Goal: Task Accomplishment & Management: Use online tool/utility

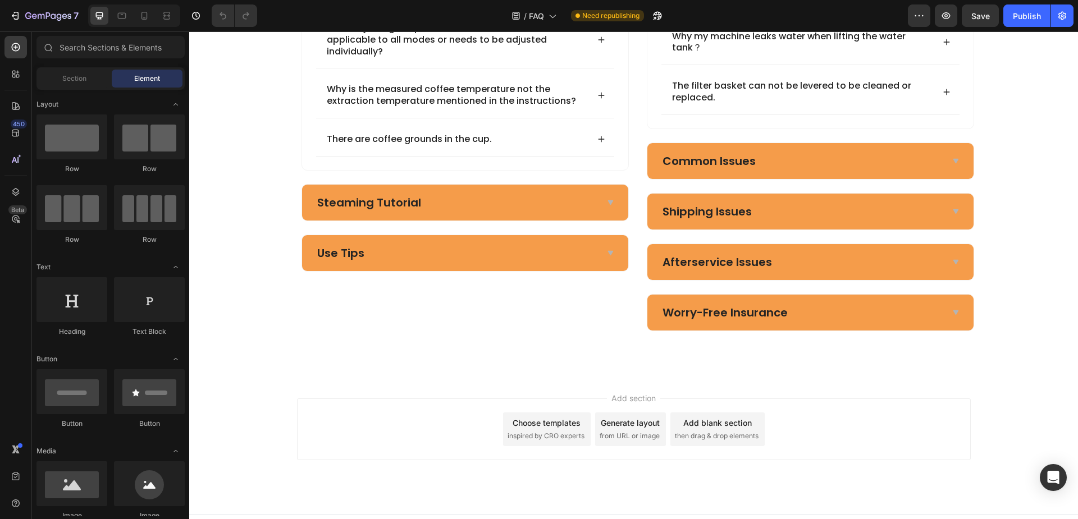
scroll to position [562, 0]
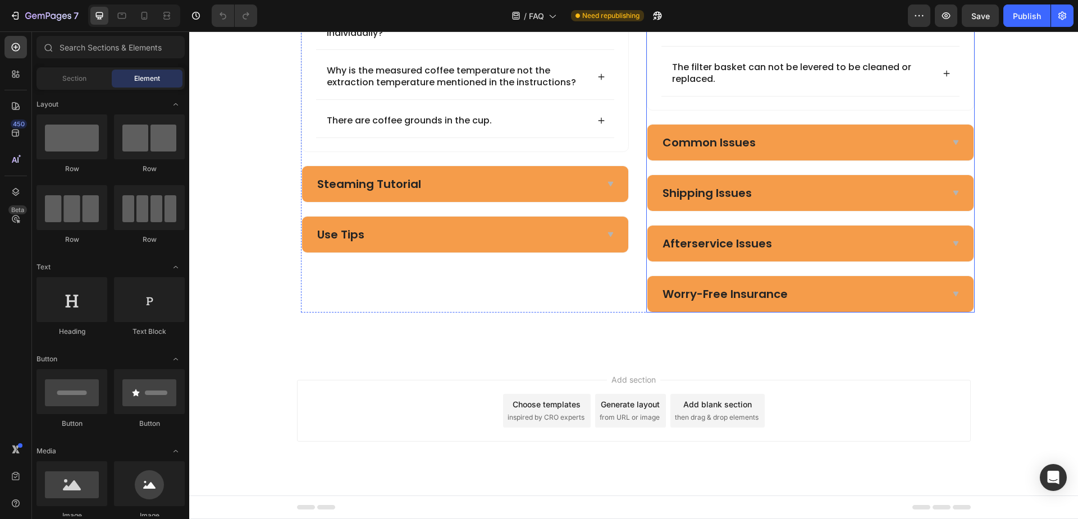
click at [853, 301] on div "Worry-Free Insurance" at bounding box center [801, 294] width 281 height 18
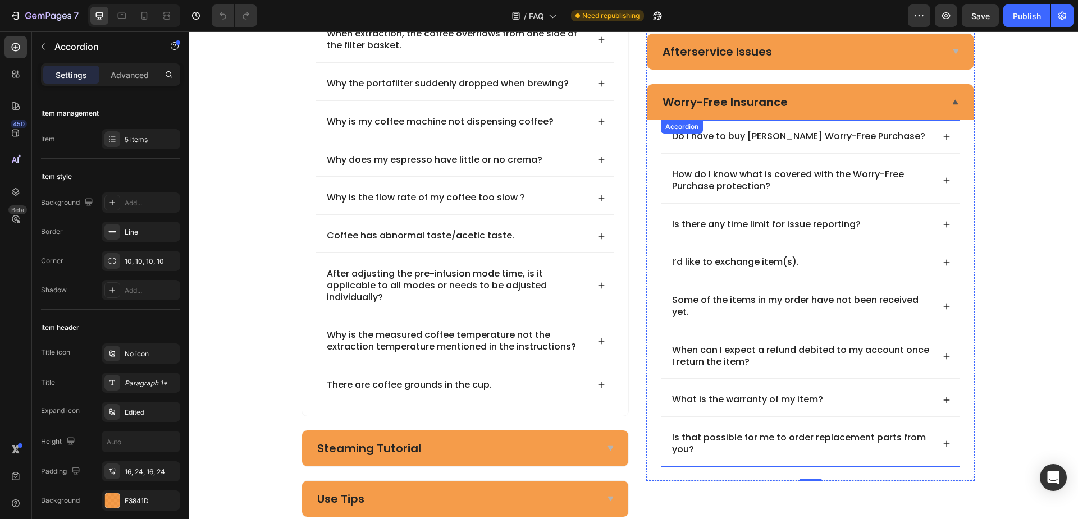
scroll to position [278, 0]
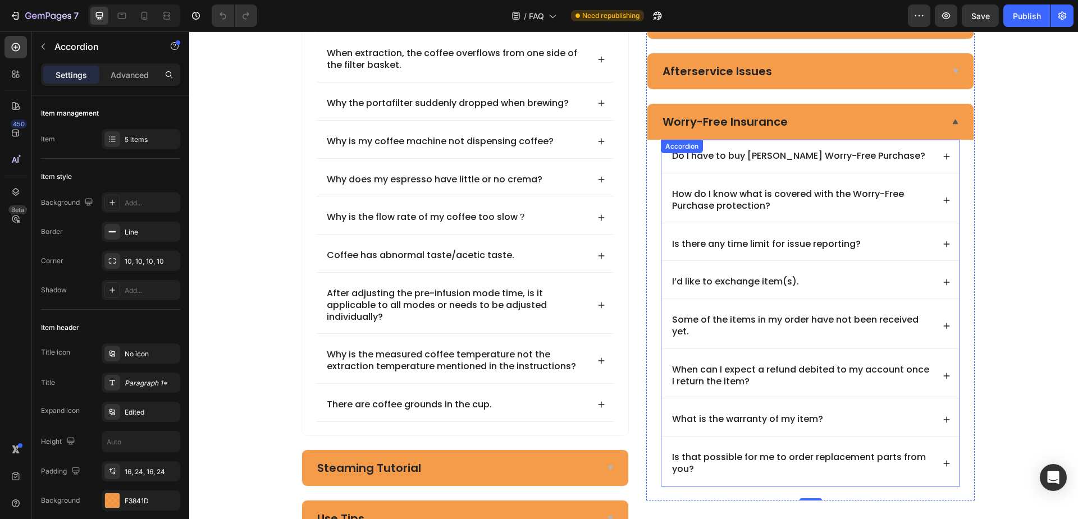
click at [943, 204] on icon at bounding box center [947, 201] width 8 height 8
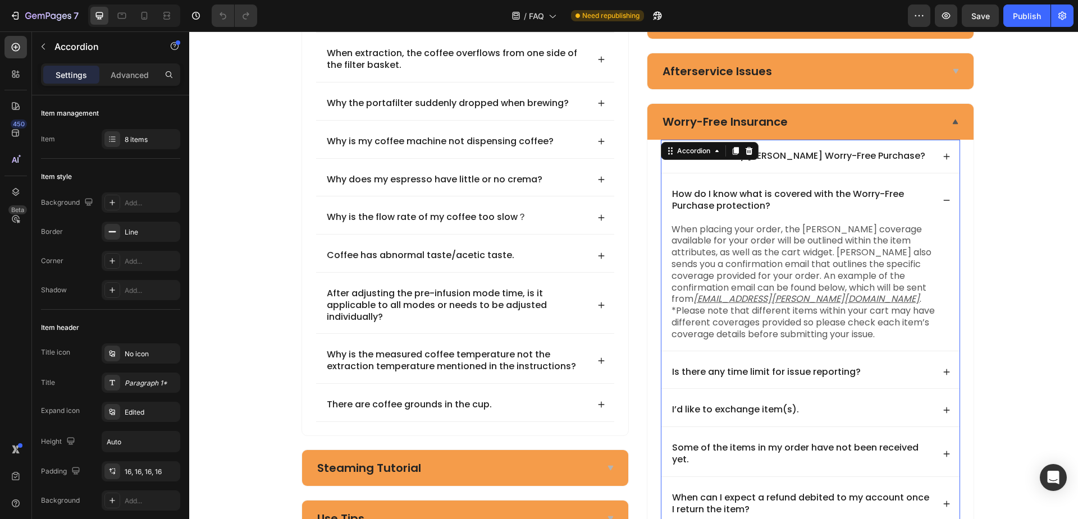
click at [936, 360] on div "Is there any time limit for issue reporting?" at bounding box center [810, 372] width 298 height 33
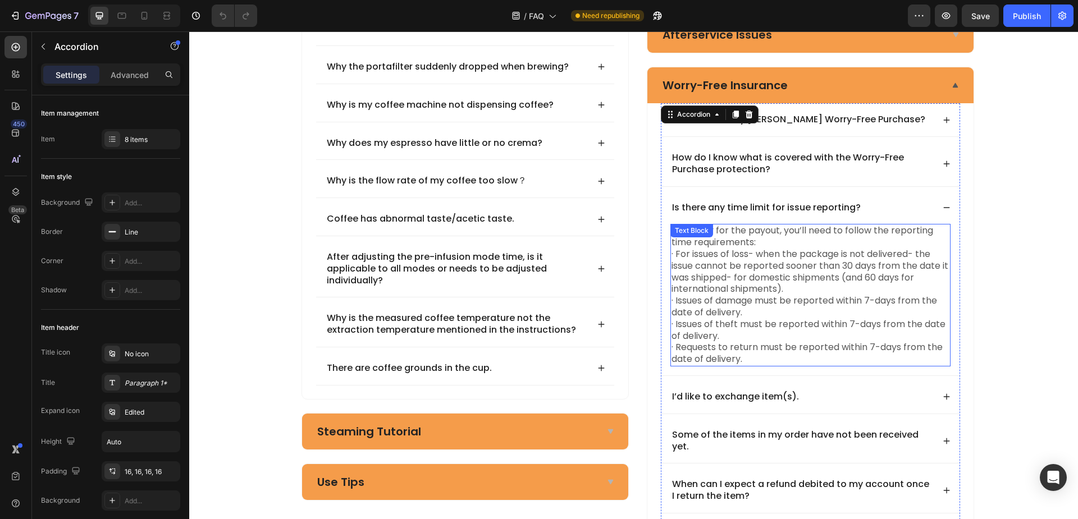
scroll to position [334, 0]
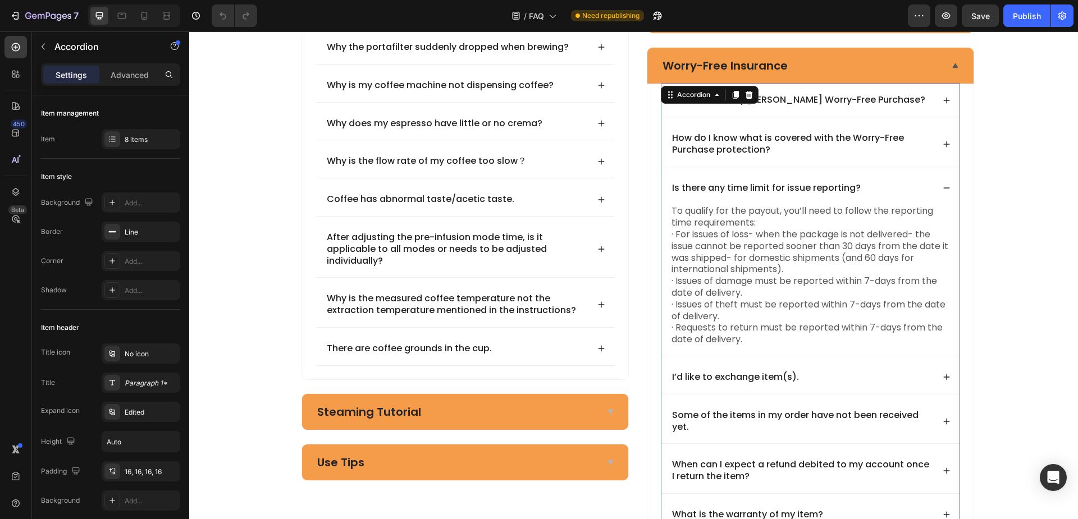
click at [766, 382] on p "I’d like to exchange item(s)." at bounding box center [735, 378] width 127 height 12
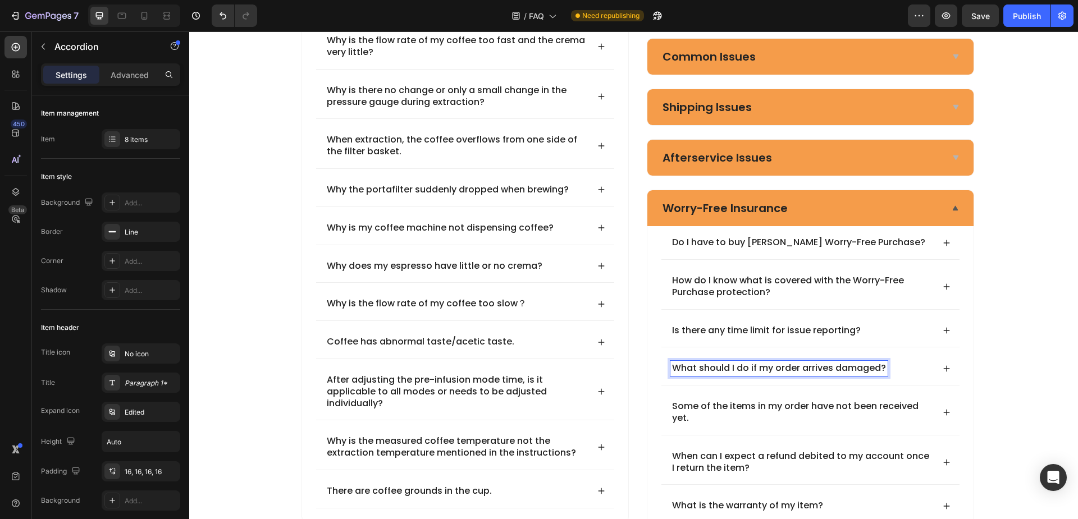
scroll to position [182, 0]
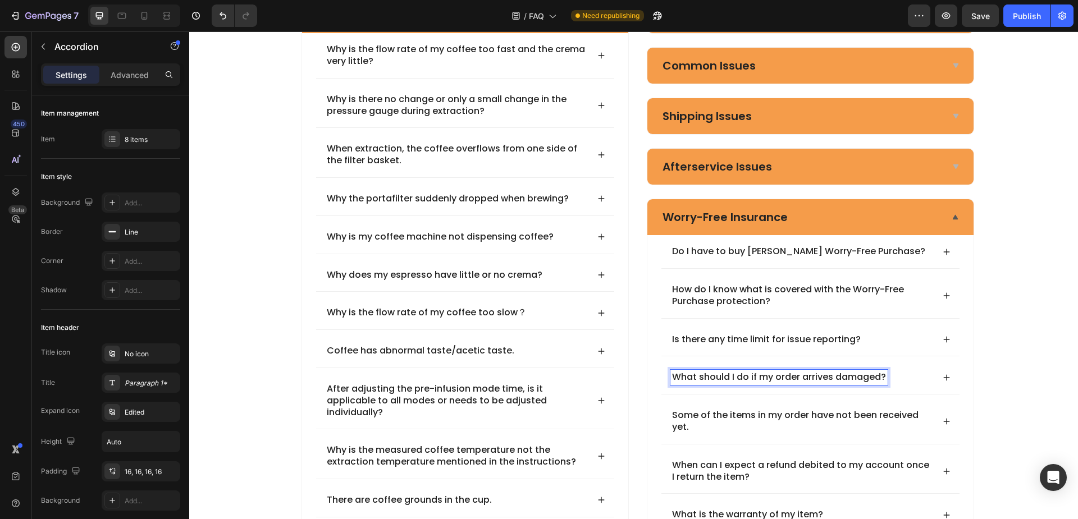
click at [916, 377] on div "What should I do if my order arrives damaged?" at bounding box center [801, 377] width 263 height 15
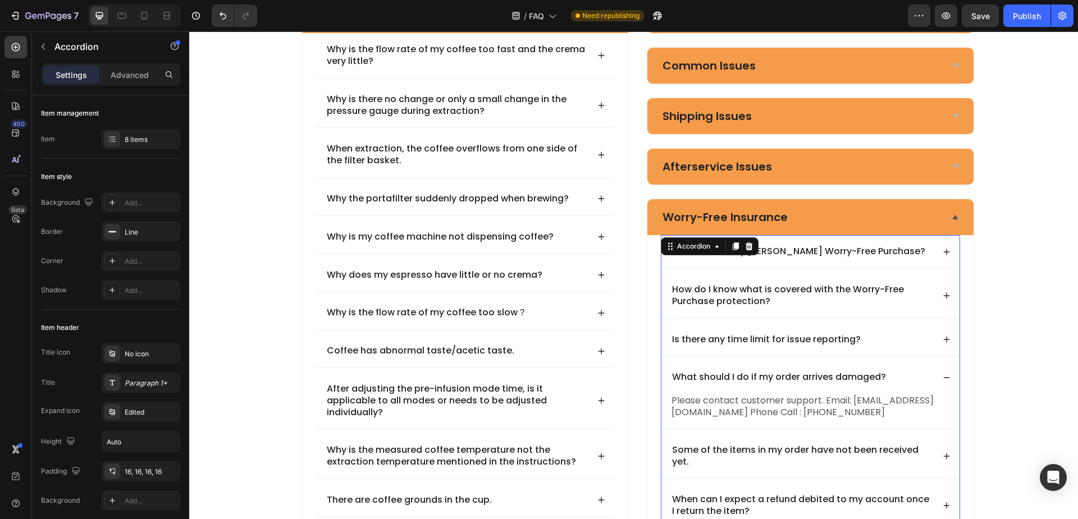
click at [943, 377] on icon at bounding box center [947, 378] width 8 height 8
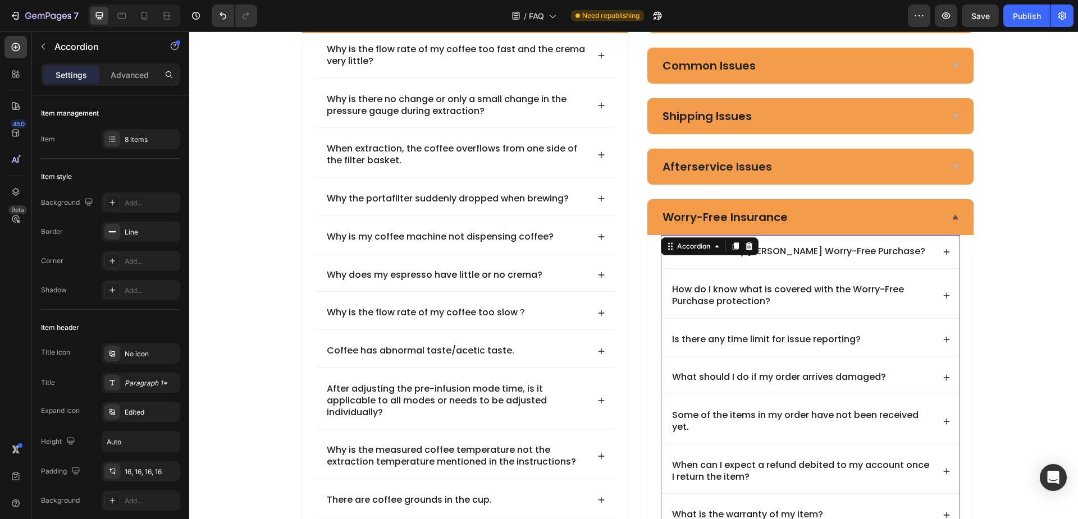
click at [943, 377] on icon at bounding box center [947, 378] width 8 height 8
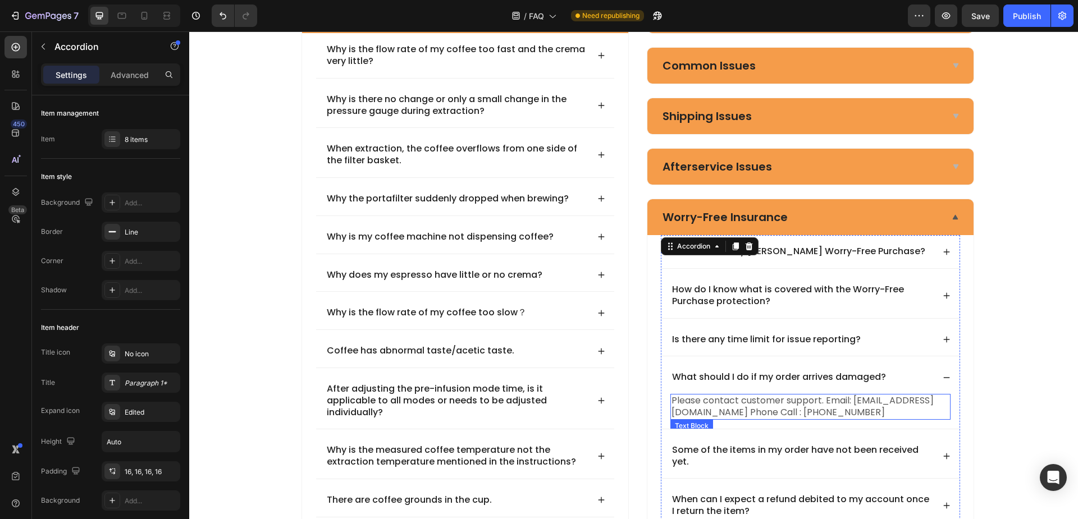
click at [789, 409] on p "Please contact customer support. Email: gemilai@afterservice.vip Phone Call : +…" at bounding box center [811, 407] width 278 height 24
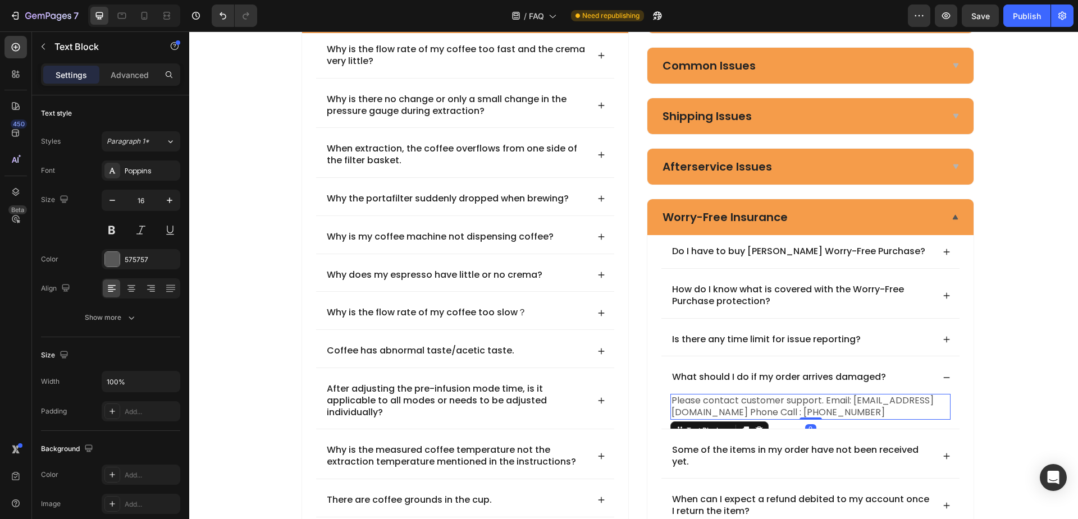
click at [819, 407] on p "Please contact customer support. Email: gemilai@afterservice.vip Phone Call : +…" at bounding box center [811, 407] width 278 height 24
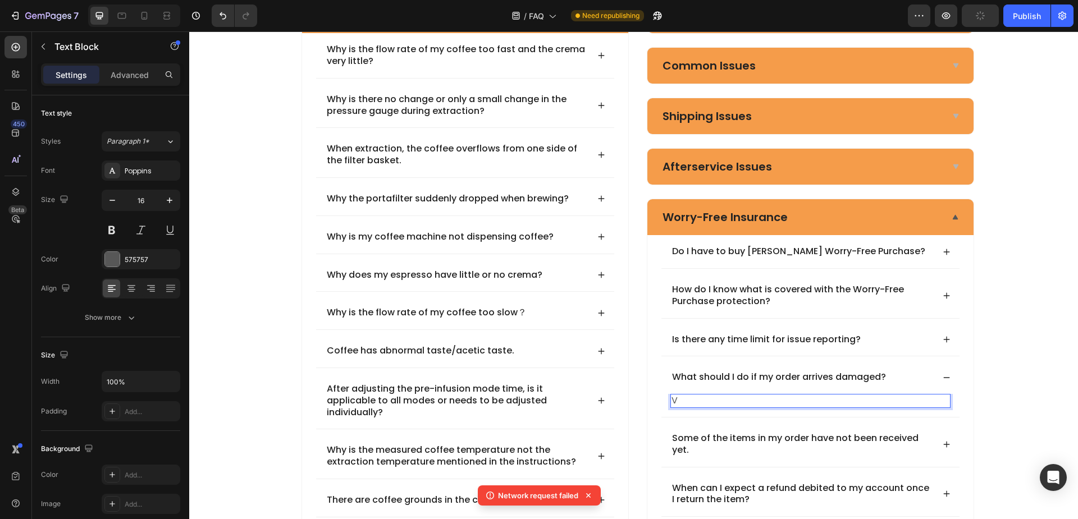
click at [763, 396] on div "V" at bounding box center [810, 401] width 280 height 14
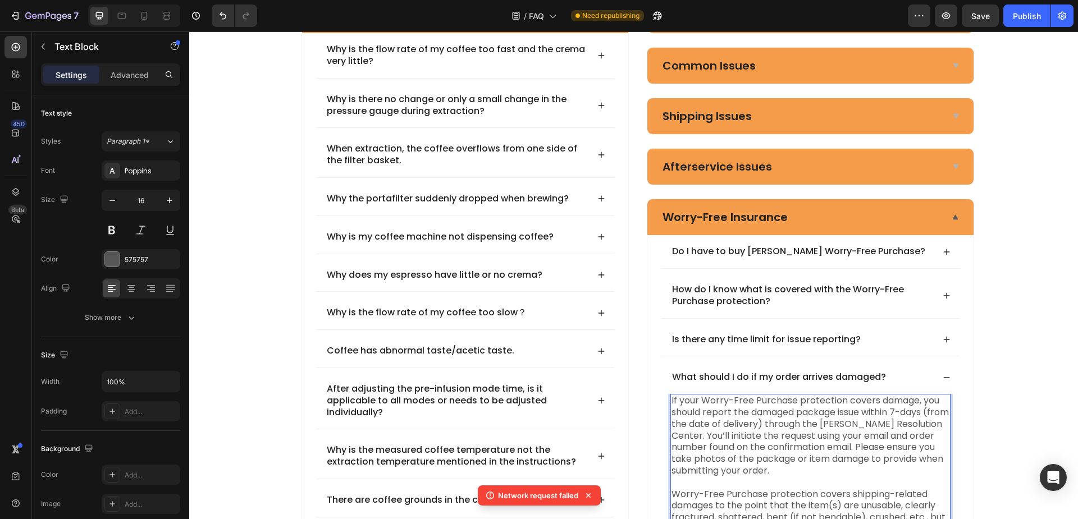
scroll to position [257, 0]
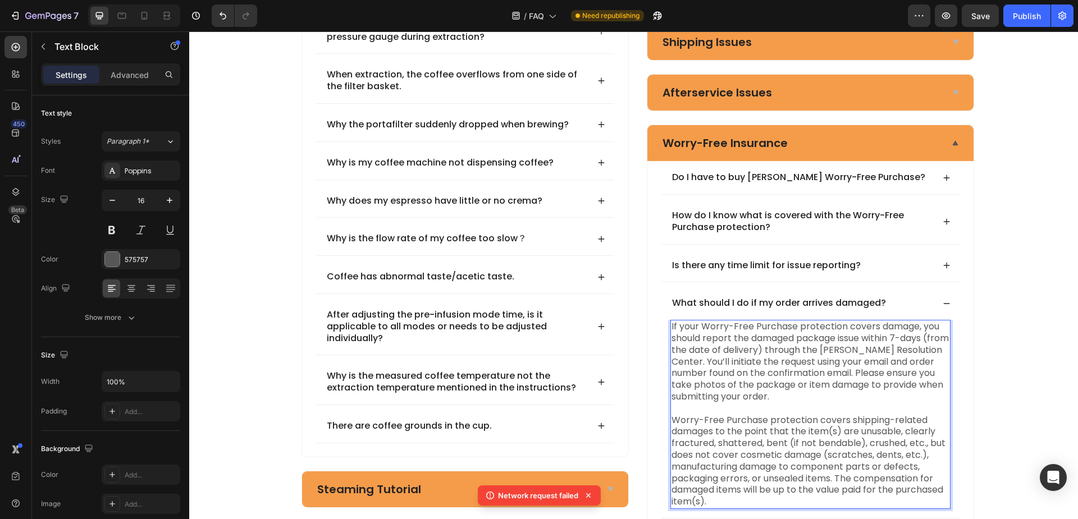
click at [796, 365] on p "If your Worry-Free Purchase protection covers damage, you should report the dam…" at bounding box center [811, 414] width 278 height 187
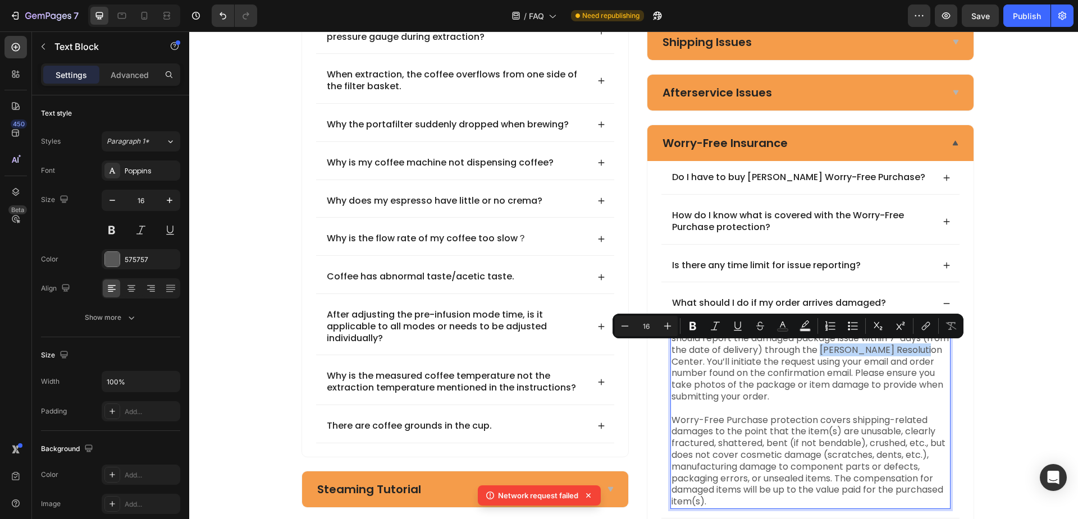
drag, startPoint x: 844, startPoint y: 350, endPoint x: 698, endPoint y: 363, distance: 147.1
click at [698, 363] on p "If your Worry-Free Purchase protection covers damage, you should report the dam…" at bounding box center [811, 414] width 278 height 187
click at [742, 326] on icon "Editor contextual toolbar" at bounding box center [737, 326] width 11 height 11
click at [925, 323] on icon "Editor contextual toolbar" at bounding box center [925, 326] width 11 height 11
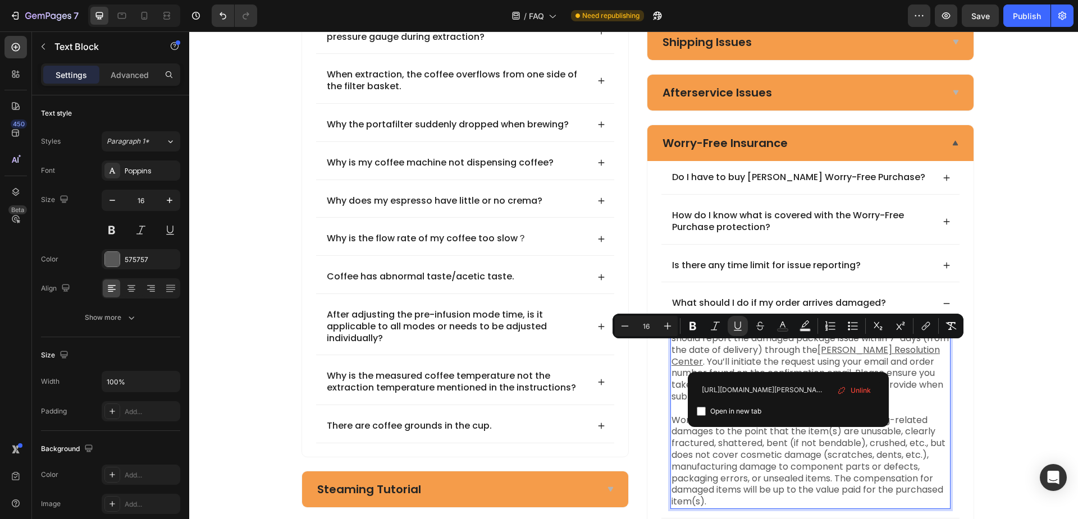
type input "https://resolve.seel.com/"
click at [748, 408] on span "Open in new tab" at bounding box center [735, 411] width 51 height 13
checkbox input "true"
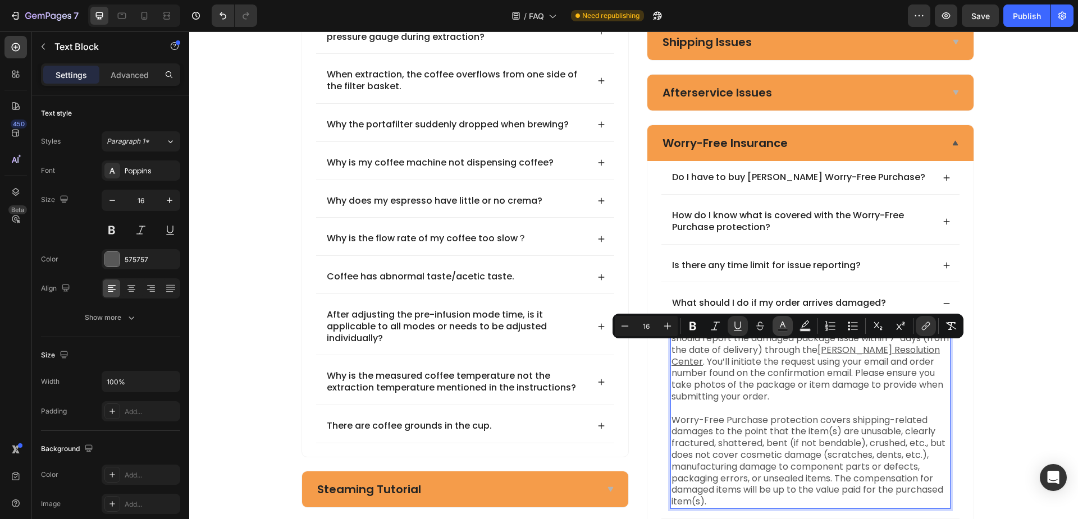
click at [783, 323] on icon "Editor contextual toolbar" at bounding box center [782, 326] width 11 height 11
type input "575757"
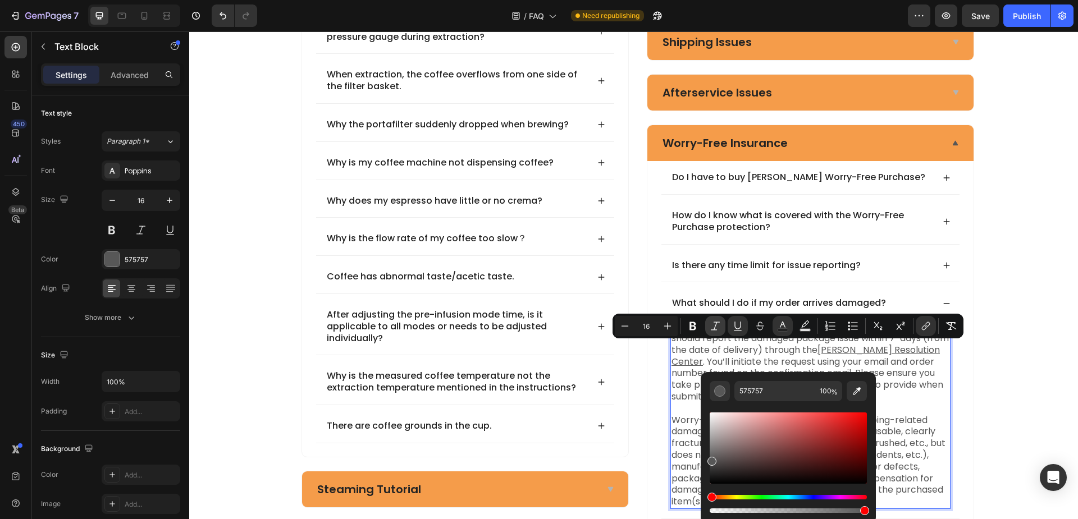
click at [714, 325] on icon "Editor contextual toolbar" at bounding box center [715, 326] width 11 height 11
click at [716, 326] on icon "Editor contextual toolbar" at bounding box center [715, 326] width 9 height 8
click at [939, 392] on p "If your Worry-Free Purchase protection covers damage, you should report the dam…" at bounding box center [811, 414] width 278 height 187
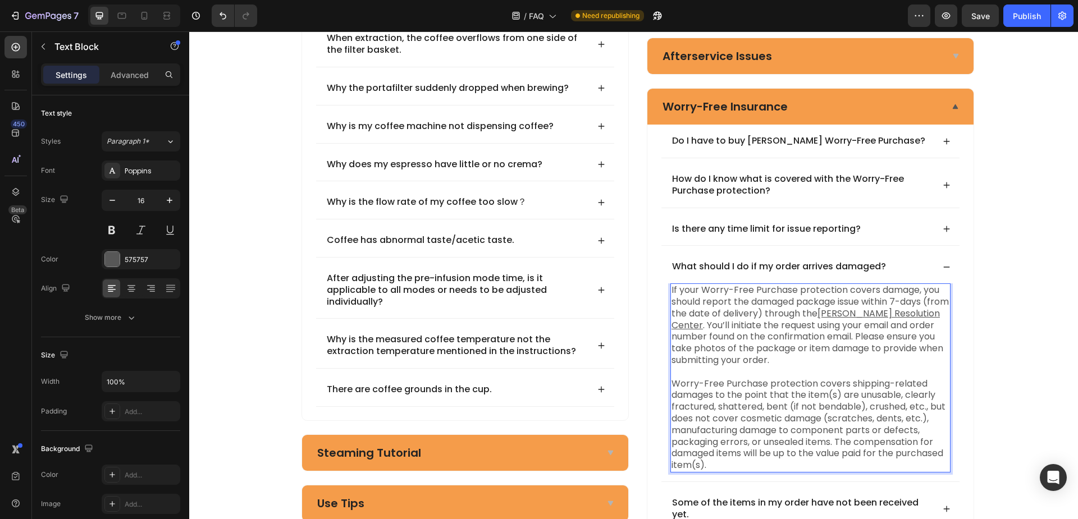
scroll to position [313, 0]
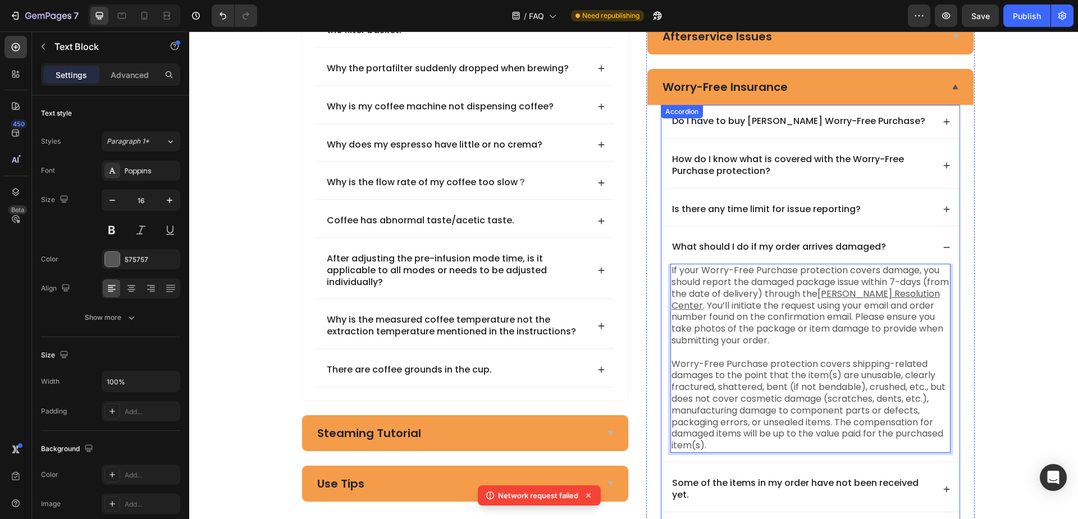
click at [943, 167] on icon at bounding box center [947, 166] width 8 height 8
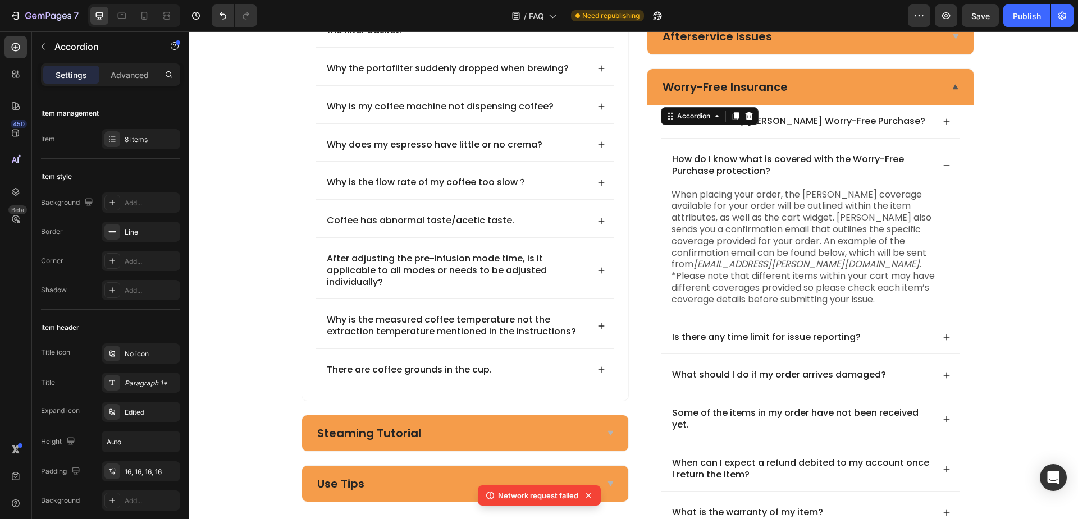
click at [943, 167] on icon at bounding box center [947, 166] width 8 height 8
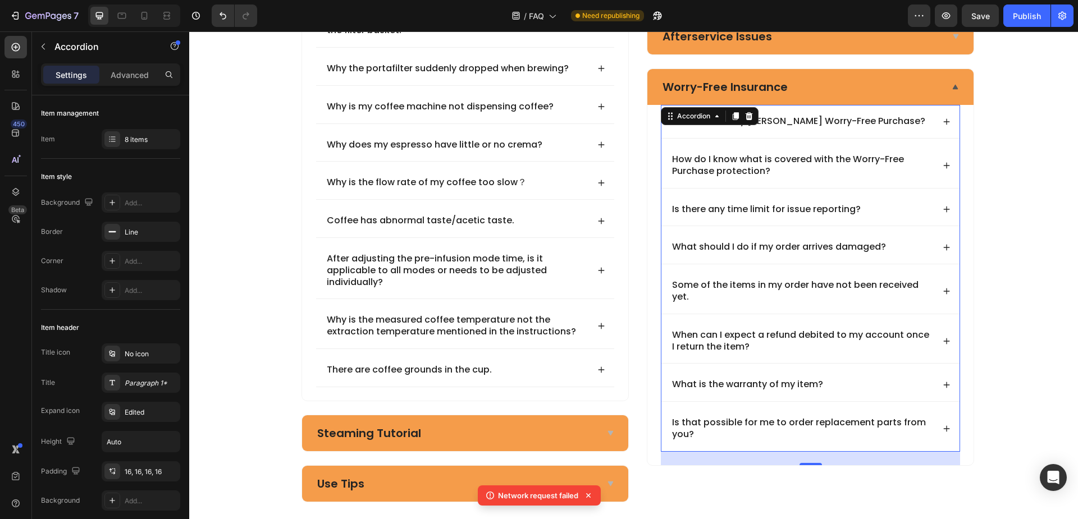
click at [943, 246] on icon at bounding box center [947, 248] width 8 height 8
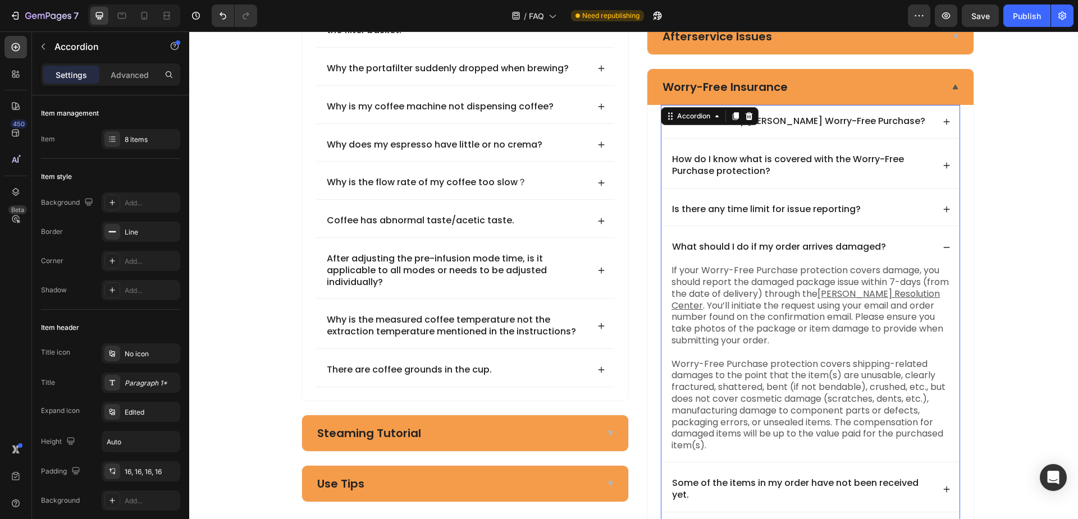
click at [943, 247] on icon at bounding box center [947, 248] width 8 height 8
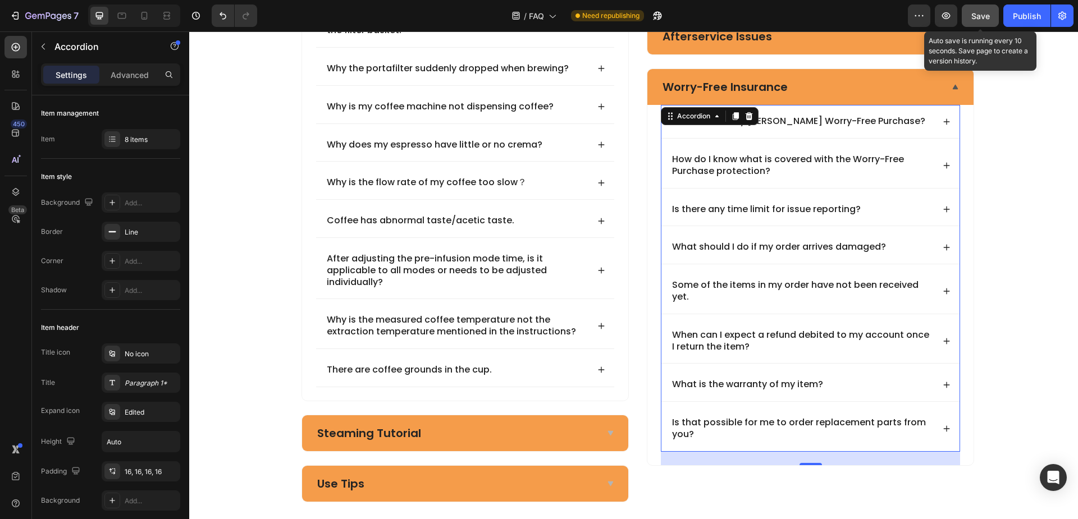
click at [987, 19] on span "Save" at bounding box center [980, 16] width 19 height 10
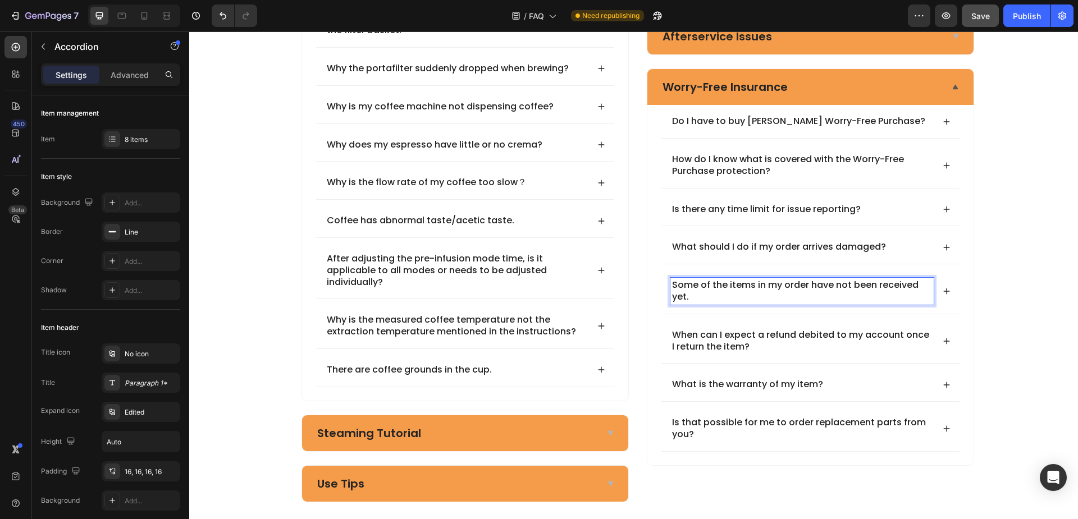
click at [757, 291] on p "Some of the items in my order have not been received yet." at bounding box center [802, 292] width 260 height 24
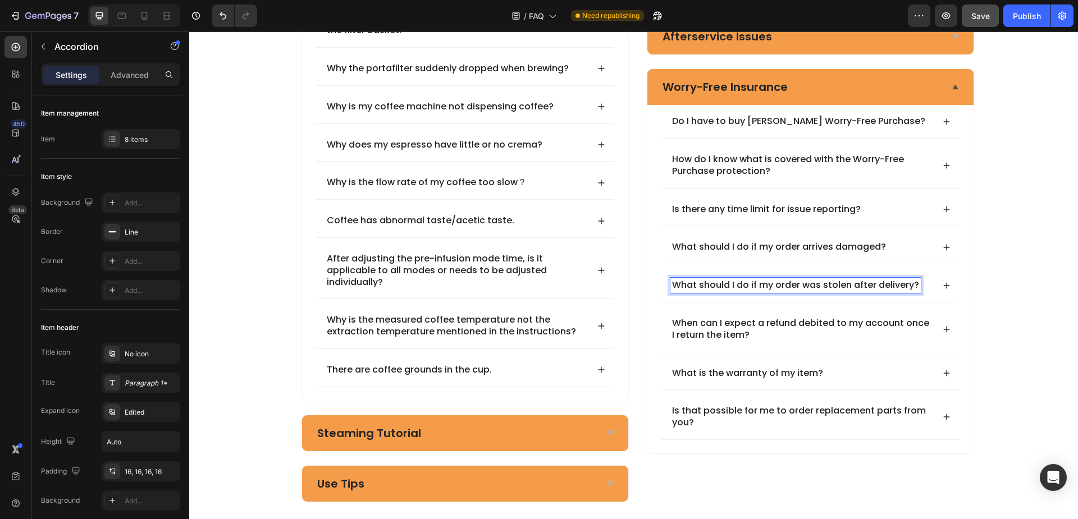
click at [937, 282] on div "What should I do if my order was stolen after delivery?" at bounding box center [810, 285] width 298 height 33
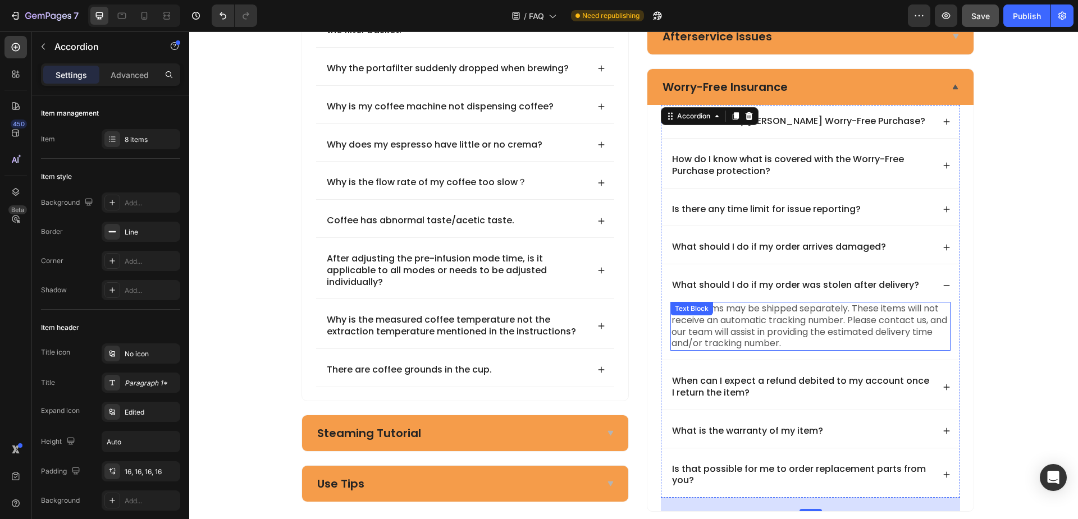
click at [772, 319] on p "Some items may be shipped separately. These items will not receive an automatic…" at bounding box center [811, 326] width 278 height 47
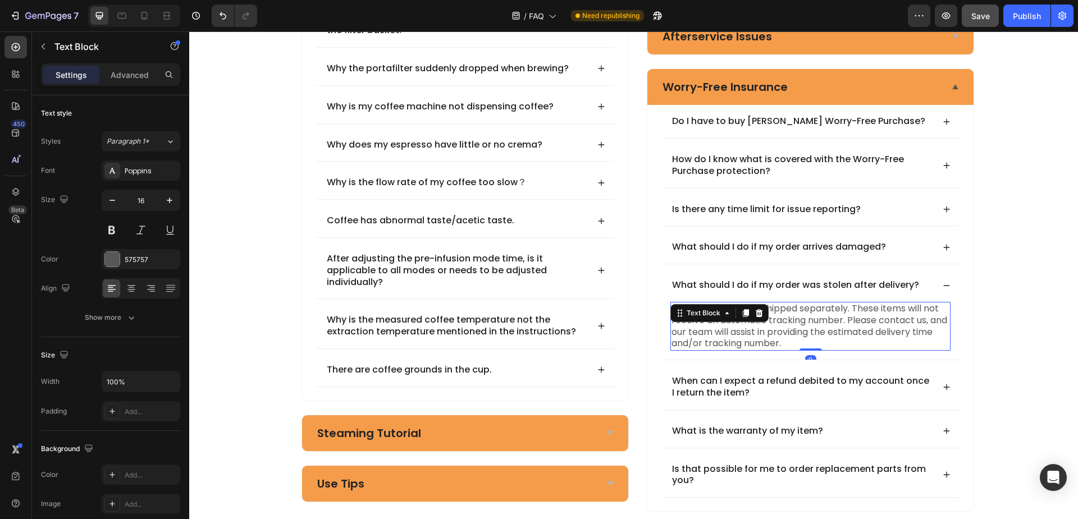
click at [807, 321] on p "Some items may be shipped separately. These items will not receive an automatic…" at bounding box center [811, 326] width 278 height 47
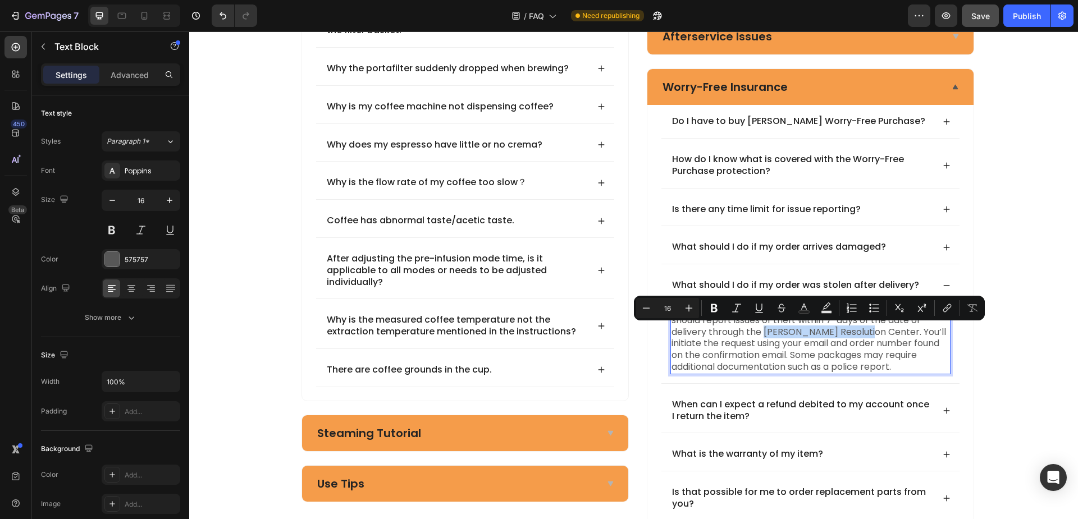
drag, startPoint x: 761, startPoint y: 333, endPoint x: 858, endPoint y: 336, distance: 97.2
click at [858, 336] on p "If your Worry-Free Purchase protection covers theft, you should report issues o…" at bounding box center [811, 338] width 278 height 70
click at [760, 308] on icon "Editor contextual toolbar" at bounding box center [758, 308] width 11 height 11
click at [943, 307] on icon "Editor contextual toolbar" at bounding box center [947, 308] width 11 height 11
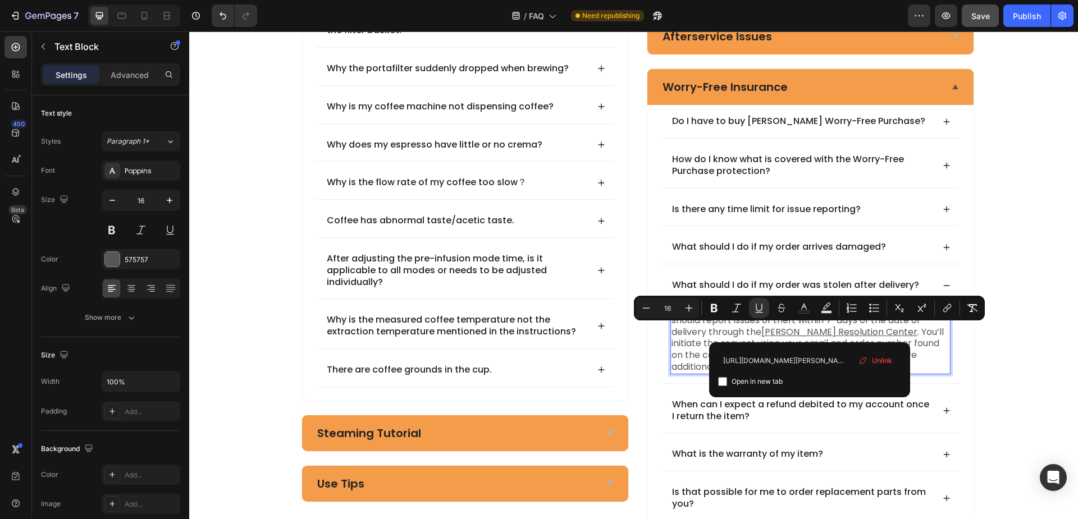
type input "https://resolve.seel.com/"
click at [772, 380] on span "Open in new tab" at bounding box center [757, 381] width 51 height 13
checkbox input "true"
click at [1032, 232] on div "Frequently asked questions Heading Have questions? We’re here to help Text bloc…" at bounding box center [638, 161] width 880 height 749
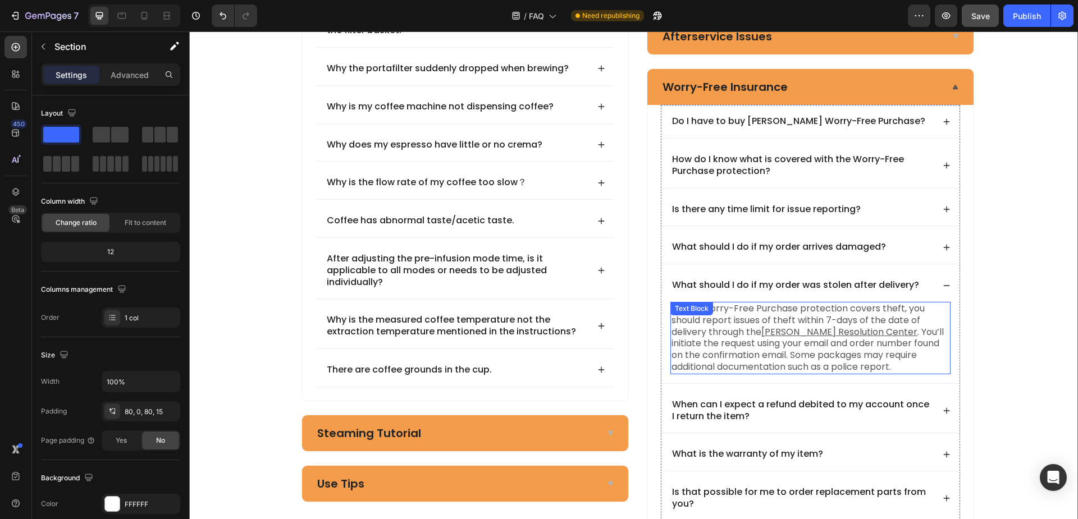
click at [802, 368] on p "If your Worry-Free Purchase protection covers theft, you should report issues o…" at bounding box center [811, 338] width 278 height 70
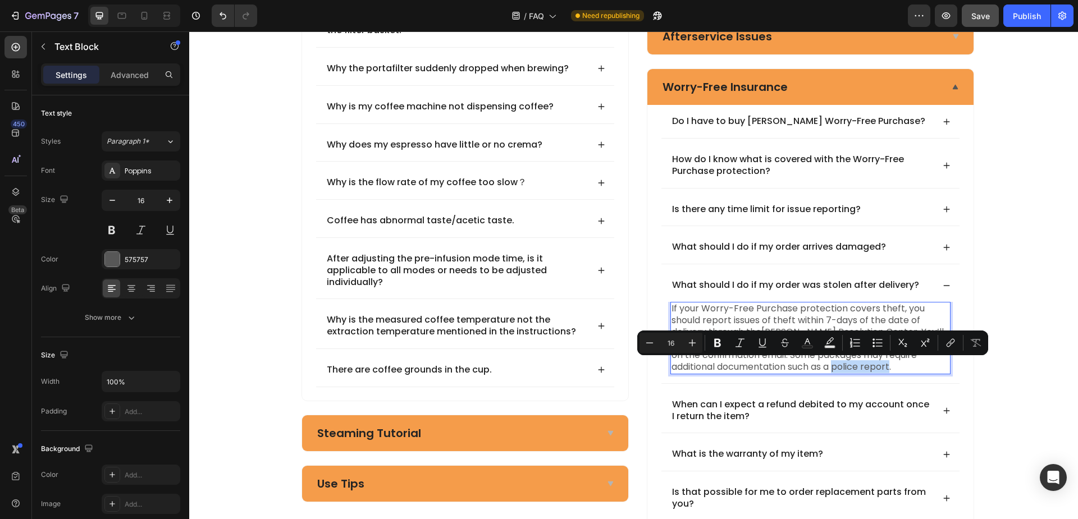
drag, startPoint x: 787, startPoint y: 367, endPoint x: 842, endPoint y: 366, distance: 55.6
click at [951, 344] on icon "Editor contextual toolbar" at bounding box center [950, 342] width 11 height 11
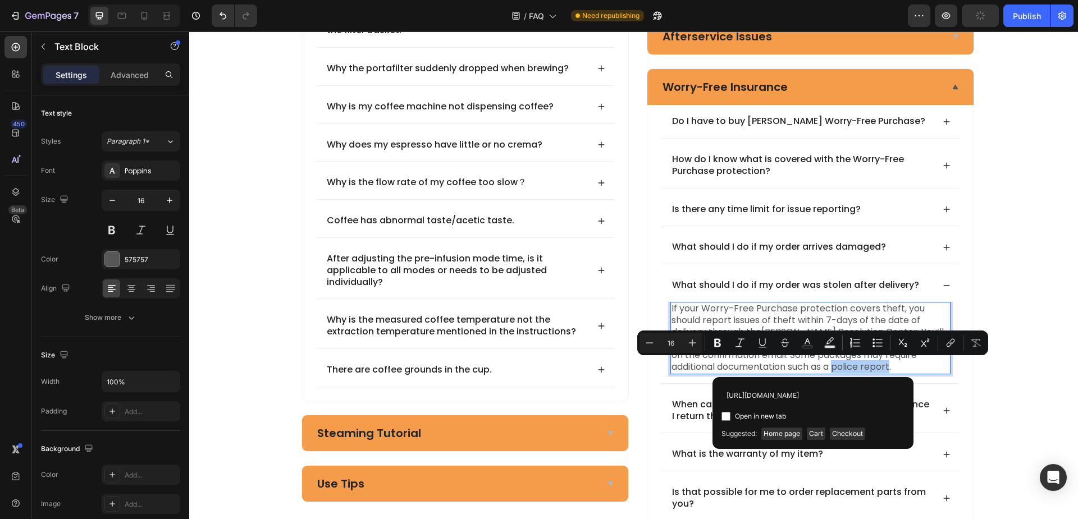
scroll to position [0, 207]
type input "https://kover2618.zendesk.com/hc/en-us/articles/15391881254427-How-to-file-a-po…"
click at [763, 414] on span "Open in new tab" at bounding box center [760, 416] width 51 height 13
checkbox input "true"
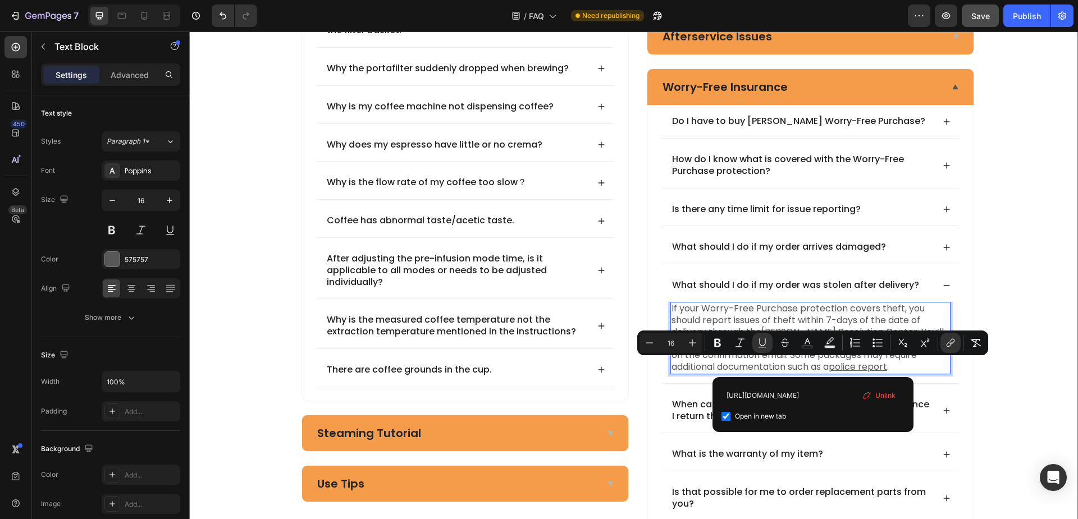
click at [998, 295] on div "Frequently asked questions Heading Have questions? We’re here to help Text bloc…" at bounding box center [638, 161] width 880 height 749
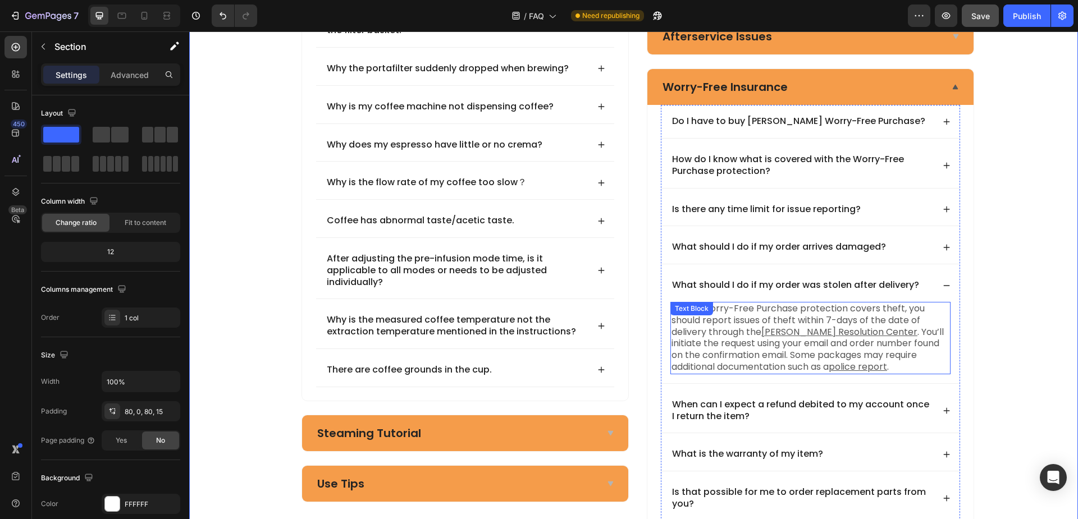
scroll to position [369, 0]
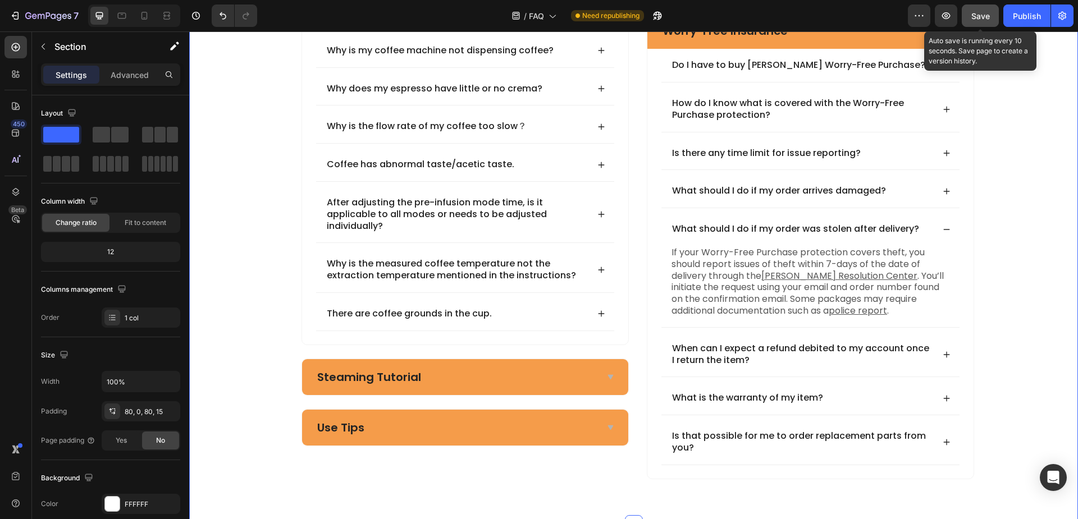
click at [987, 22] on button "Save" at bounding box center [980, 15] width 37 height 22
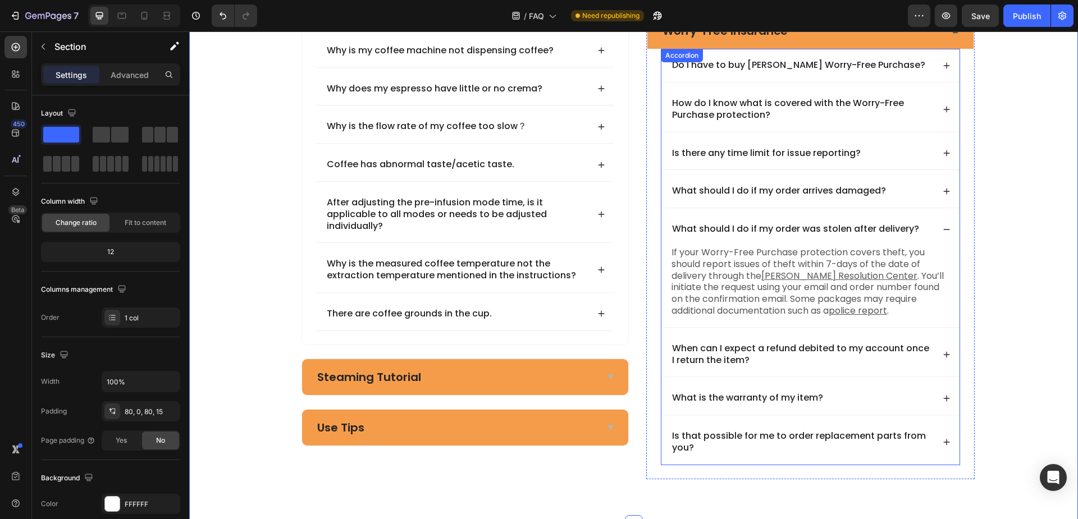
click at [774, 358] on p "When can I expect a refund debited to my account once I return the item?" at bounding box center [802, 355] width 260 height 24
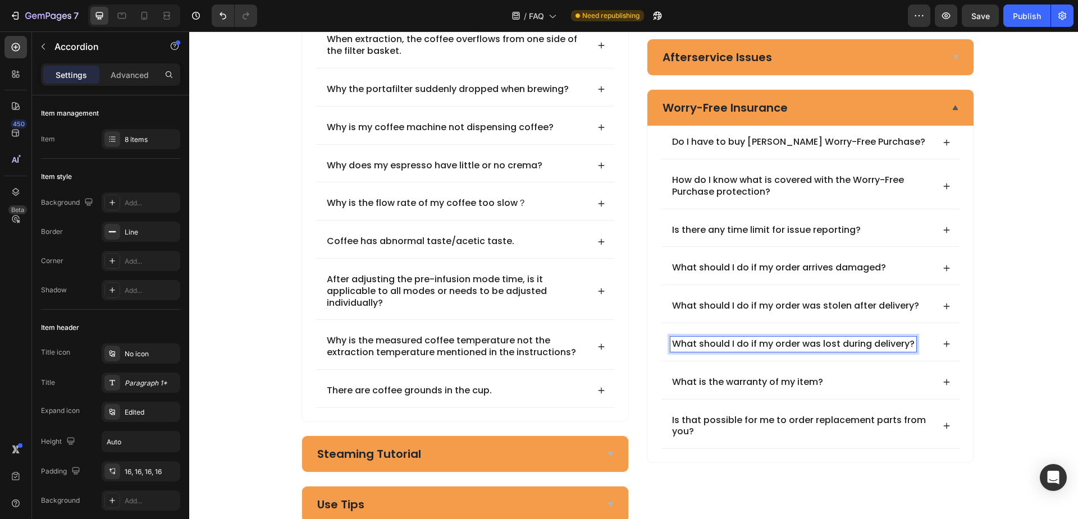
scroll to position [287, 0]
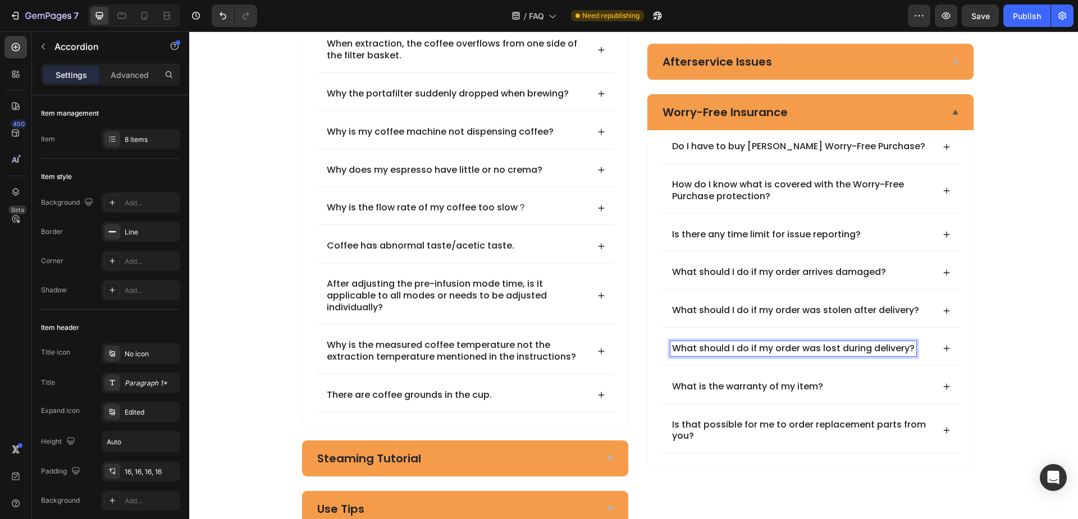
click at [946, 349] on div "What should I do if my order was lost during delivery?" at bounding box center [810, 348] width 298 height 33
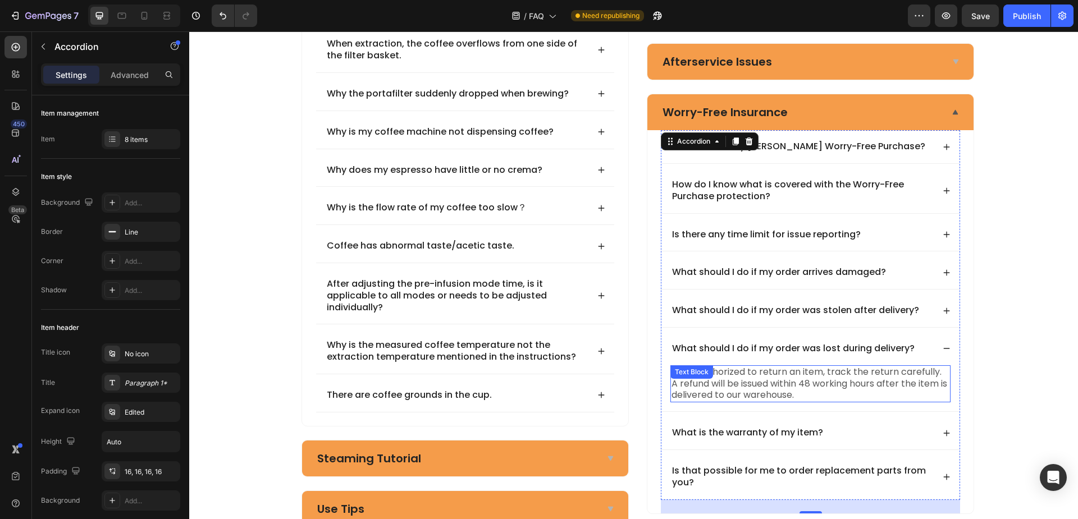
click at [800, 389] on p "Once authorized to return an item, track the return carefully. A refund will be…" at bounding box center [811, 384] width 278 height 35
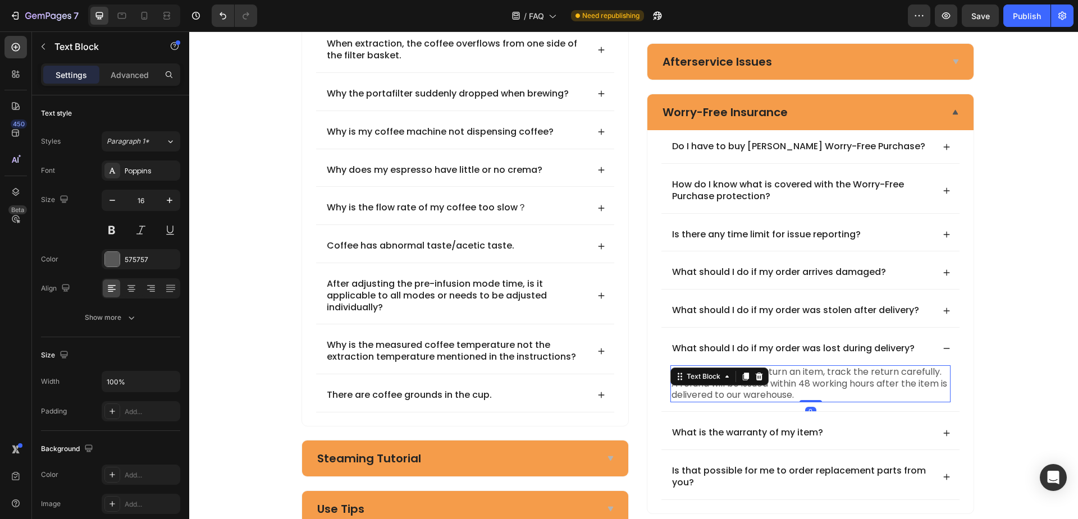
click at [797, 391] on p "Once authorized to return an item, track the return carefully. A refund will be…" at bounding box center [811, 384] width 278 height 35
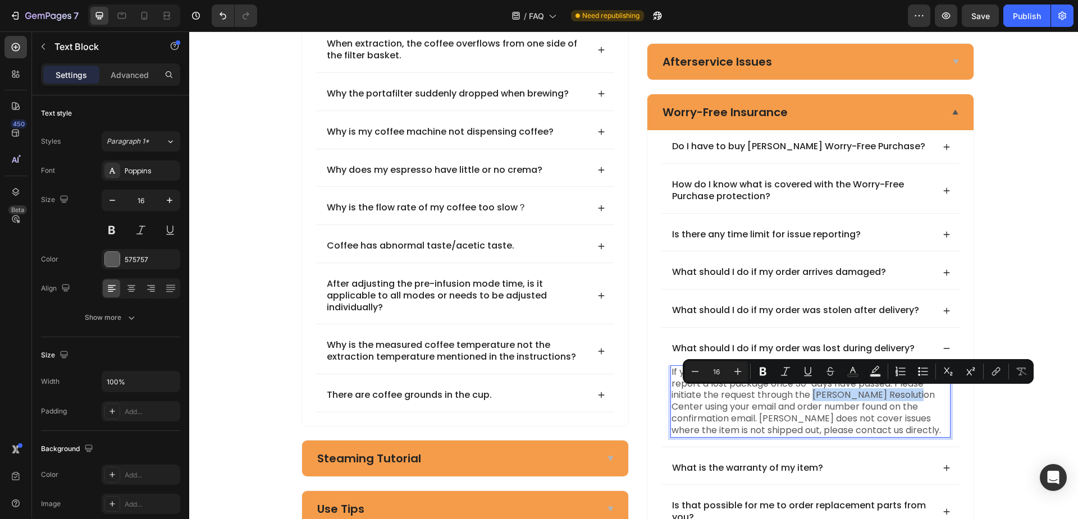
drag, startPoint x: 811, startPoint y: 395, endPoint x: 907, endPoint y: 392, distance: 96.6
click at [907, 392] on p "If your Worry-Free Purchase protection covers loss, you can report a lost packa…" at bounding box center [811, 402] width 278 height 70
click at [992, 369] on icon "Editor contextual toolbar" at bounding box center [995, 371] width 11 height 11
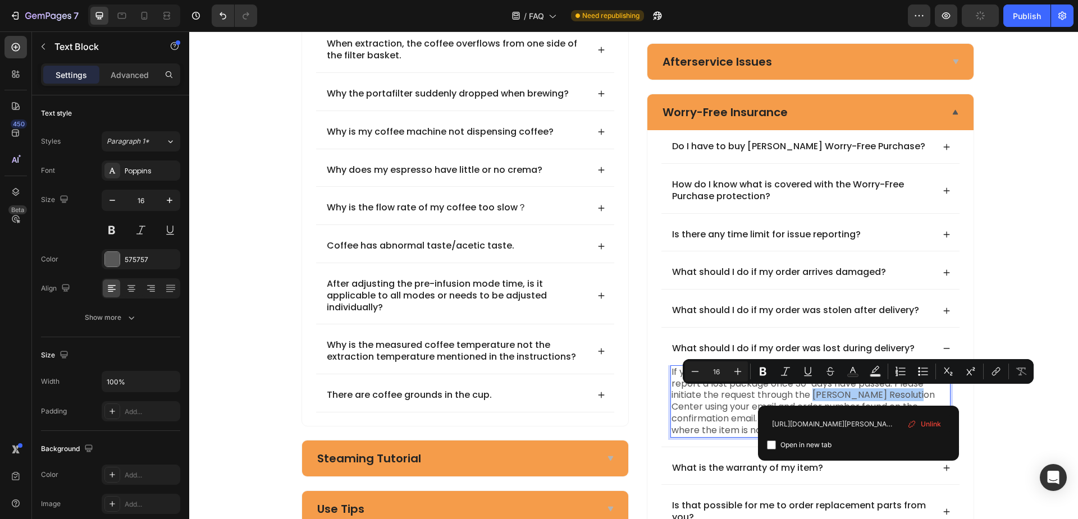
type input "https://resolve.seel.com/"
click at [796, 445] on span "Open in new tab" at bounding box center [805, 445] width 51 height 13
checkbox input "true"
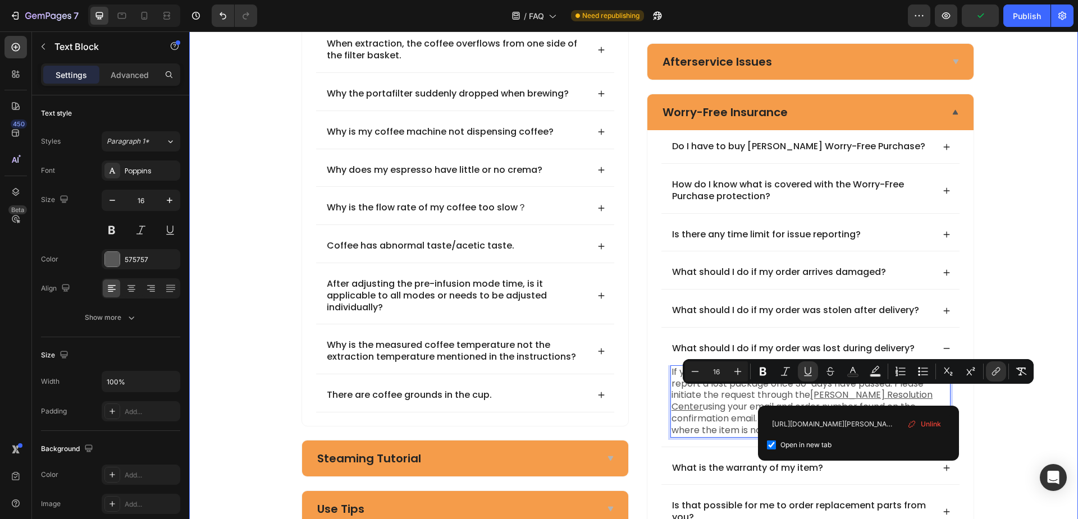
click at [981, 398] on div "Frequently asked questions Heading Have questions? We’re here to help Text bloc…" at bounding box center [638, 180] width 880 height 737
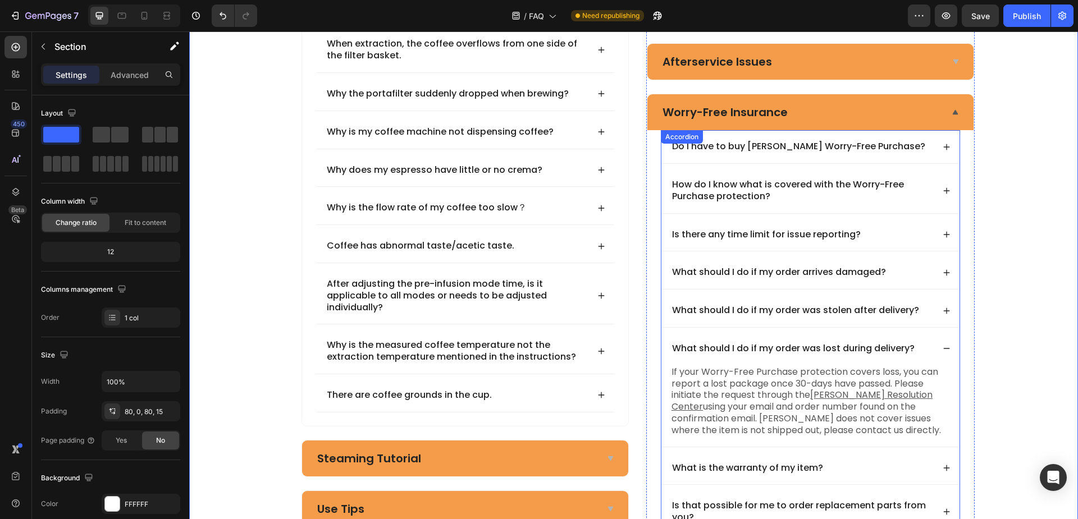
click at [937, 345] on div "What should I do if my order was lost during delivery?" at bounding box center [810, 348] width 298 height 33
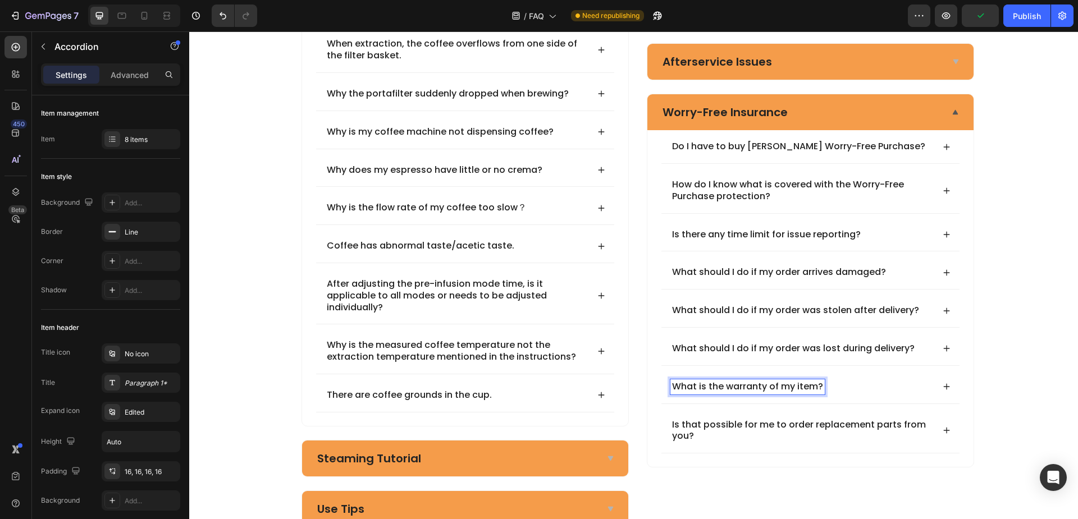
click at [781, 387] on p "What is the warranty of my item?" at bounding box center [747, 387] width 151 height 12
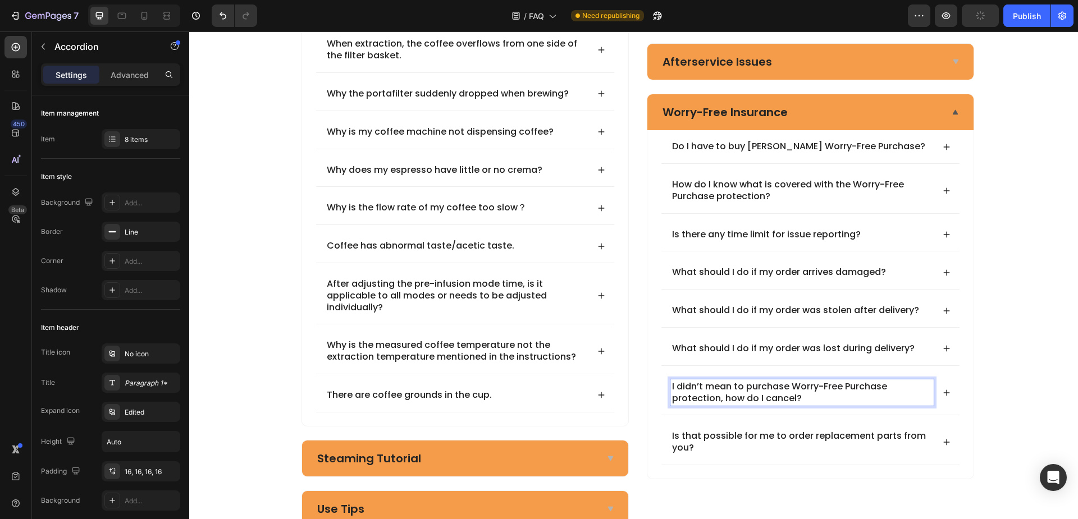
drag, startPoint x: 947, startPoint y: 391, endPoint x: 917, endPoint y: 401, distance: 30.9
click at [946, 391] on div "I didn’t mean to purchase Worry-Free Purchase protection, how do I cancel?" at bounding box center [810, 393] width 298 height 45
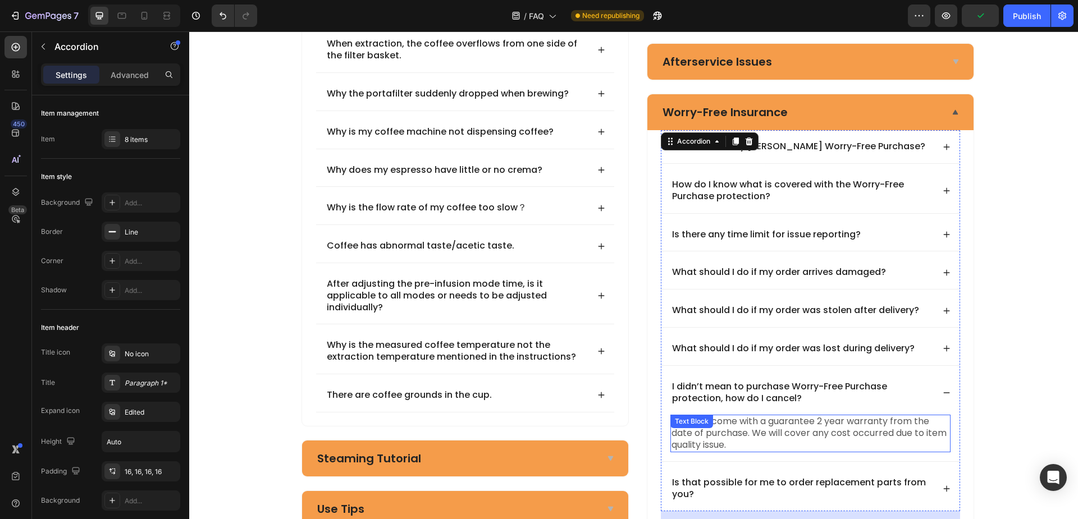
click at [747, 430] on p "All items come with a guarantee 2 year warranty from the date of purchase. We w…" at bounding box center [811, 433] width 278 height 35
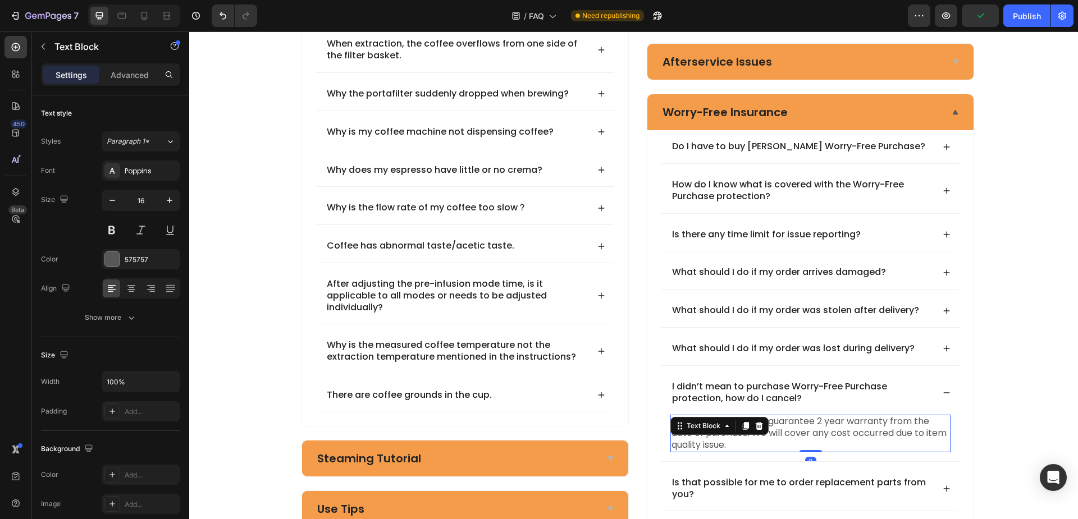
click at [790, 435] on p "All items come with a guarantee 2 year warranty from the date of purchase. We w…" at bounding box center [811, 433] width 278 height 35
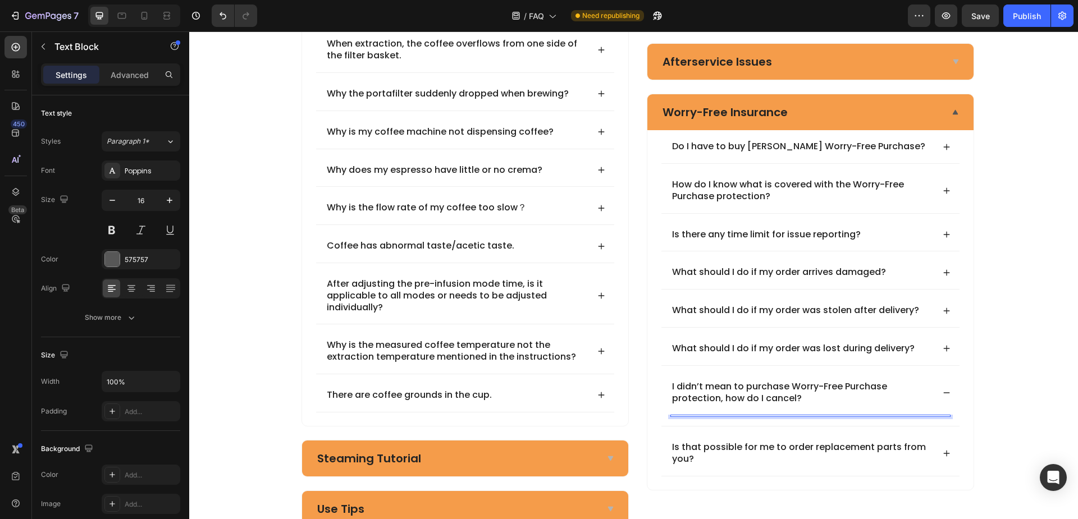
click at [748, 417] on div "Rich Text Editor. Editing area: main" at bounding box center [810, 416] width 280 height 2
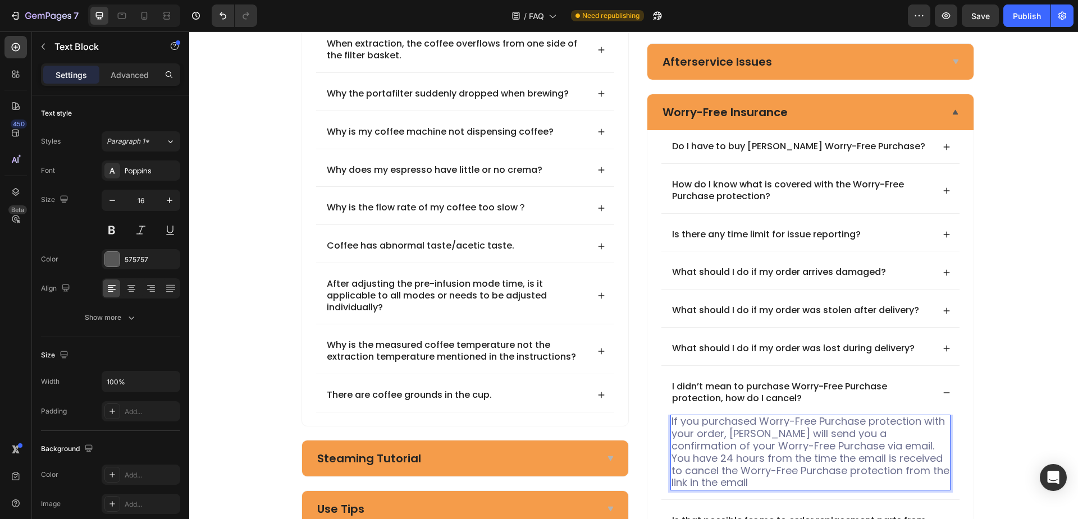
click at [719, 482] on p "If you purchased Worry-Free Purchase protection with your order, Seel will send…" at bounding box center [811, 453] width 278 height 74
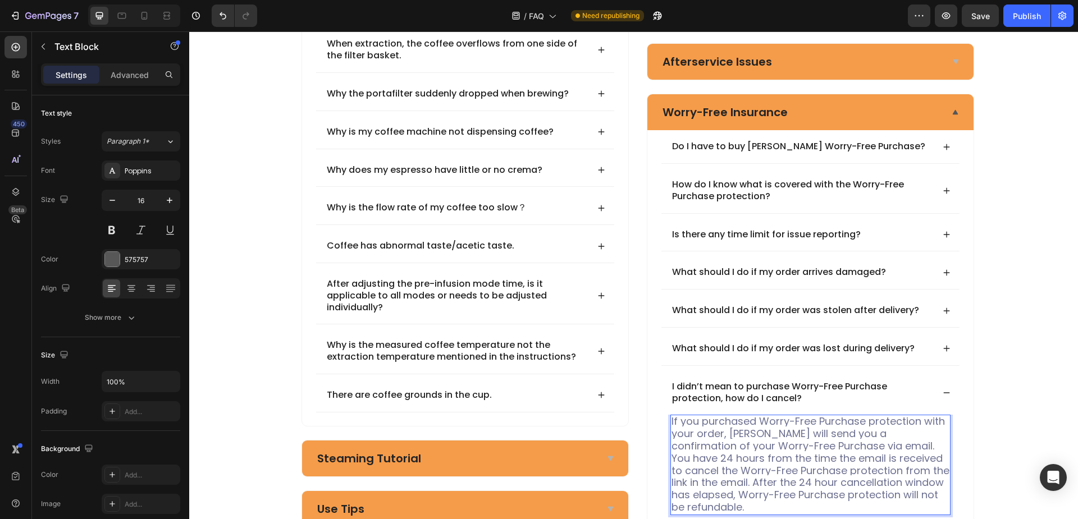
scroll to position [293, 0]
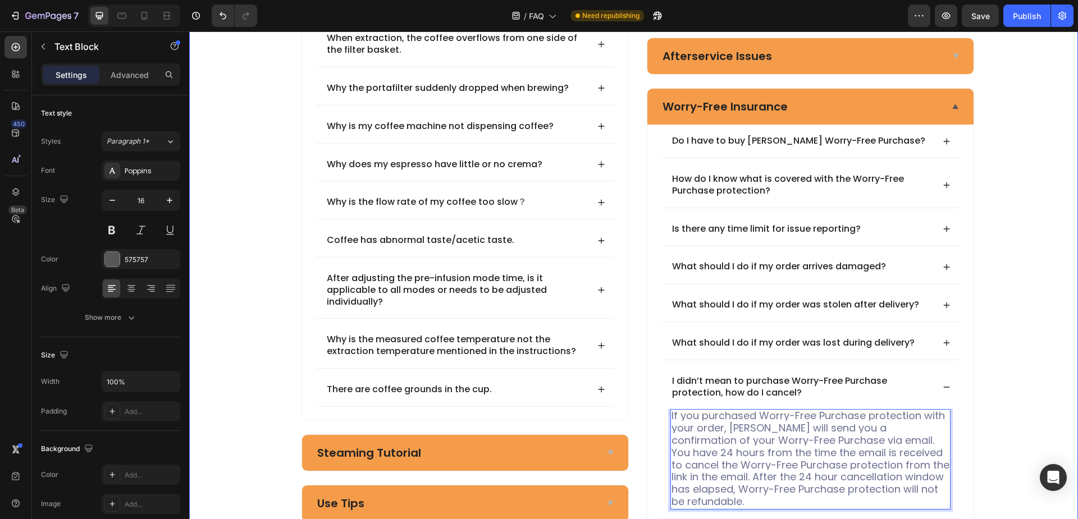
click at [1009, 413] on div "Frequently asked questions Heading Have questions? We’re here to help Text bloc…" at bounding box center [638, 194] width 880 height 777
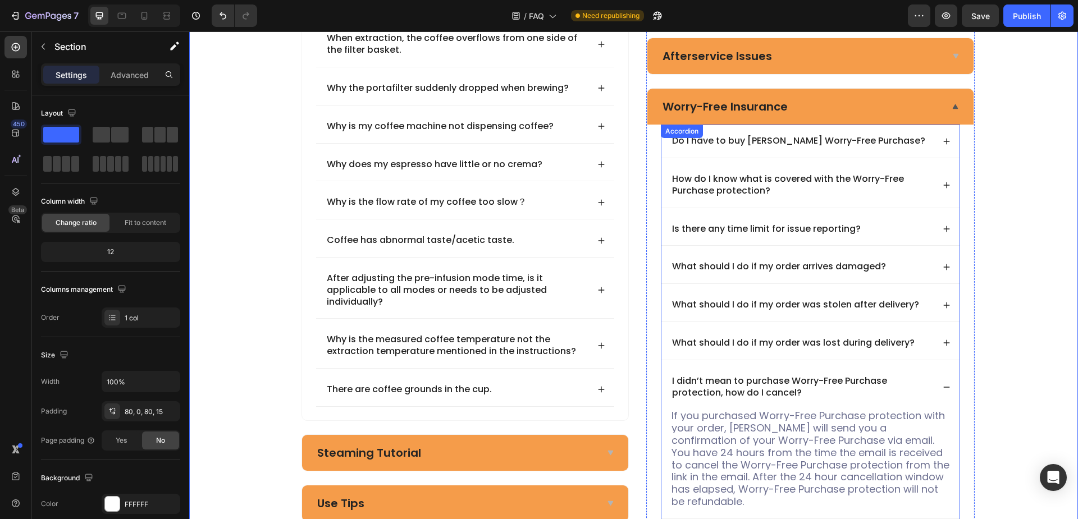
click at [943, 389] on icon at bounding box center [947, 387] width 8 height 8
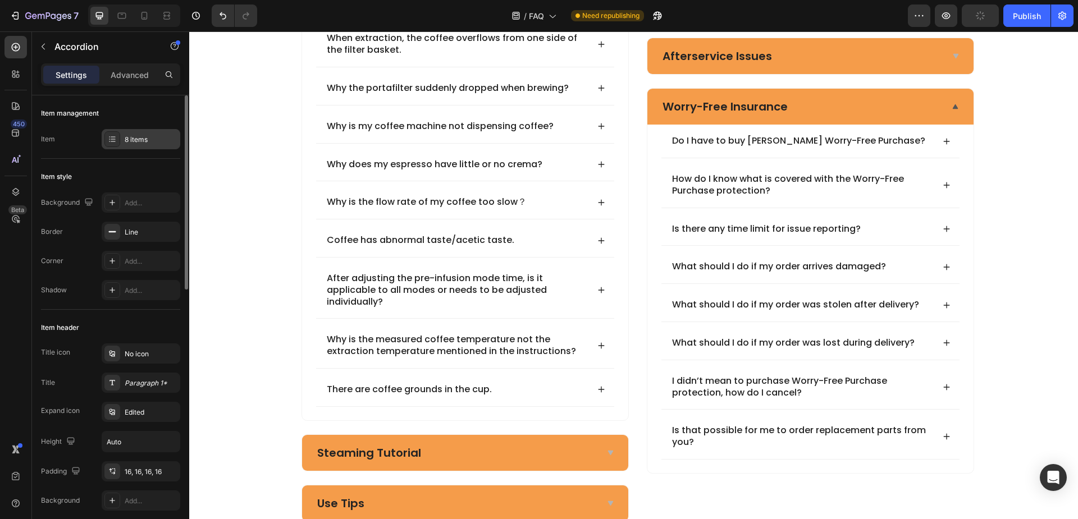
click at [125, 147] on div "8 items" at bounding box center [141, 139] width 79 height 20
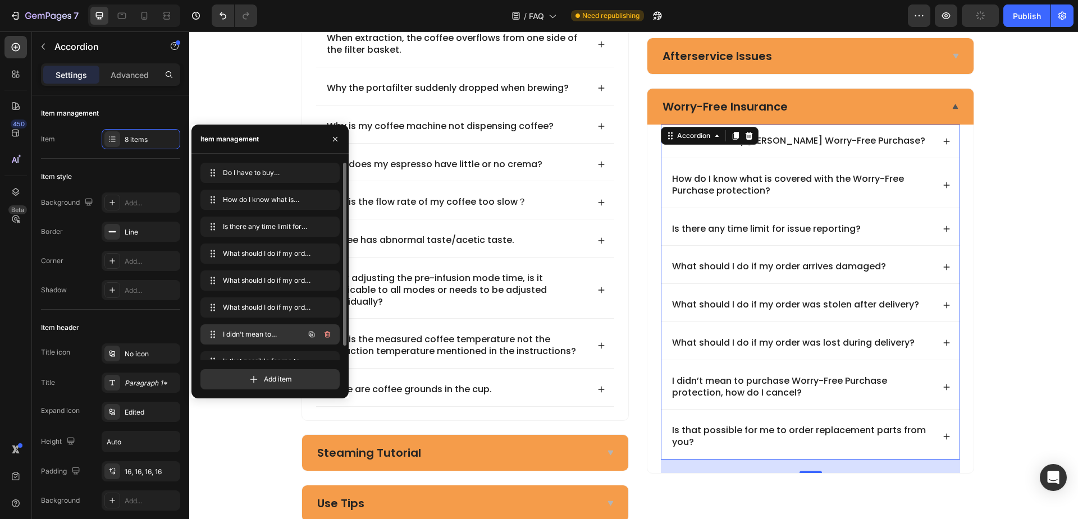
scroll to position [16, 0]
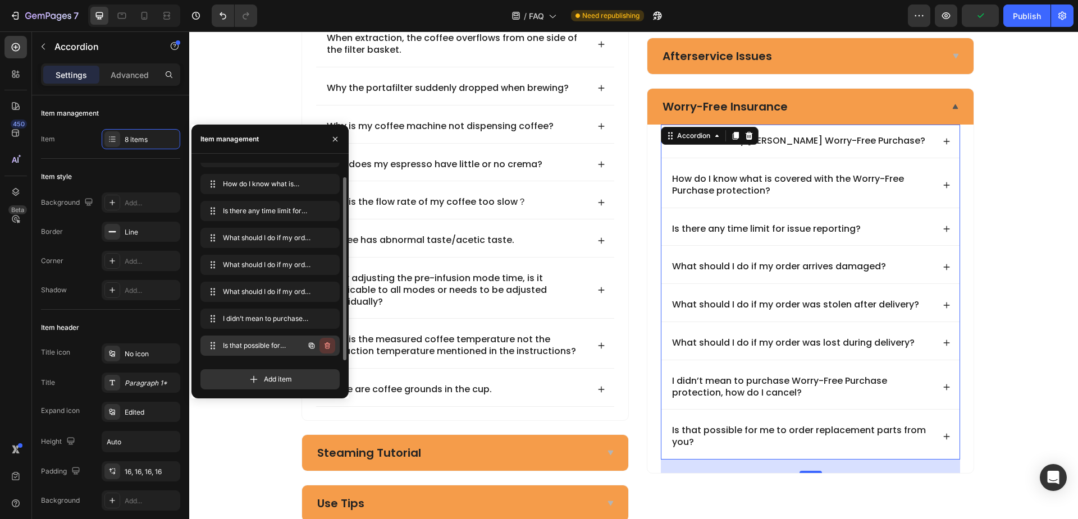
click at [327, 346] on icon "button" at bounding box center [327, 345] width 9 height 9
click at [327, 346] on div "Delete" at bounding box center [319, 346] width 21 height 10
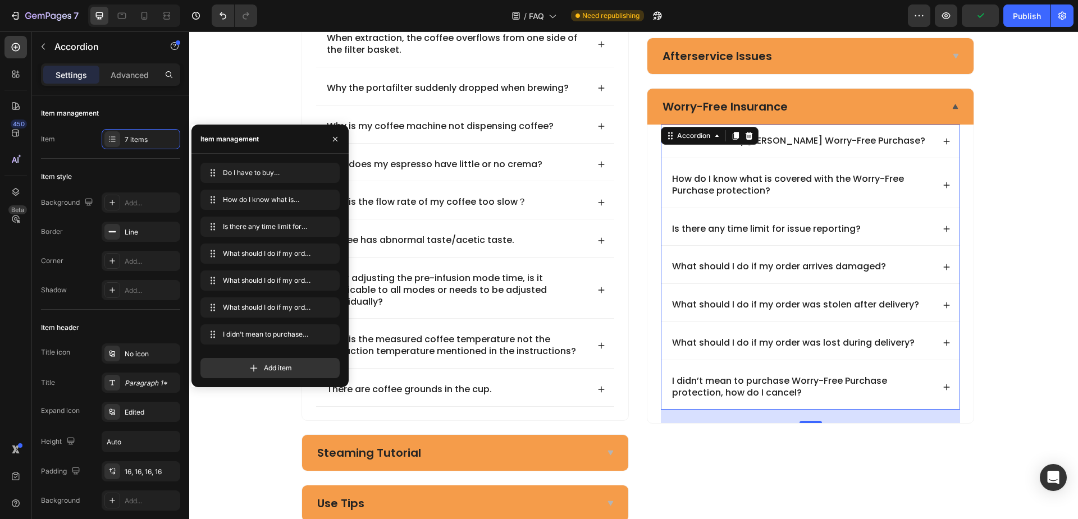
scroll to position [0, 0]
click at [1031, 291] on div "Frequently asked questions Heading Have questions? We’re here to help Text bloc…" at bounding box center [638, 164] width 880 height 716
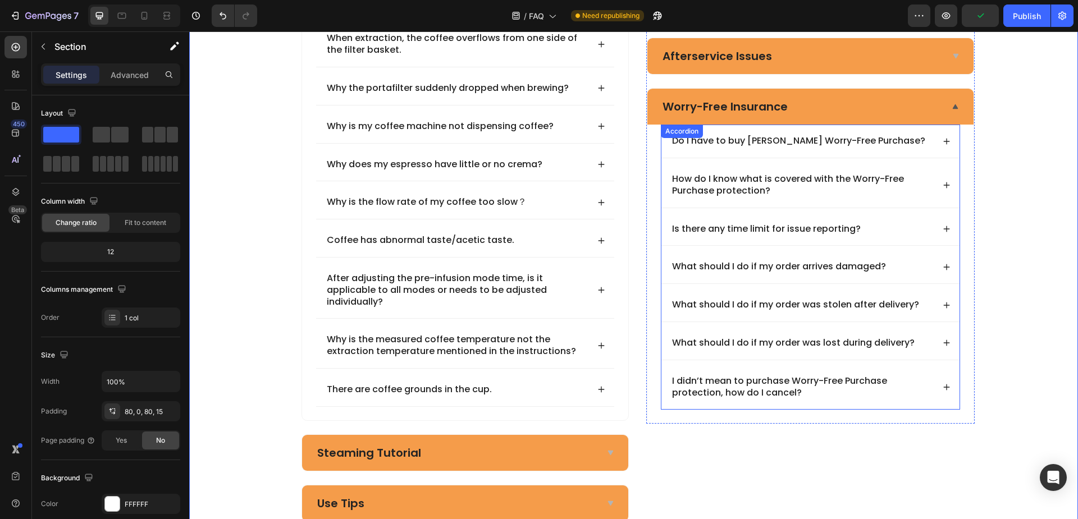
click at [661, 159] on div "Do I have to buy Seel Worry-Free Purchase? How do I know what is covered with t…" at bounding box center [810, 267] width 299 height 285
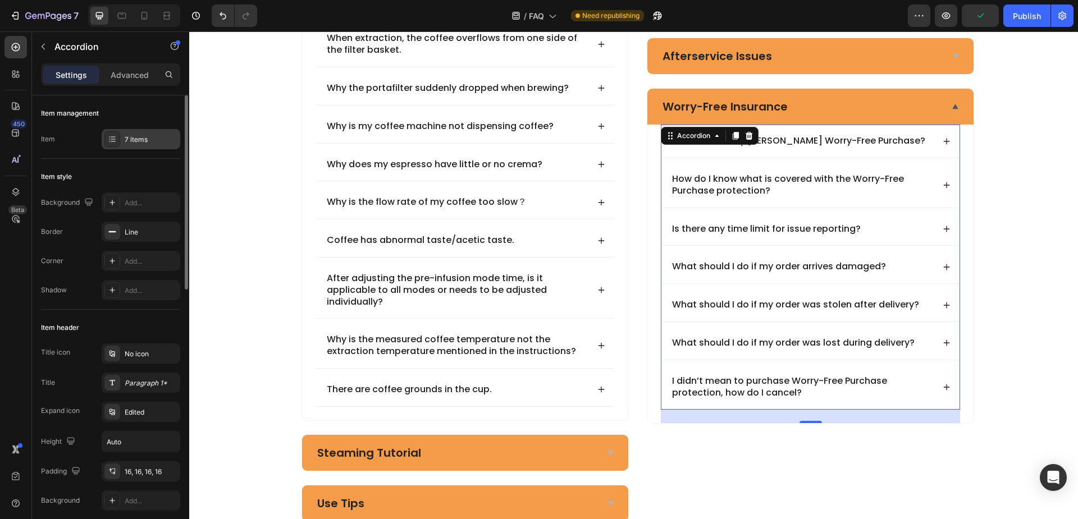
click at [116, 137] on icon at bounding box center [112, 139] width 9 height 9
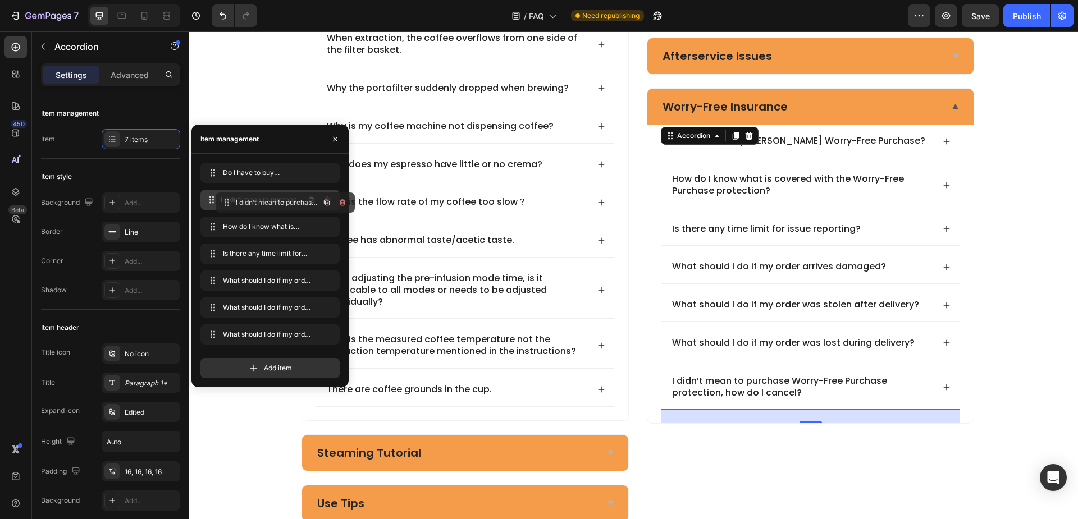
drag, startPoint x: 208, startPoint y: 335, endPoint x: 223, endPoint y: 203, distance: 132.8
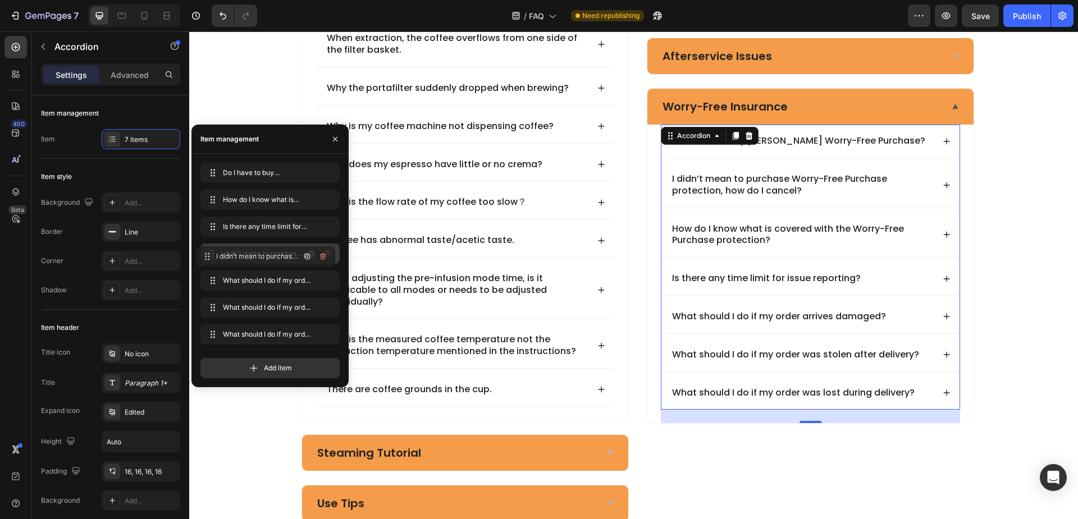
drag, startPoint x: 214, startPoint y: 199, endPoint x: 210, endPoint y: 256, distance: 56.9
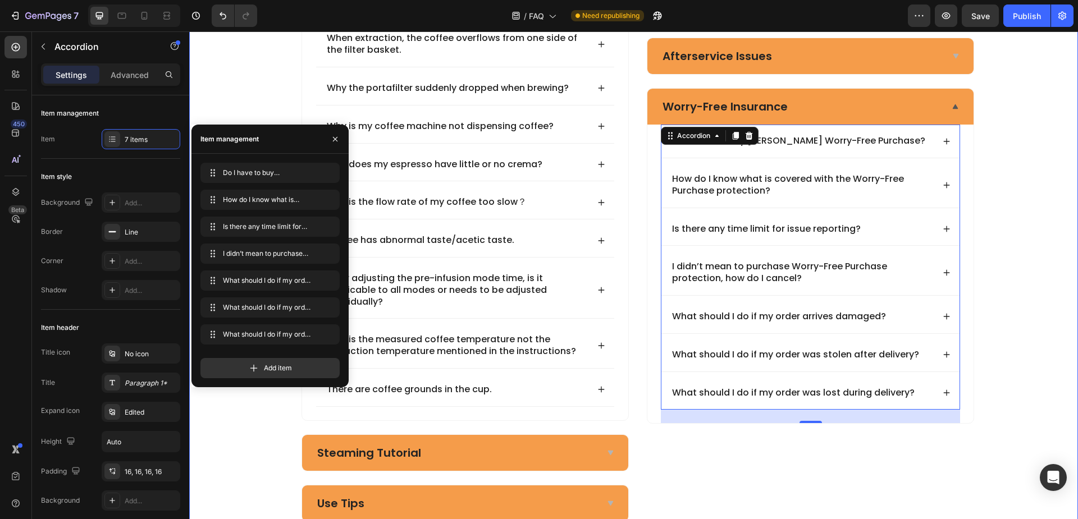
click at [1018, 275] on div "Frequently asked questions Heading Have questions? We’re here to help Text bloc…" at bounding box center [638, 164] width 880 height 716
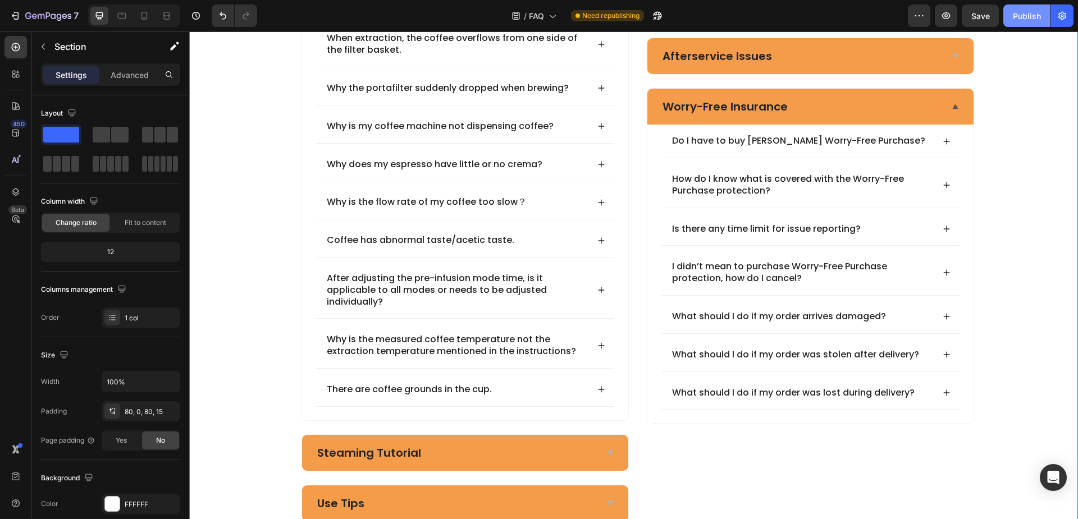
click at [1021, 18] on div "Publish" at bounding box center [1027, 16] width 28 height 12
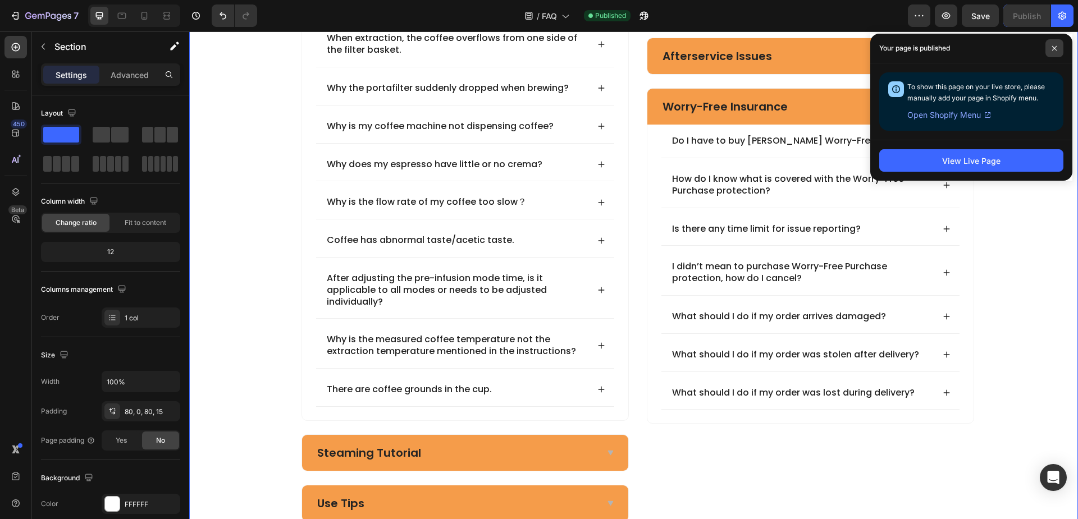
click at [1050, 46] on span at bounding box center [1054, 48] width 18 height 18
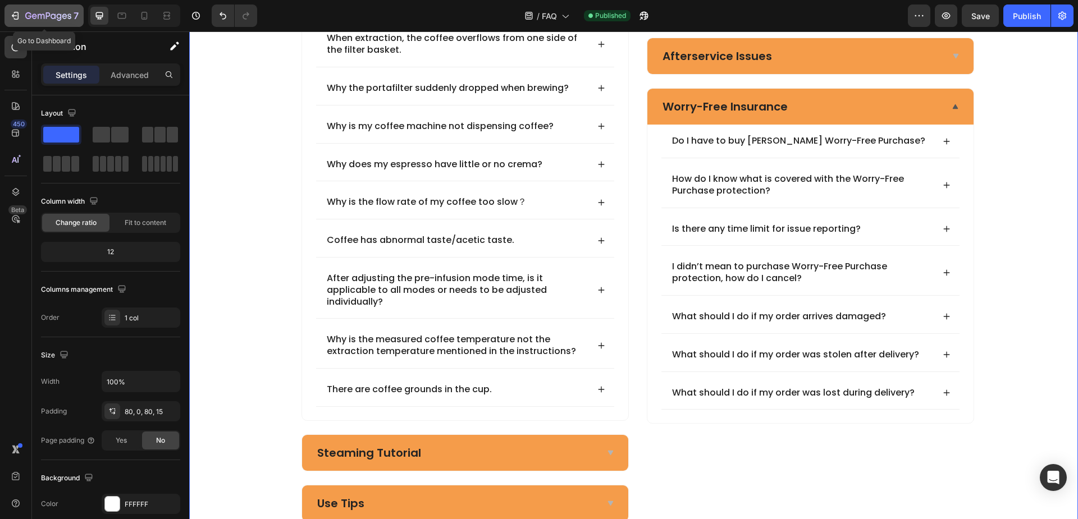
click at [15, 15] on icon "button" at bounding box center [15, 15] width 11 height 11
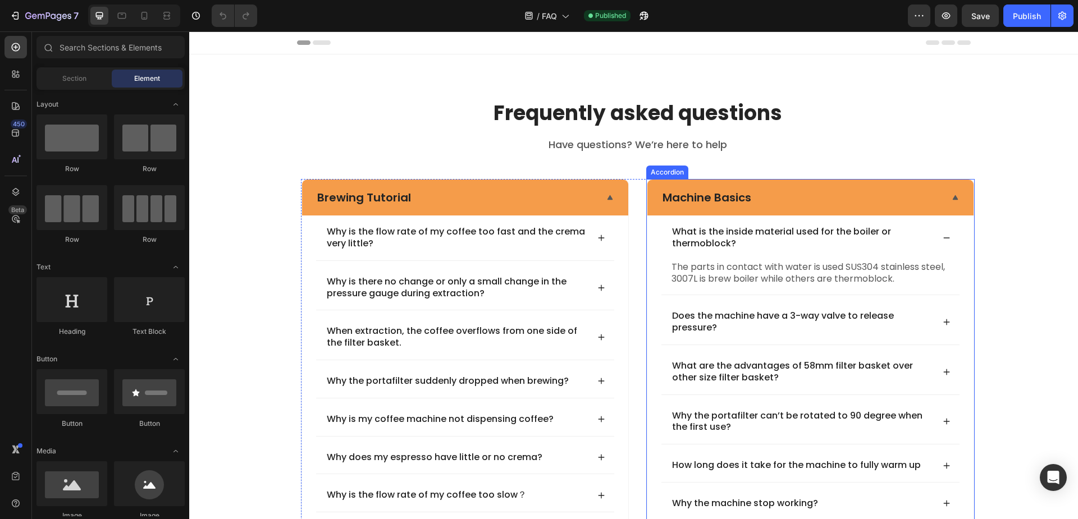
click at [782, 197] on div "Machine Basics" at bounding box center [801, 198] width 281 height 18
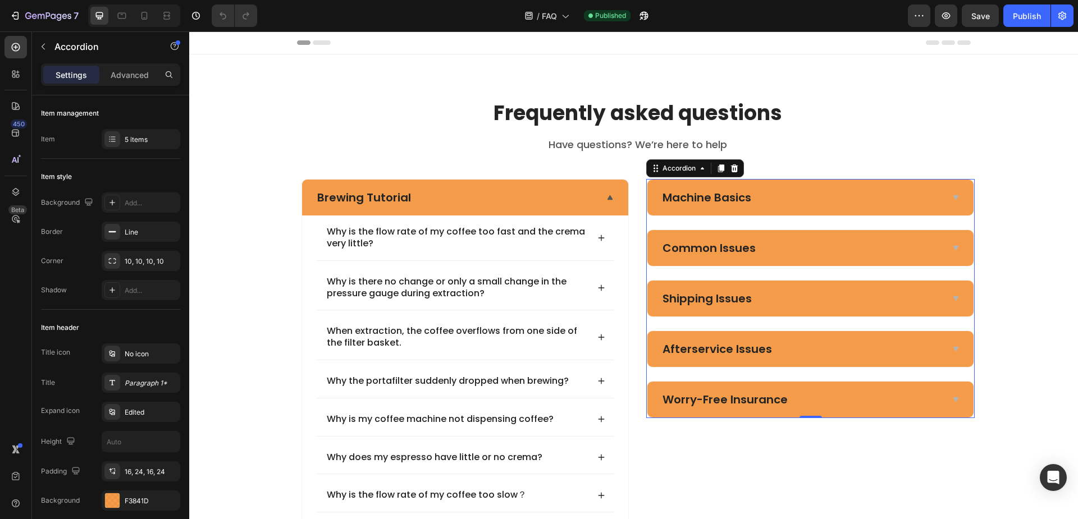
click at [813, 195] on div "Machine Basics" at bounding box center [801, 198] width 281 height 18
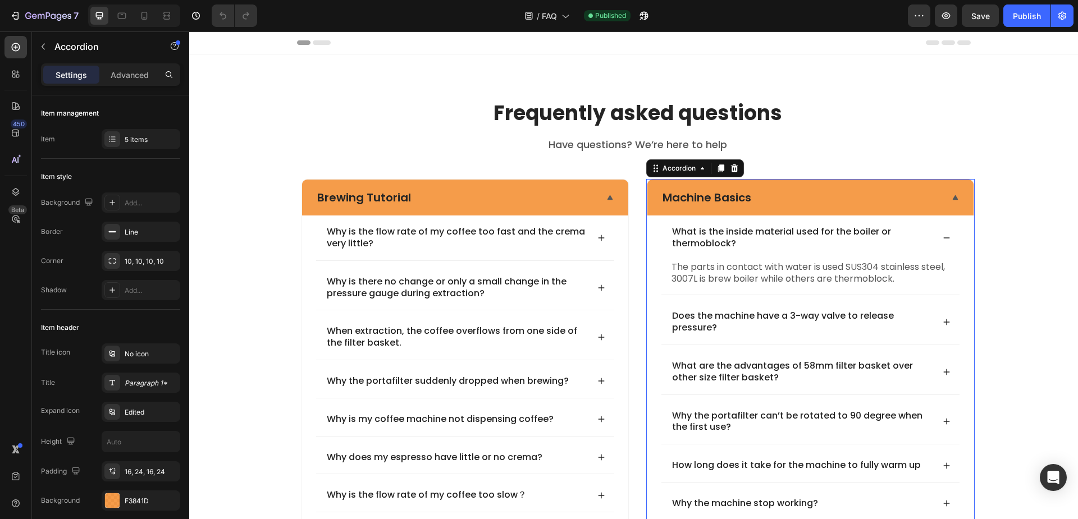
click at [802, 198] on div "Machine Basics" at bounding box center [801, 198] width 281 height 18
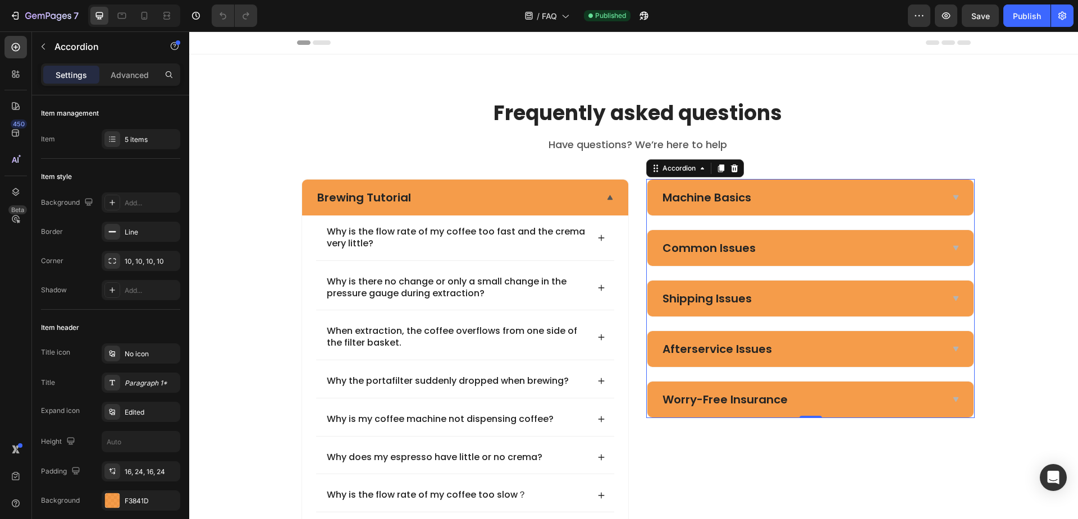
click at [795, 200] on div "Machine Basics" at bounding box center [801, 198] width 281 height 18
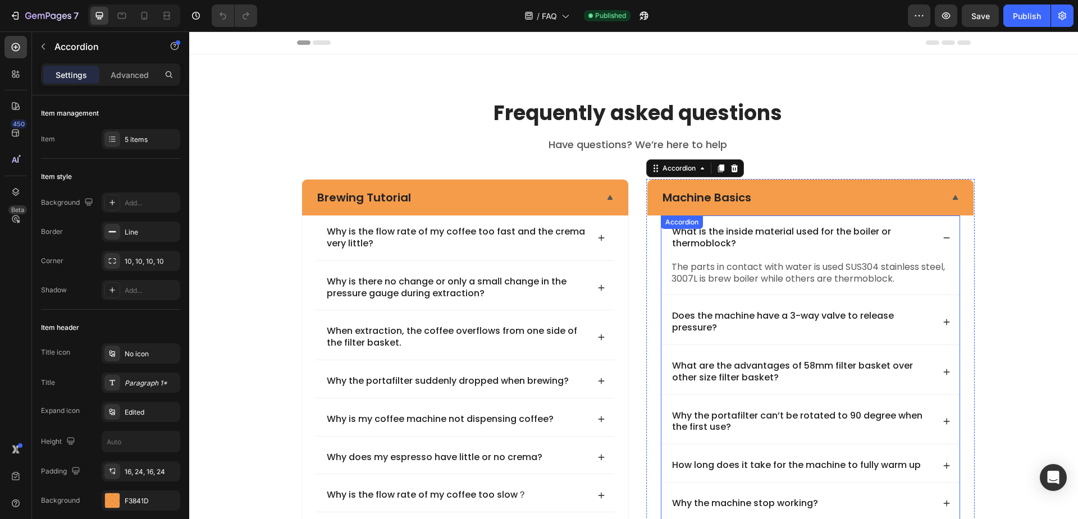
click at [779, 234] on p "What is the inside material used for the boiler or thermoblock?" at bounding box center [802, 238] width 260 height 24
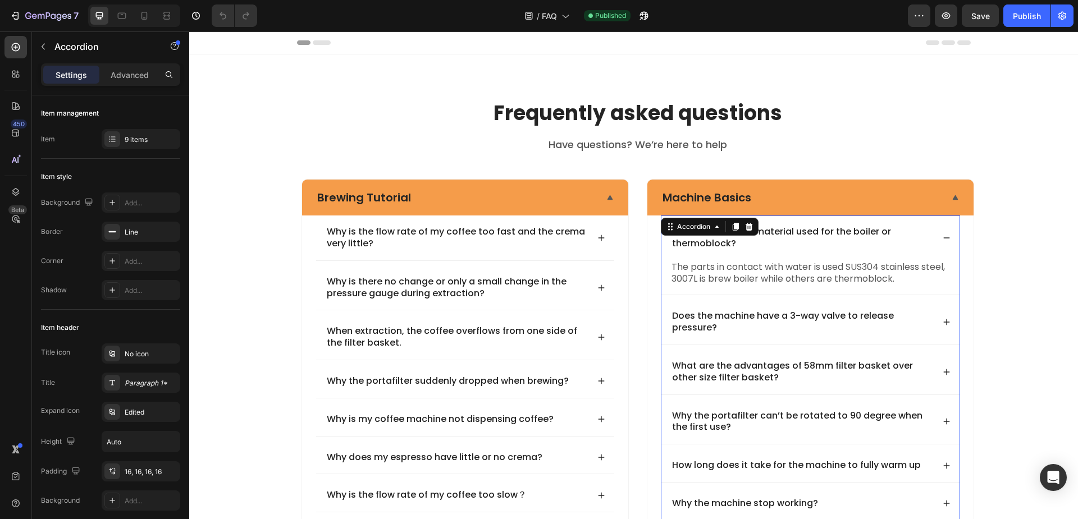
click at [662, 243] on div "What is the inside material used for the boiler or thermoblock?" at bounding box center [810, 238] width 298 height 45
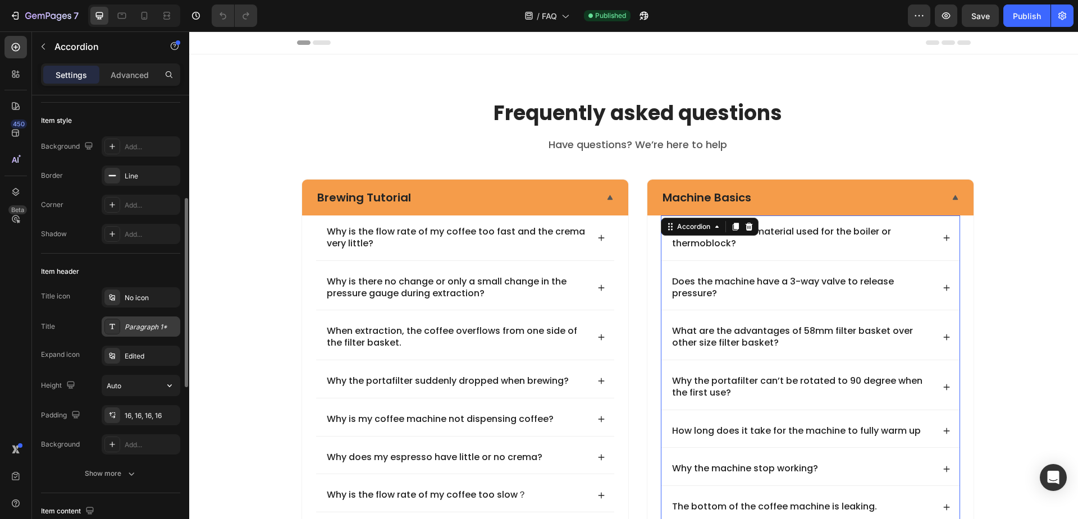
scroll to position [112, 0]
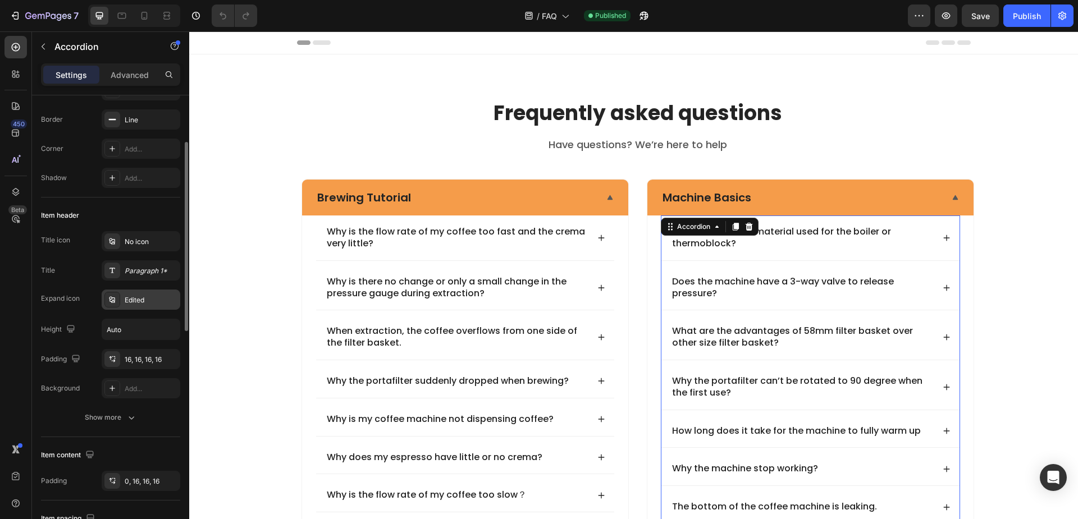
click at [137, 300] on div "Edited" at bounding box center [151, 300] width 53 height 10
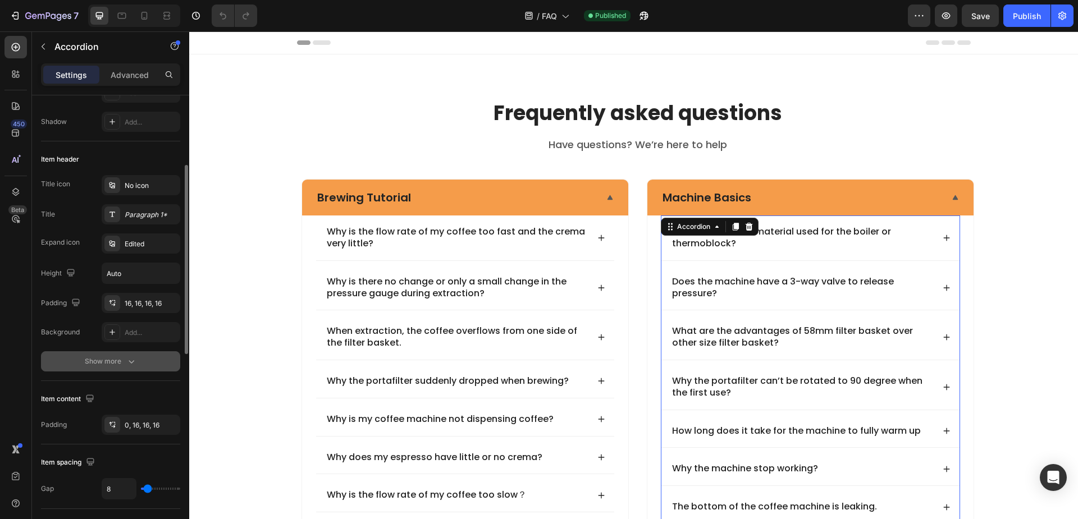
click at [109, 358] on div "Show more" at bounding box center [111, 361] width 52 height 11
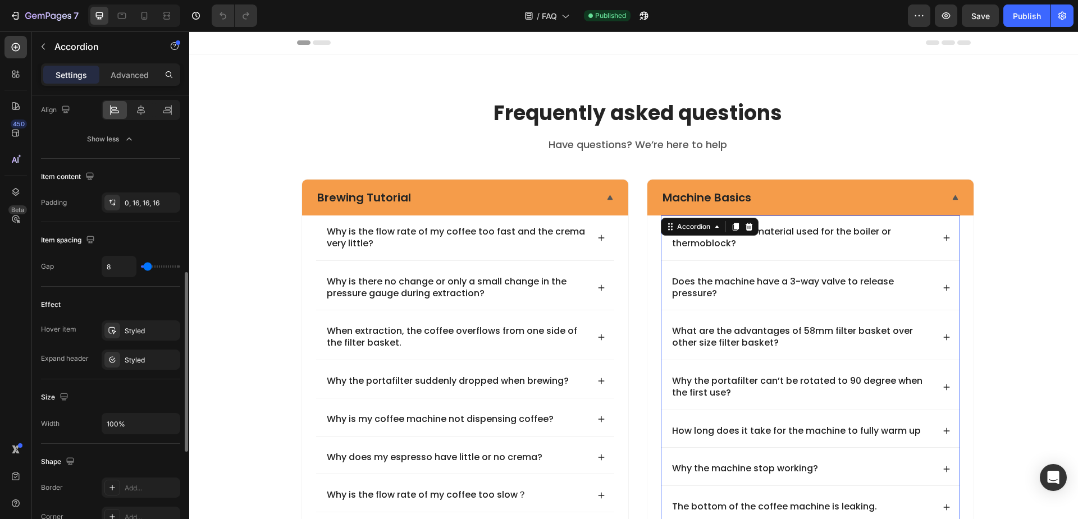
scroll to position [561, 0]
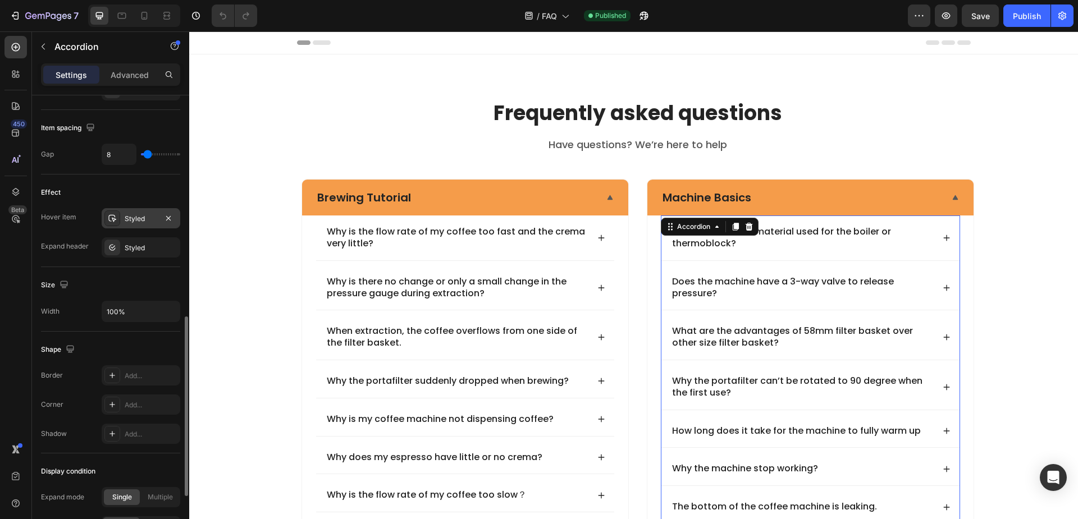
click at [147, 220] on div "Styled" at bounding box center [141, 219] width 33 height 10
click at [140, 193] on div "Effect" at bounding box center [110, 193] width 139 height 18
click at [129, 250] on div "Styled" at bounding box center [141, 248] width 33 height 10
click at [131, 191] on div "Effect" at bounding box center [110, 193] width 139 height 18
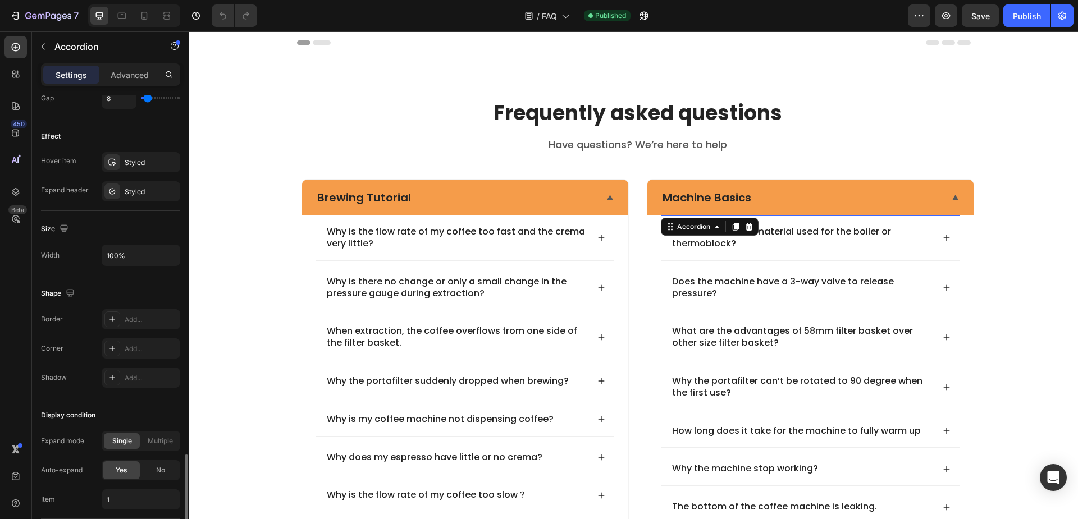
scroll to position [701, 0]
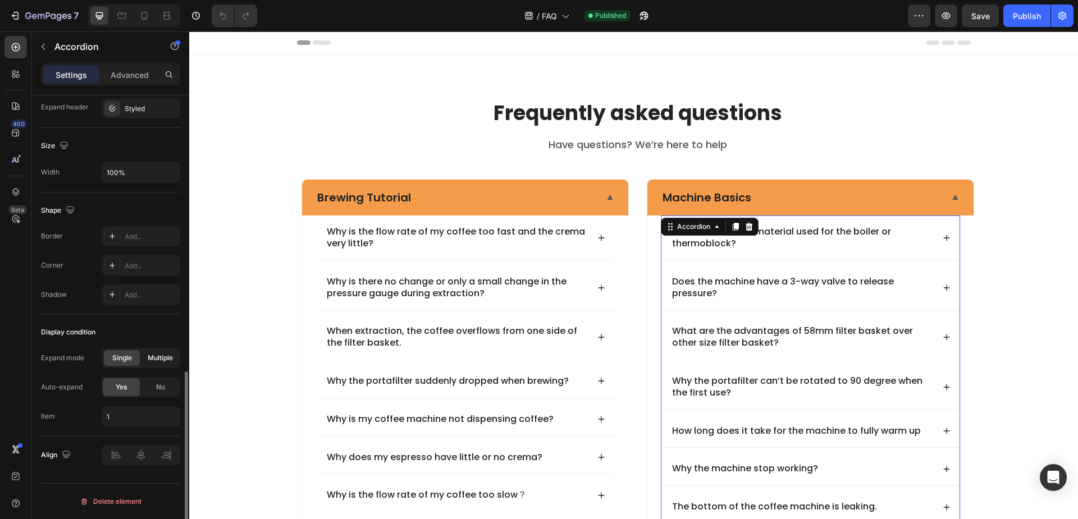
click at [157, 359] on span "Multiple" at bounding box center [160, 358] width 25 height 10
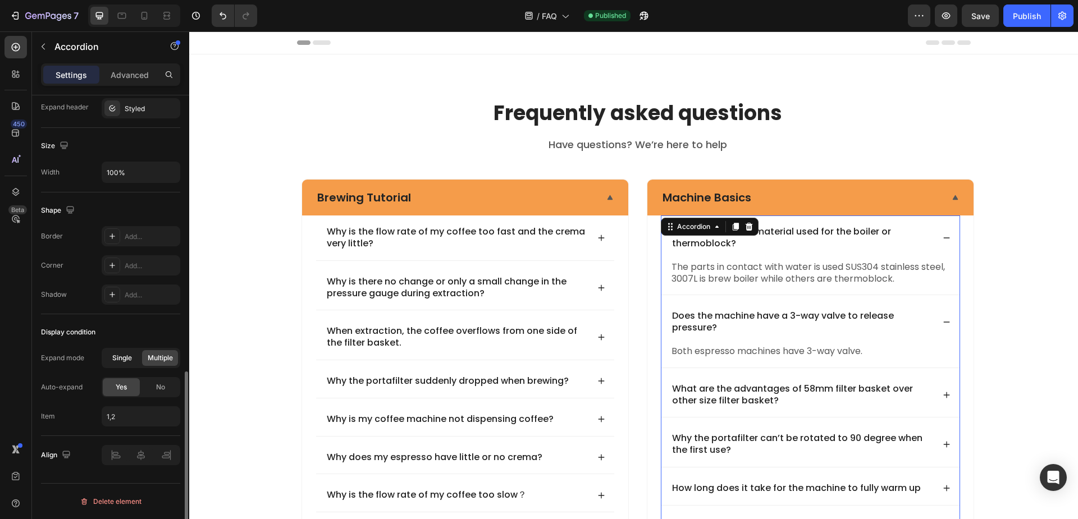
click at [121, 357] on span "Single" at bounding box center [122, 358] width 20 height 10
type input "1"
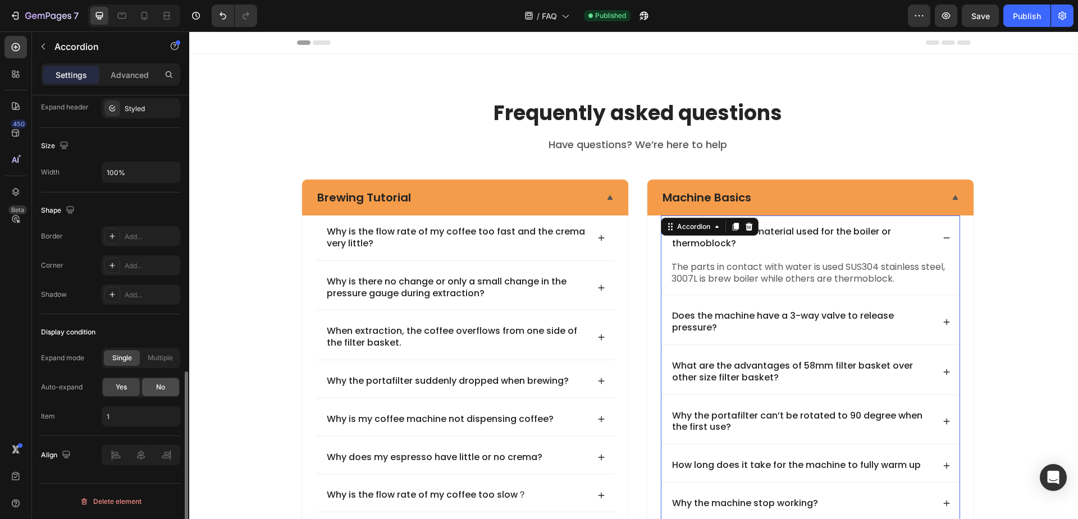
click at [157, 382] on div "No" at bounding box center [160, 387] width 37 height 18
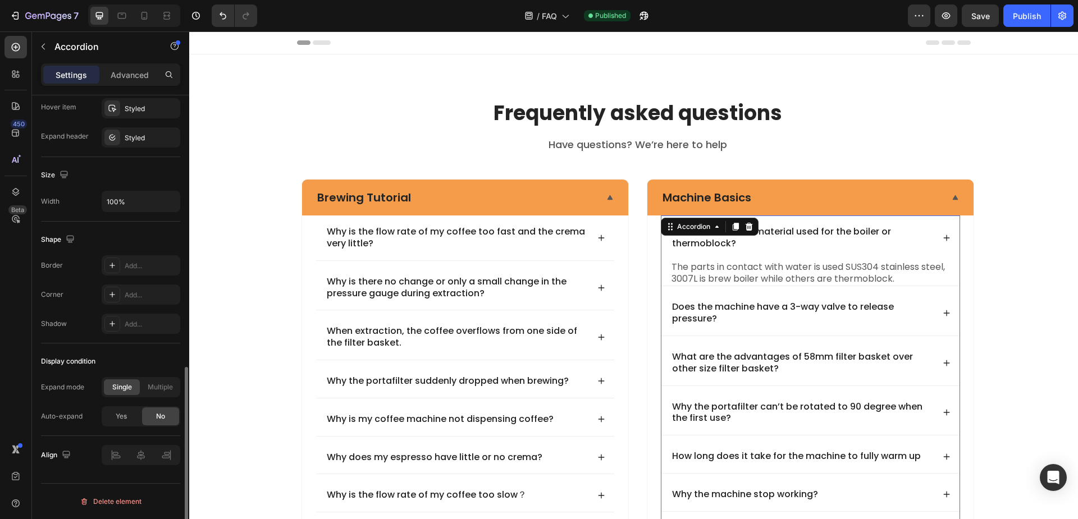
scroll to position [672, 0]
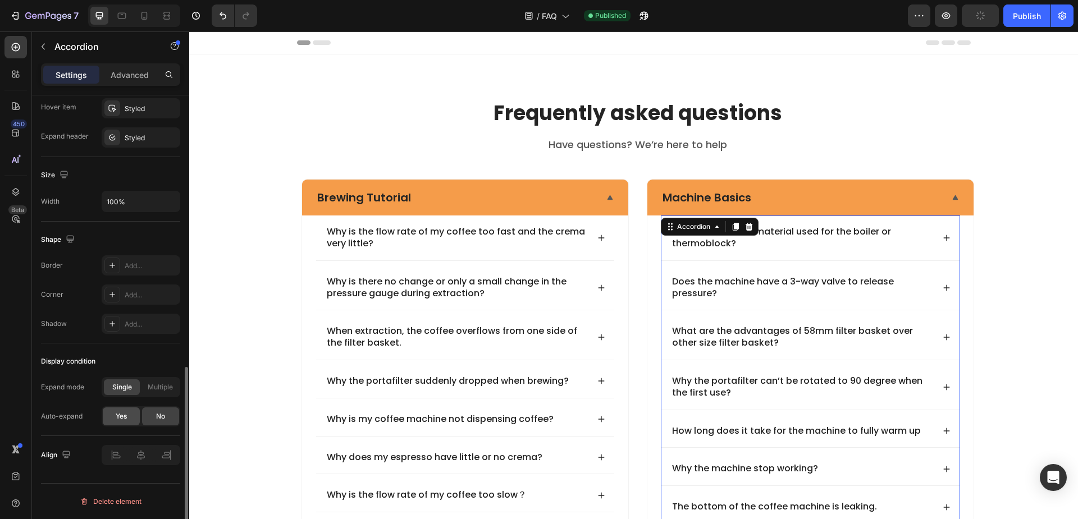
click at [133, 415] on div "Yes" at bounding box center [121, 417] width 37 height 18
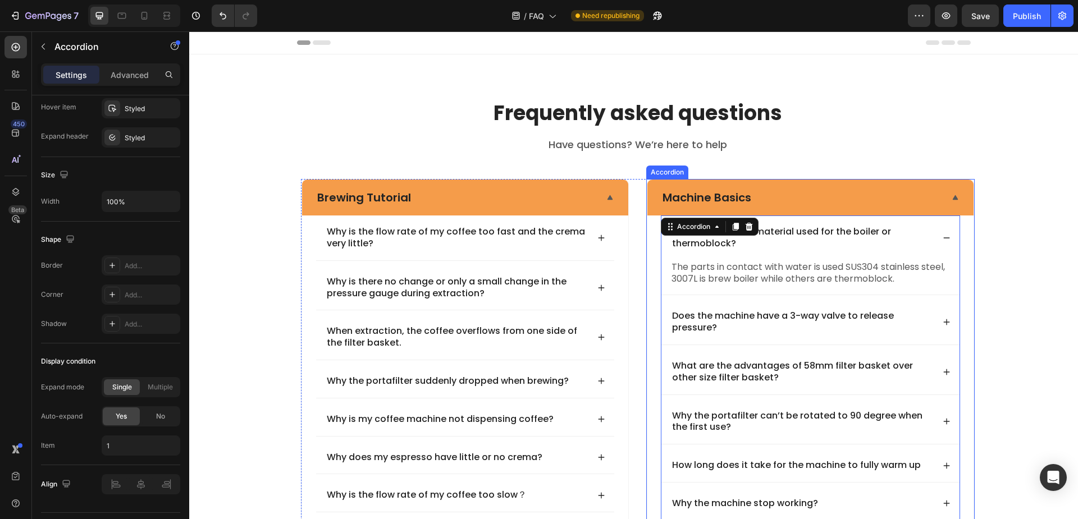
click at [823, 198] on div "Machine Basics" at bounding box center [801, 198] width 281 height 18
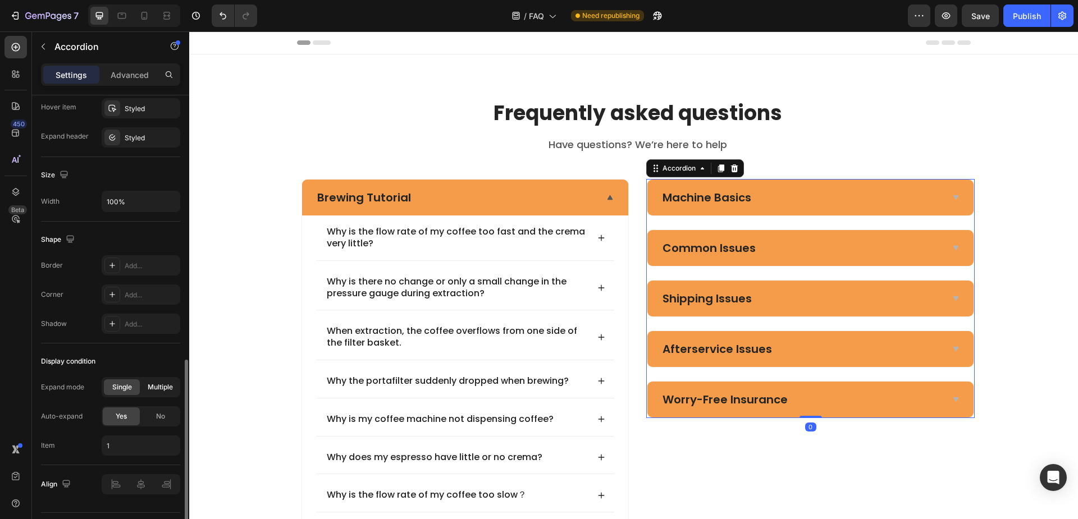
click at [159, 388] on span "Multiple" at bounding box center [160, 387] width 25 height 10
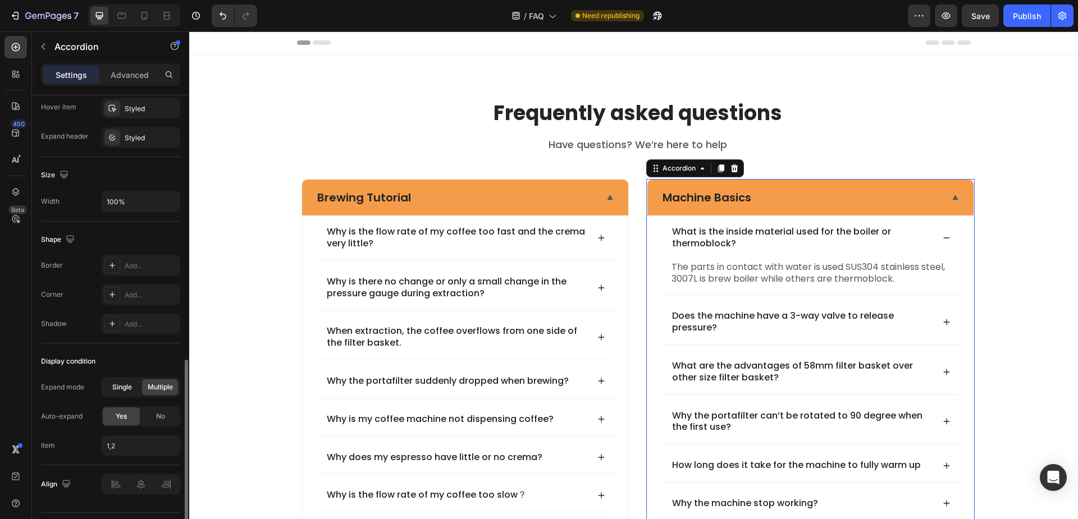
click at [124, 387] on span "Single" at bounding box center [122, 387] width 20 height 10
type input "1"
click at [165, 413] on span "No" at bounding box center [160, 417] width 9 height 10
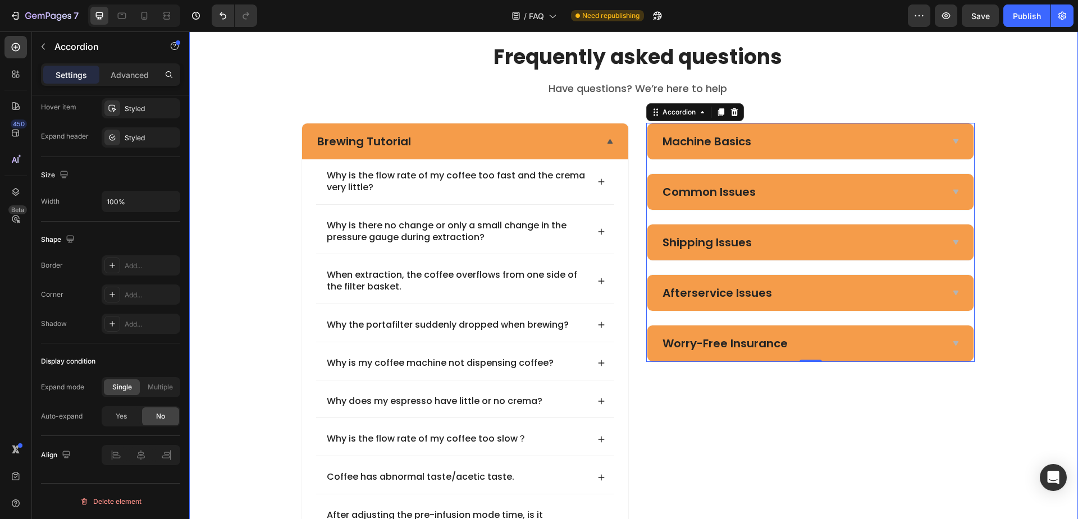
scroll to position [0, 0]
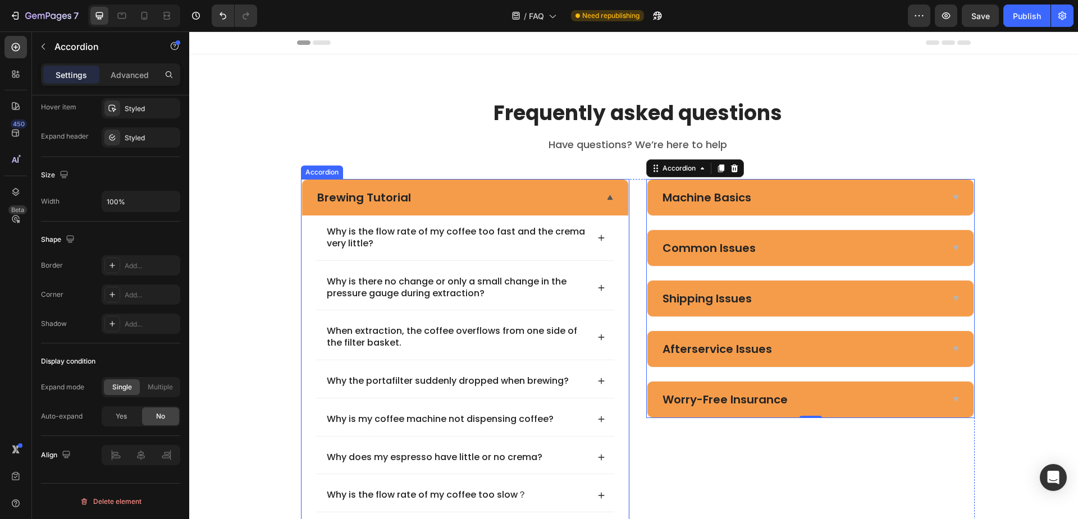
click at [442, 199] on div "Brewing Tutorial" at bounding box center [456, 198] width 281 height 18
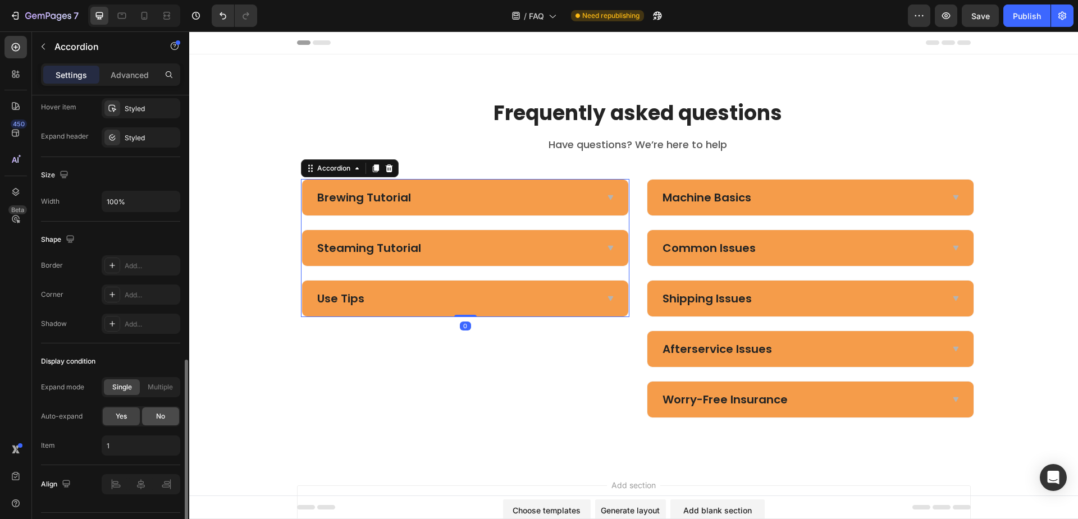
click at [159, 414] on span "No" at bounding box center [160, 417] width 9 height 10
click at [147, 353] on div "Display condition" at bounding box center [110, 362] width 139 height 18
click at [152, 391] on span "Multiple" at bounding box center [160, 387] width 25 height 10
click at [127, 390] on span "Single" at bounding box center [122, 387] width 20 height 10
click at [134, 368] on div "Display condition" at bounding box center [110, 362] width 139 height 18
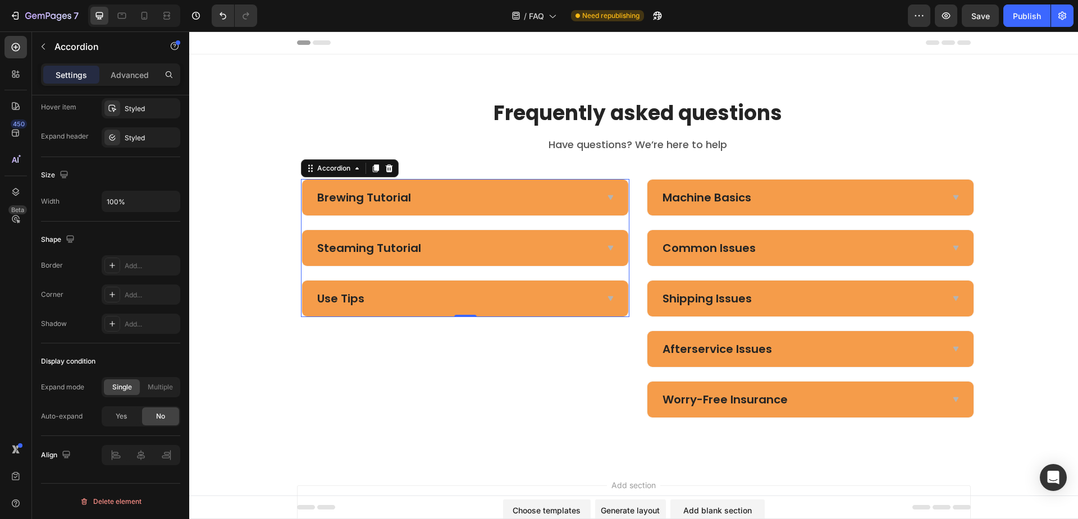
click at [567, 197] on div "Brewing Tutorial" at bounding box center [456, 198] width 281 height 18
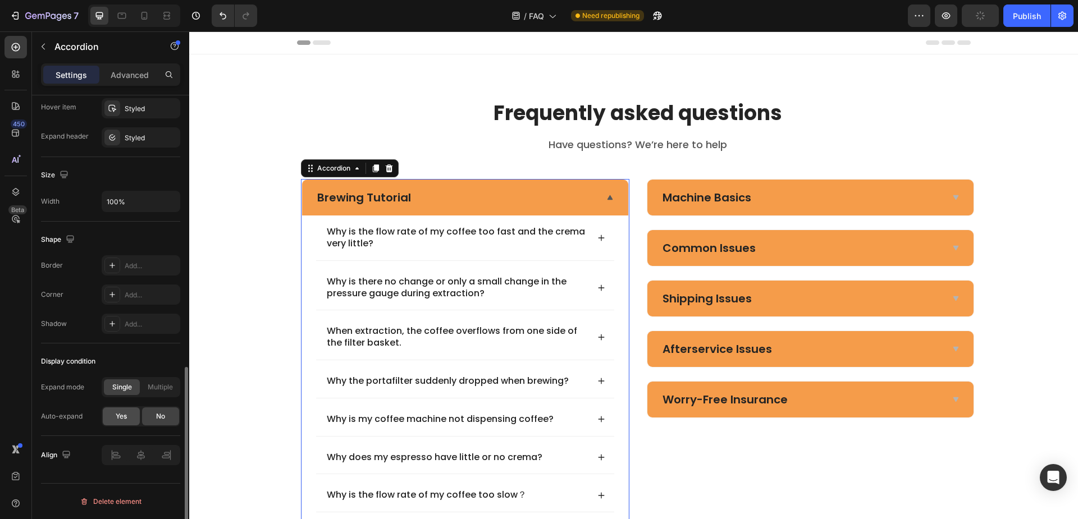
click at [126, 413] on span "Yes" at bounding box center [121, 417] width 11 height 10
click at [140, 353] on div "Display condition" at bounding box center [110, 362] width 139 height 18
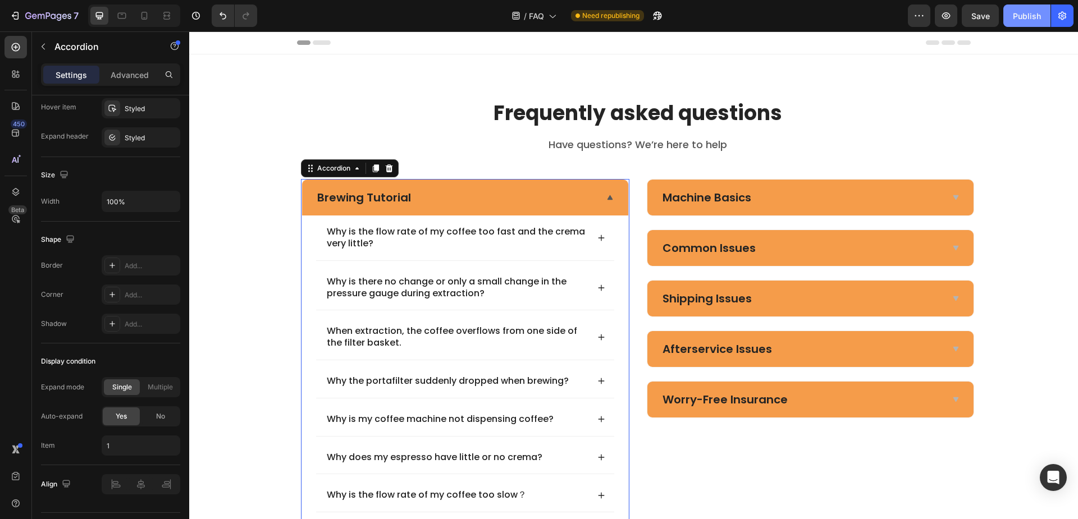
click at [1033, 21] on div "Publish" at bounding box center [1027, 16] width 28 height 12
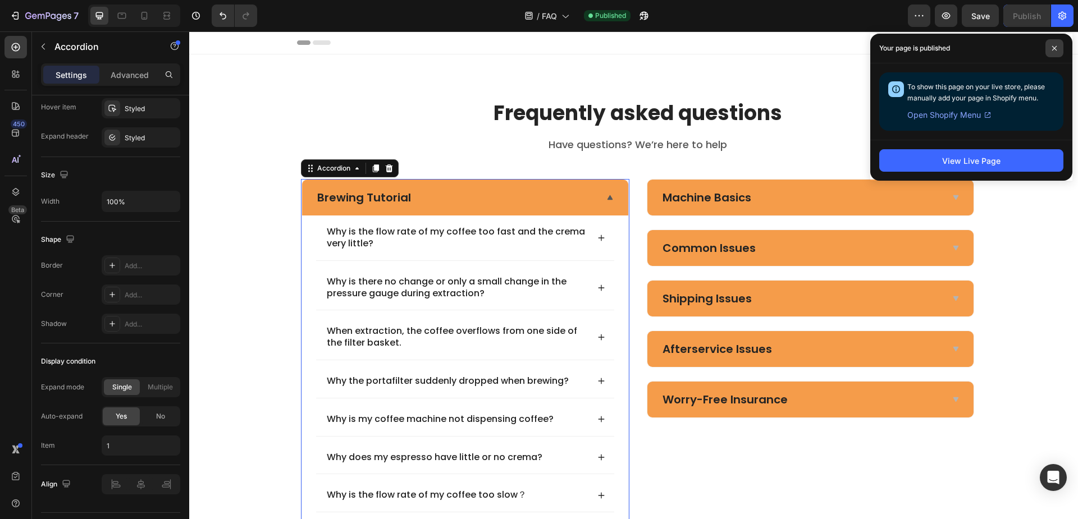
click at [1061, 47] on span at bounding box center [1054, 48] width 18 height 18
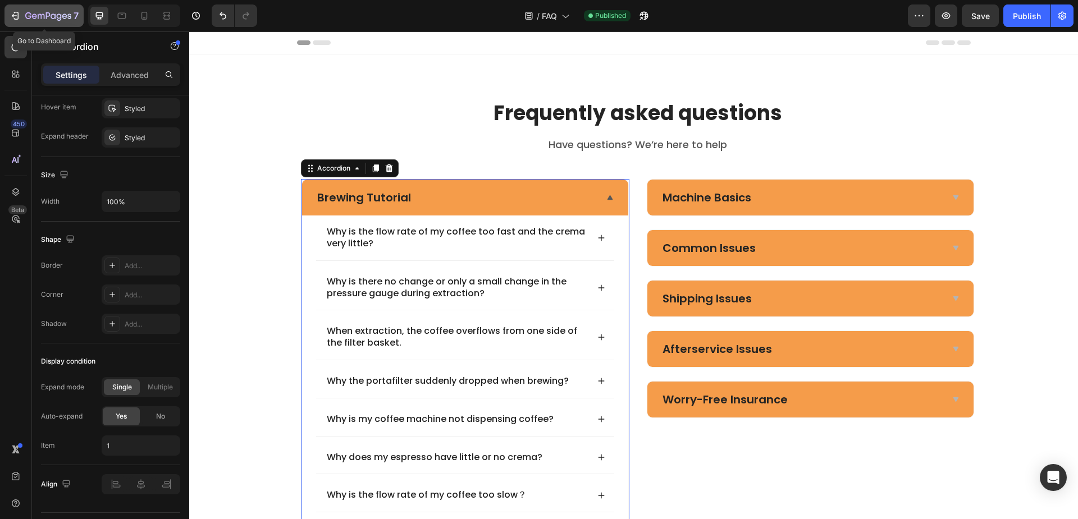
click at [12, 19] on icon "button" at bounding box center [15, 15] width 11 height 11
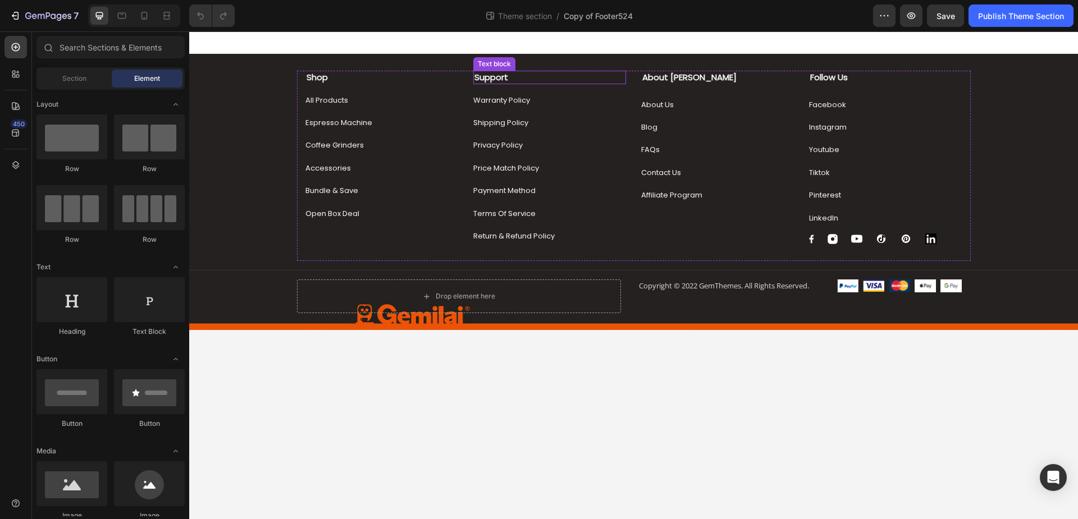
click at [522, 76] on p "Support" at bounding box center [549, 77] width 150 height 11
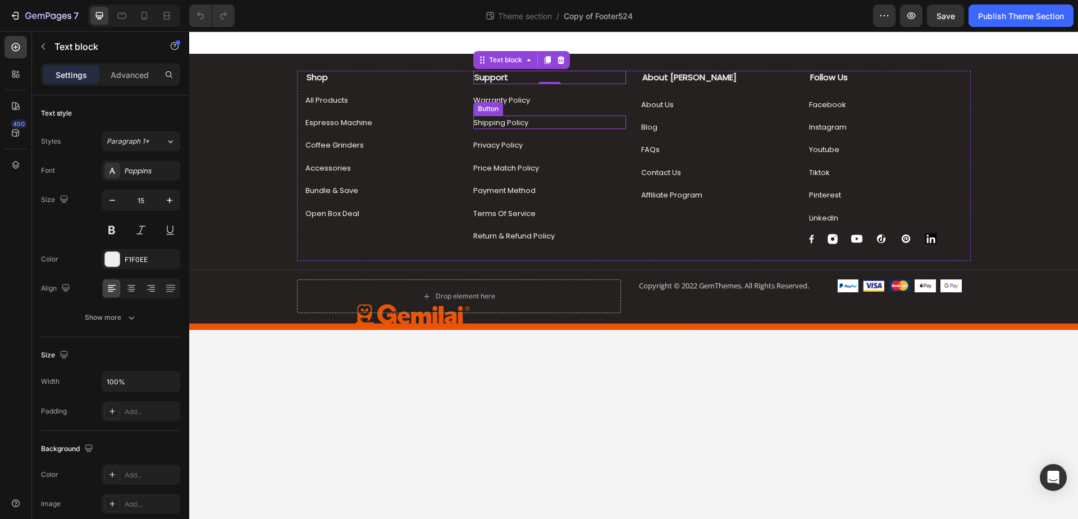
click at [540, 124] on div "Shipping Policy Button" at bounding box center [549, 122] width 153 height 13
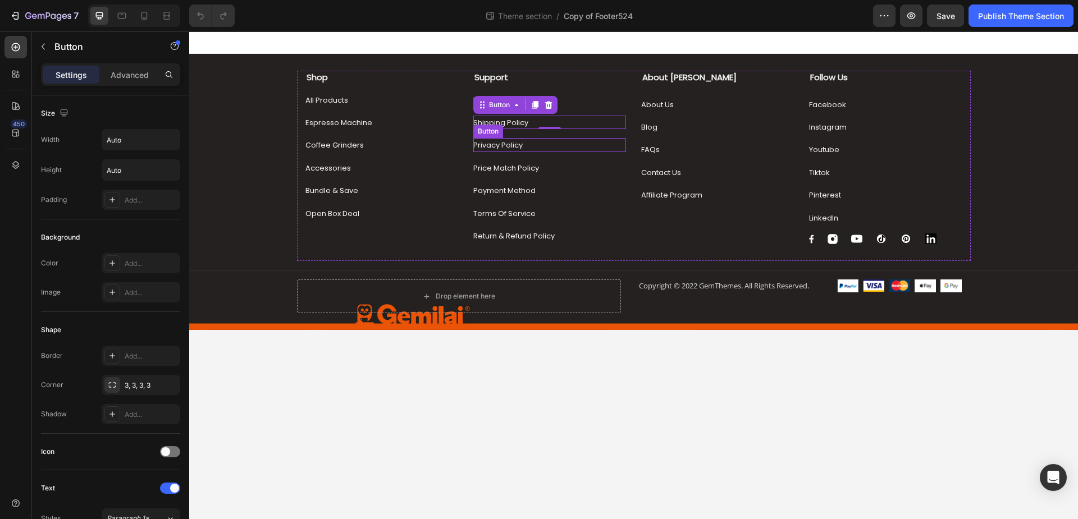
click at [534, 140] on div "Privacy Policy Button" at bounding box center [549, 144] width 153 height 13
click at [545, 98] on div "Warranty Policy Button" at bounding box center [549, 99] width 153 height 13
click at [540, 120] on div "Shipping Policy Button" at bounding box center [549, 122] width 153 height 13
click at [20, 17] on icon "button" at bounding box center [15, 15] width 11 height 11
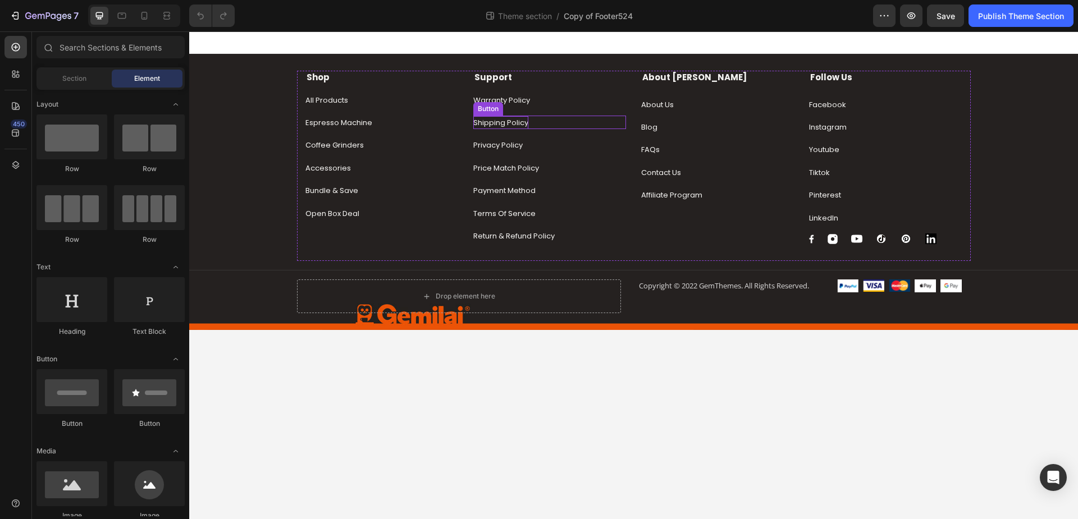
drag, startPoint x: 539, startPoint y: 119, endPoint x: 481, endPoint y: 121, distance: 58.4
click at [539, 119] on div "Shipping Policy Button" at bounding box center [549, 122] width 153 height 13
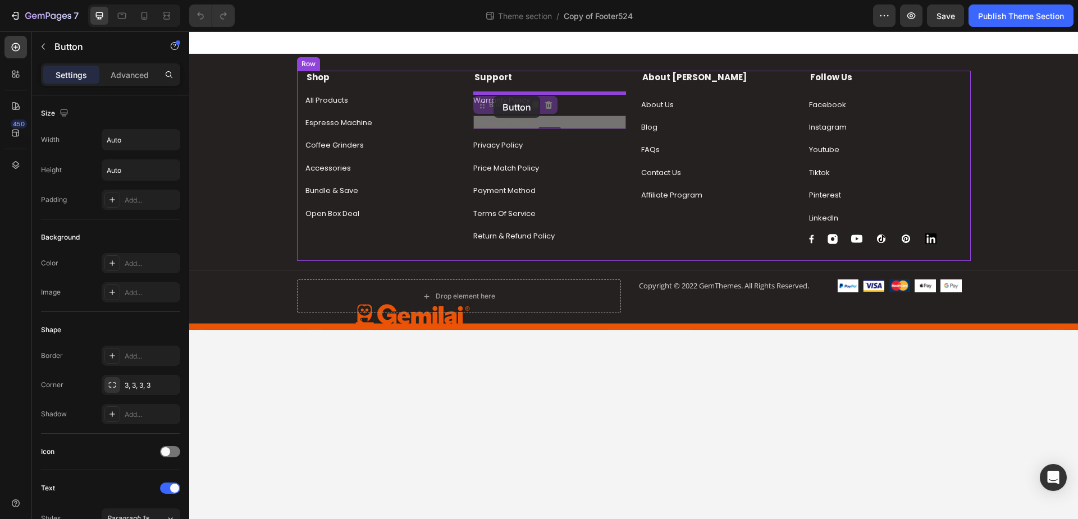
drag, startPoint x: 479, startPoint y: 109, endPoint x: 494, endPoint y: 96, distance: 19.1
click at [494, 96] on div "Shop Text block All Products Button Espresso Machine Button Coffee Grinders But…" at bounding box center [633, 189] width 889 height 317
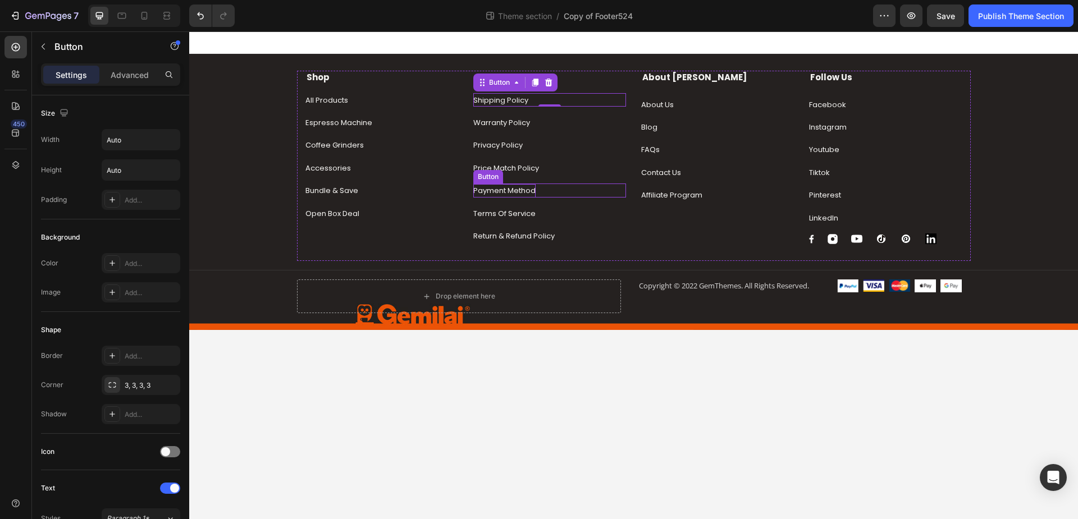
click at [500, 189] on div "Payment Method" at bounding box center [504, 190] width 62 height 13
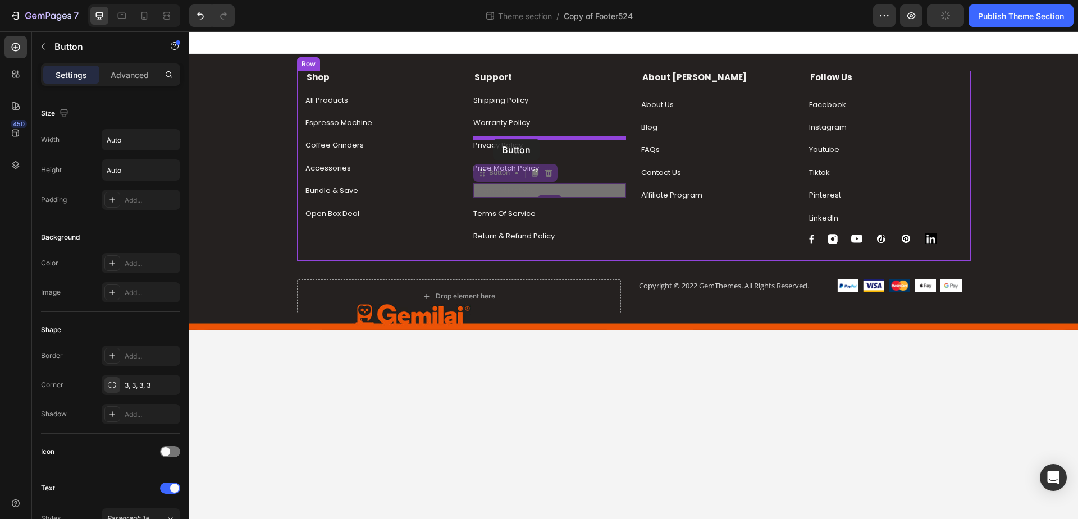
drag, startPoint x: 482, startPoint y: 170, endPoint x: 493, endPoint y: 139, distance: 32.9
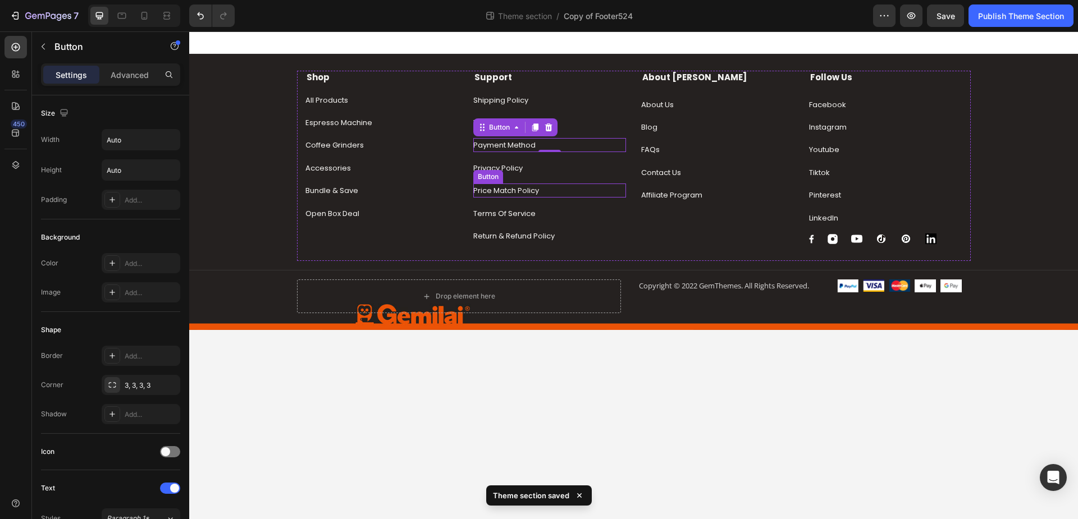
click at [554, 187] on div "Price Match Policy Button" at bounding box center [549, 190] width 153 height 13
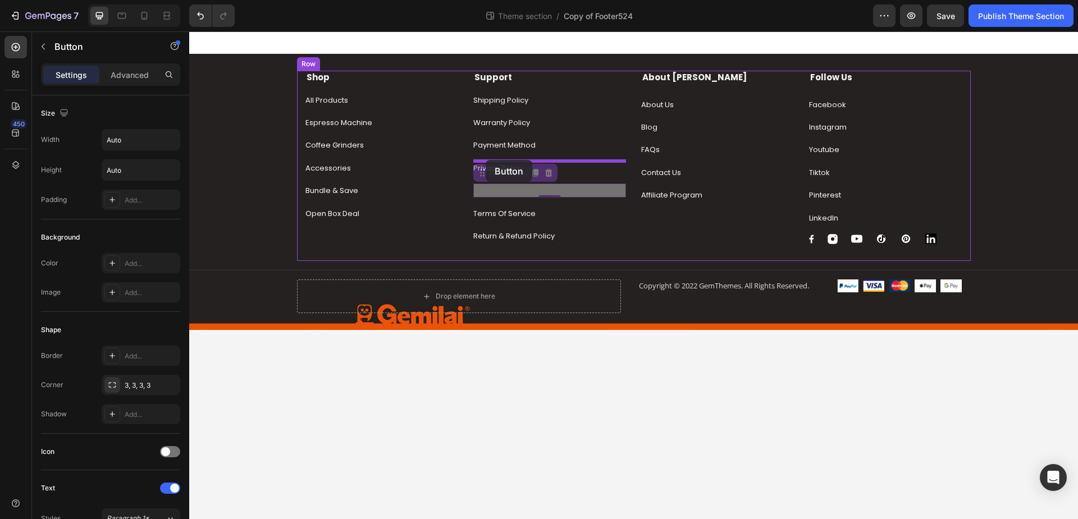
drag, startPoint x: 483, startPoint y: 173, endPoint x: 486, endPoint y: 160, distance: 13.7
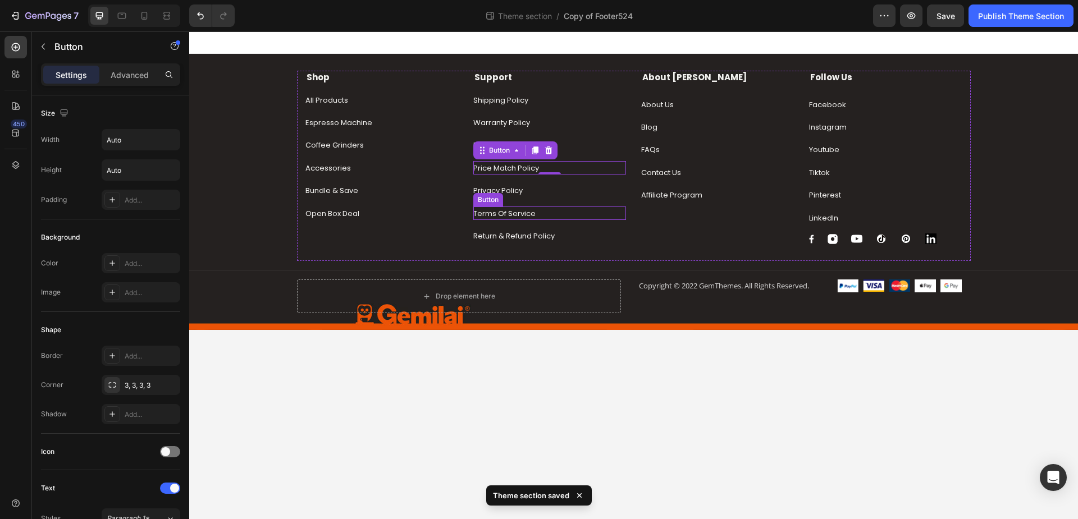
click at [559, 212] on div "Terms Of Service Button" at bounding box center [549, 213] width 153 height 13
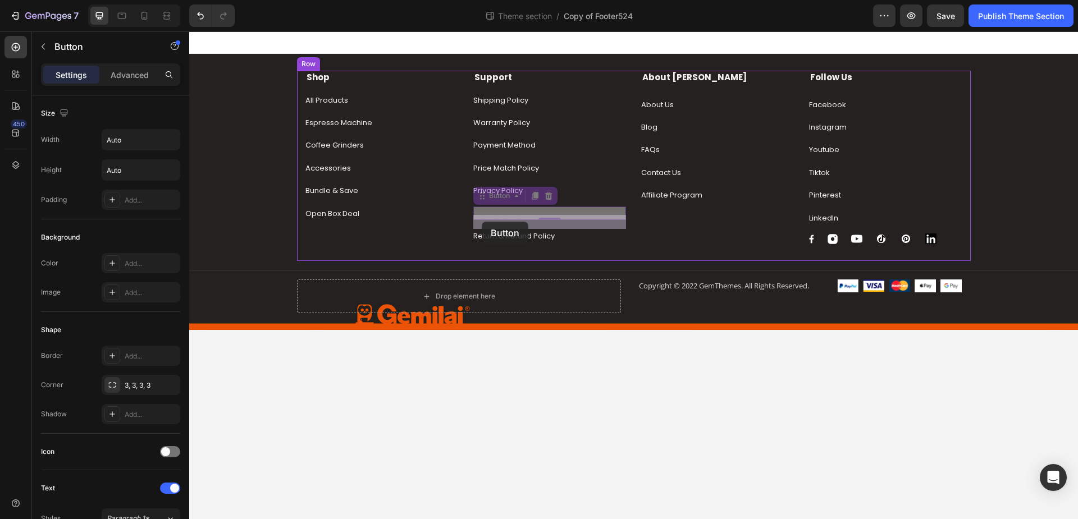
drag, startPoint x: 485, startPoint y: 199, endPoint x: 482, endPoint y: 222, distance: 22.6
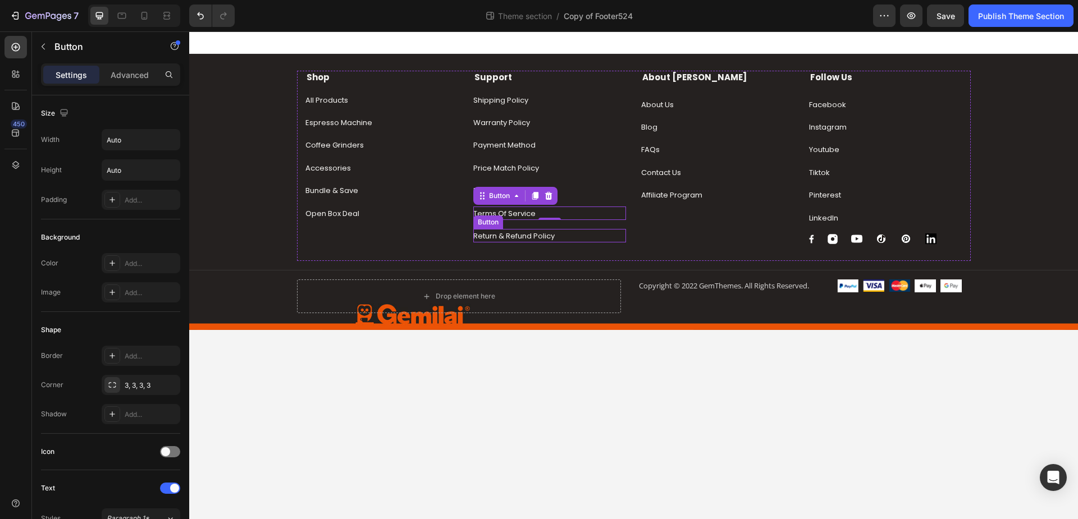
click at [576, 235] on div "Return & Refund Policy Button" at bounding box center [549, 235] width 153 height 13
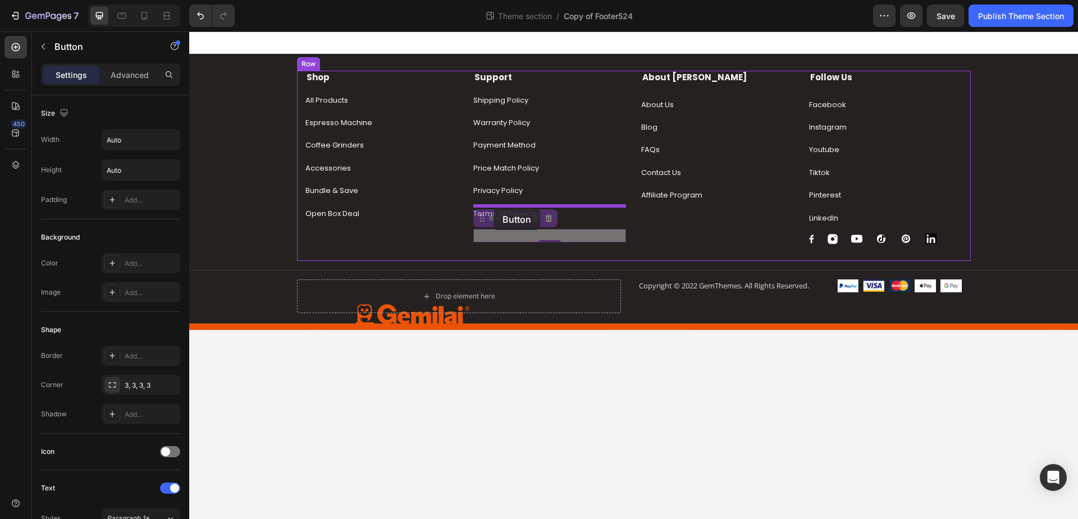
drag, startPoint x: 483, startPoint y: 220, endPoint x: 494, endPoint y: 208, distance: 15.9
click at [494, 208] on div "Shop Text block All Products Button Espresso Machine Button Coffee Grinders But…" at bounding box center [633, 189] width 889 height 317
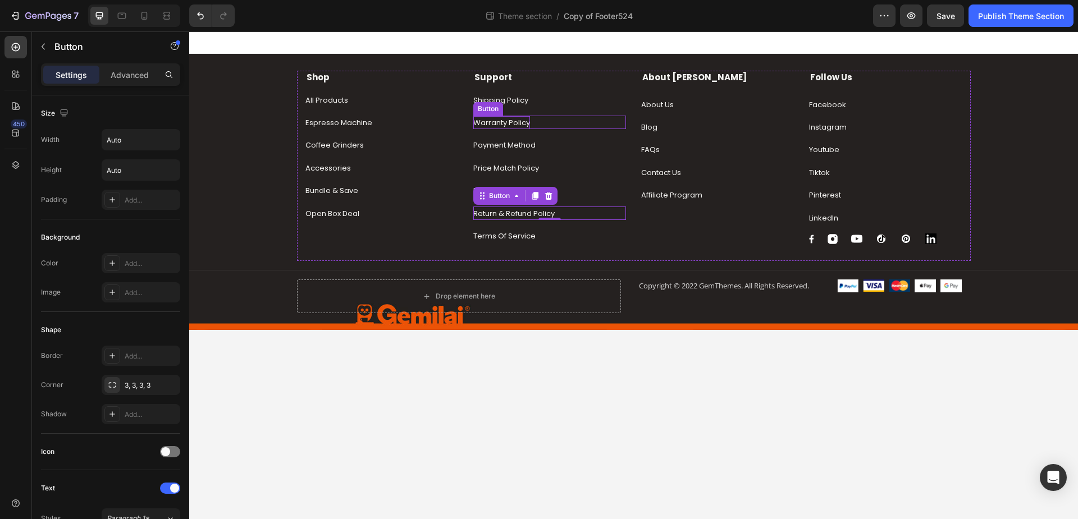
click at [511, 118] on p "Warranty Policy" at bounding box center [501, 122] width 57 height 13
click at [535, 103] on icon at bounding box center [535, 105] width 6 height 8
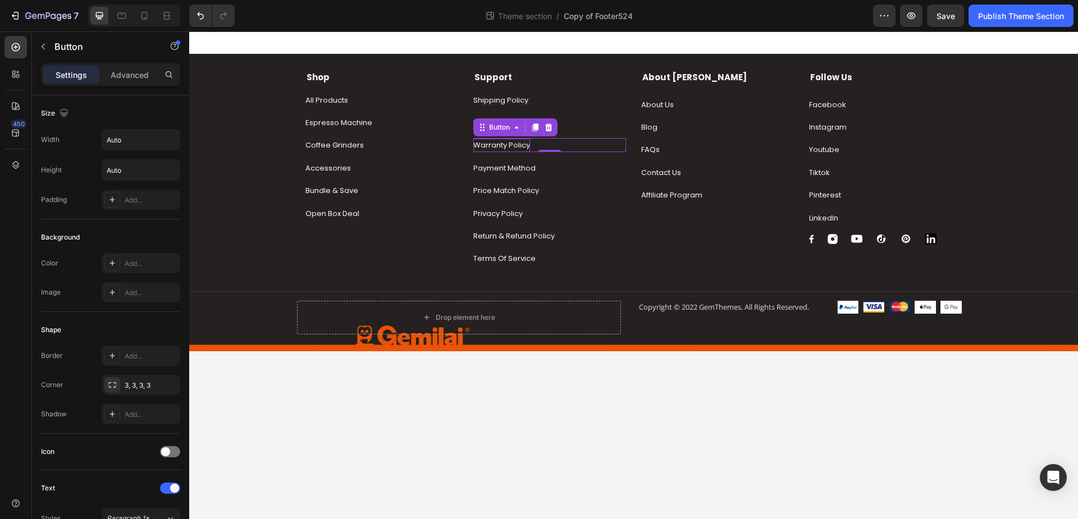
click at [494, 147] on p "Warranty Policy" at bounding box center [501, 145] width 57 height 13
drag, startPoint x: 480, startPoint y: 144, endPoint x: 529, endPoint y: 145, distance: 49.4
click at [529, 145] on p "Warranty Policy" at bounding box center [501, 145] width 57 height 13
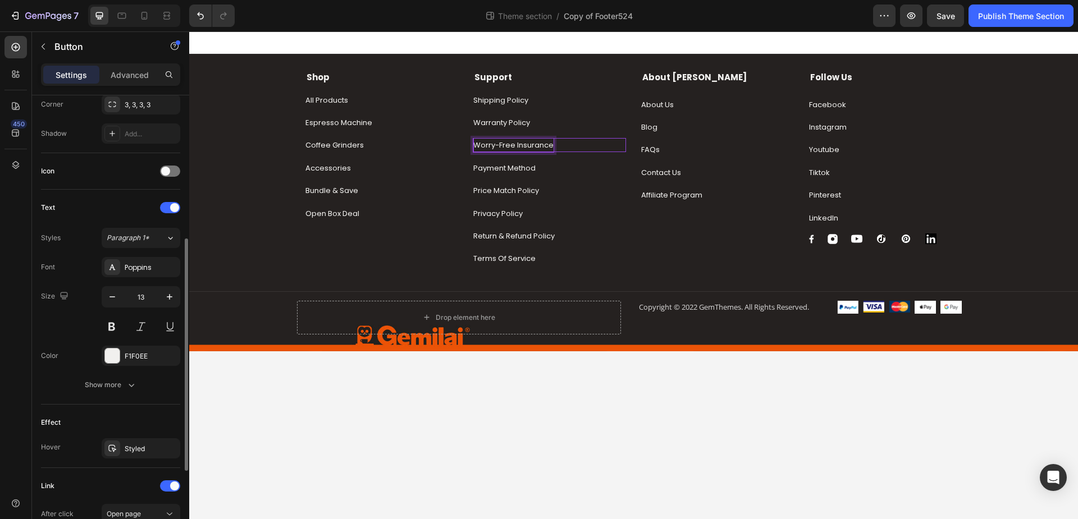
scroll to position [437, 0]
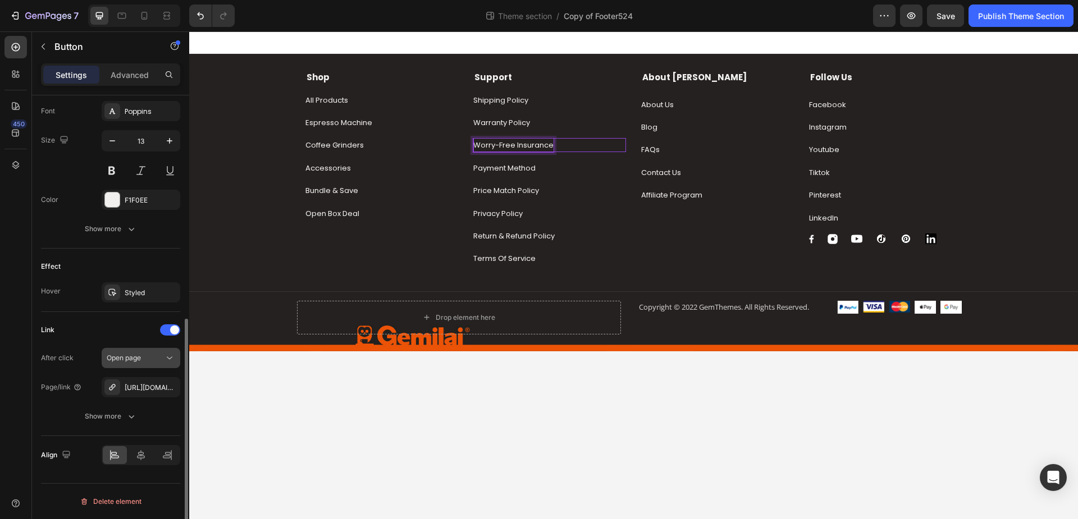
click at [0, 0] on icon "button" at bounding box center [0, 0] width 0 height 0
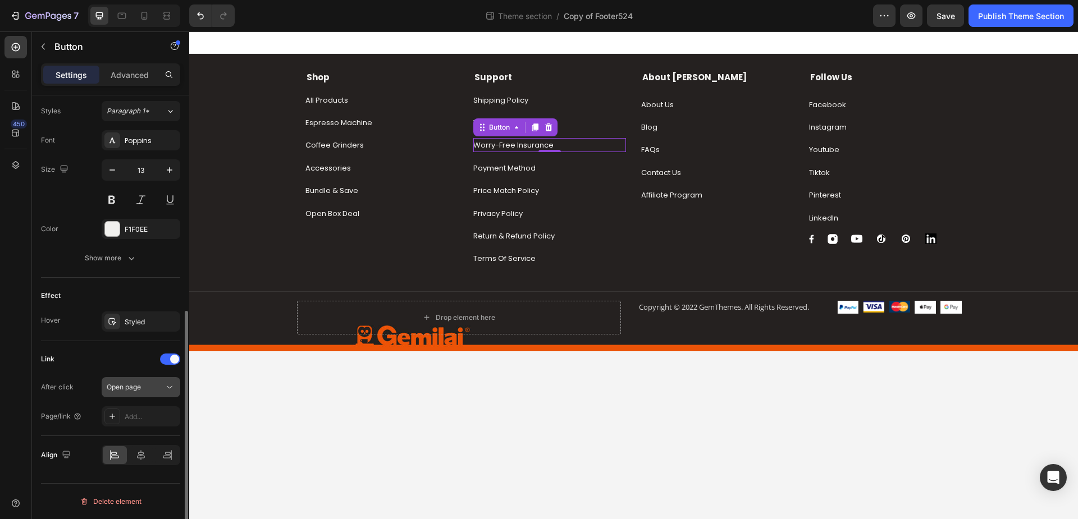
scroll to position [408, 0]
click at [137, 412] on div "Add..." at bounding box center [151, 417] width 53 height 10
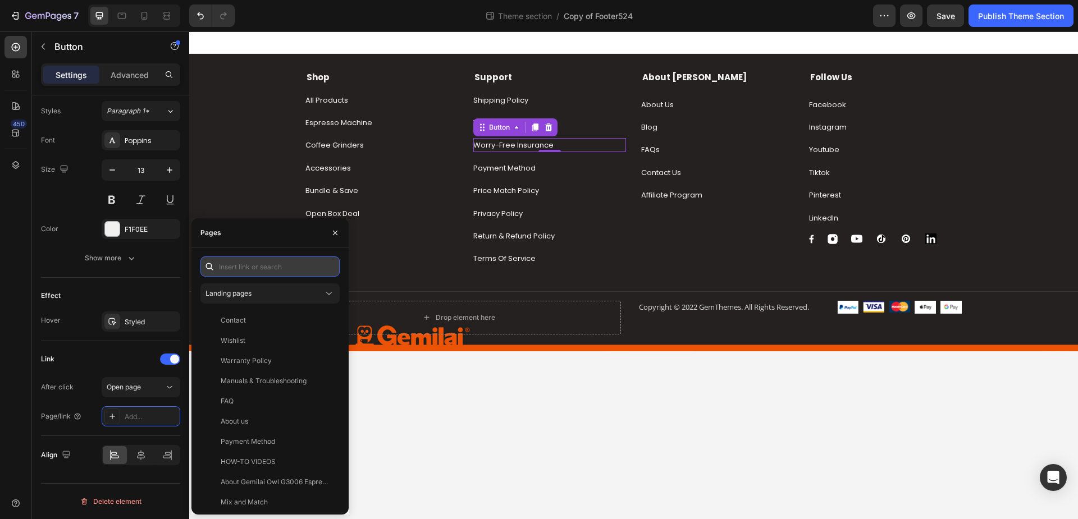
click at [264, 263] on input "text" at bounding box center [269, 267] width 139 height 20
paste input "https://shop.gemilai.com/pages/worry-free-insurance"
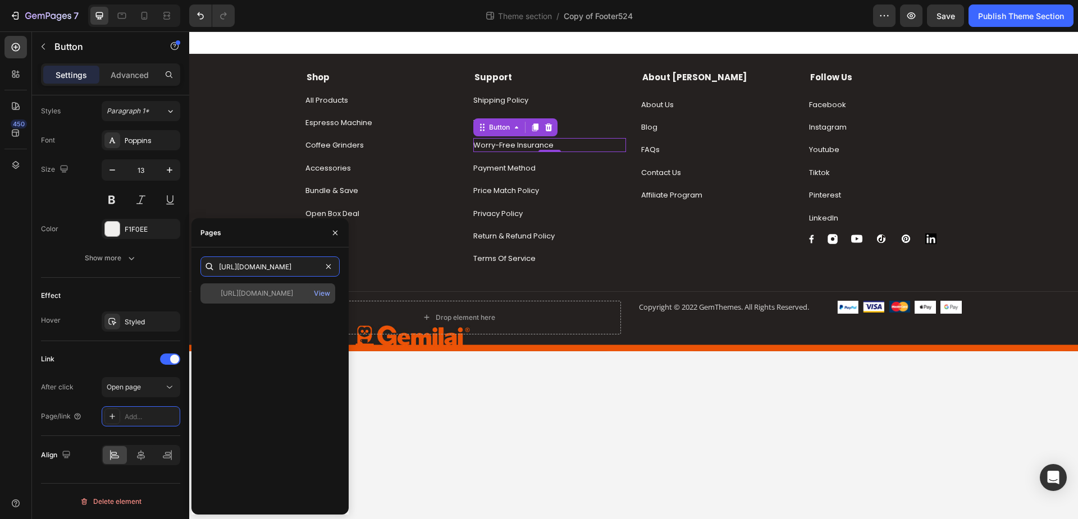
type input "https://shop.gemilai.com/pages/worry-free-insurance"
click at [267, 295] on div "https://shop.gemilai.com/pages/worry-free-insurance" at bounding box center [257, 294] width 72 height 10
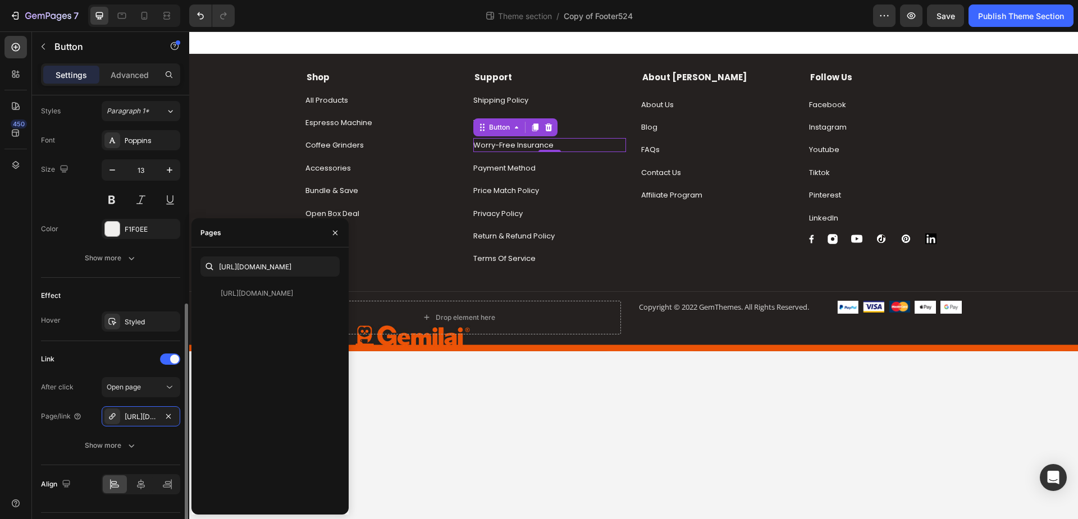
click at [153, 286] on div "Effect Hover Styled" at bounding box center [110, 309] width 139 height 63
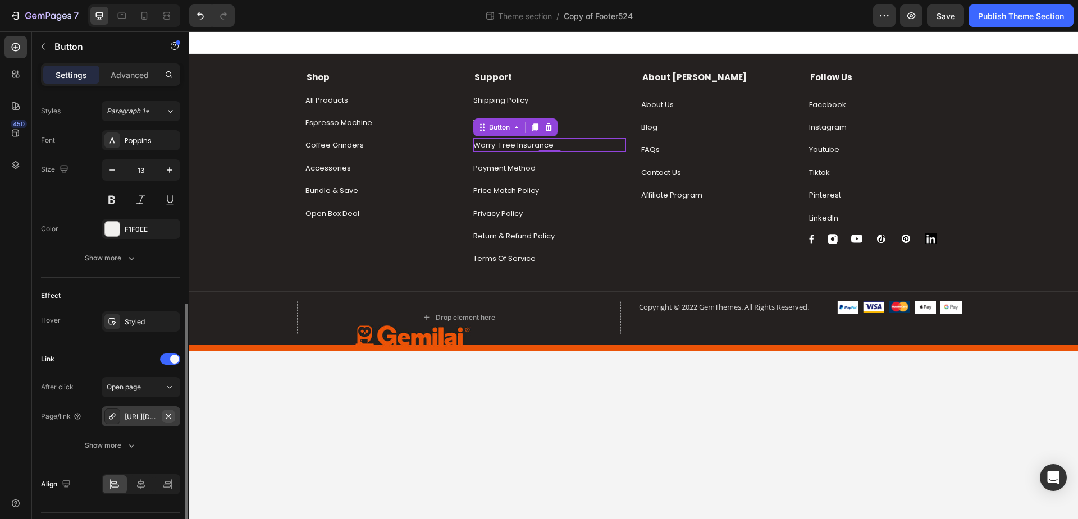
click at [165, 416] on icon "button" at bounding box center [168, 416] width 9 height 9
click at [157, 419] on div "Add..." at bounding box center [151, 417] width 53 height 10
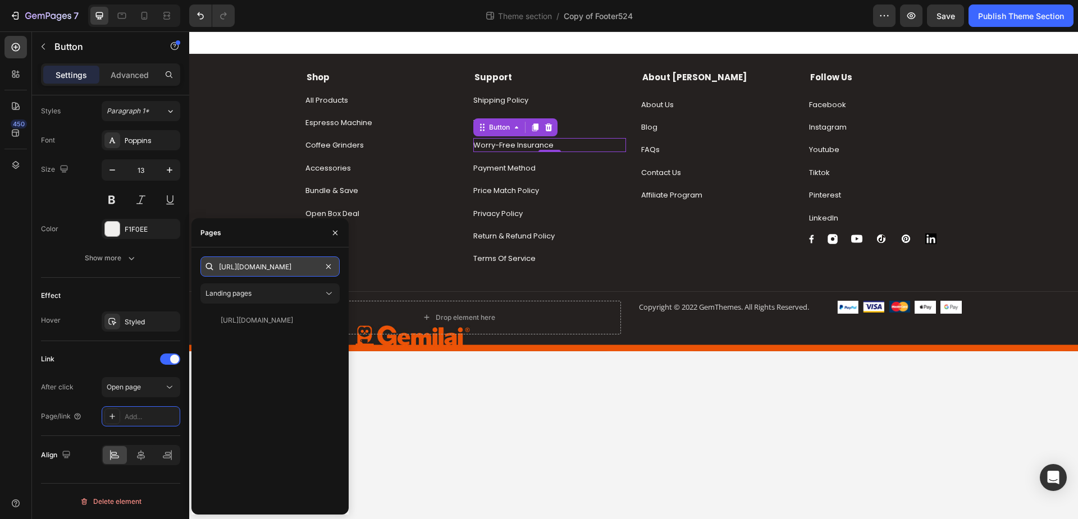
click at [299, 268] on input "https://shop.gemilai.com/pages/worry-free-insurance" at bounding box center [269, 267] width 139 height 20
click at [308, 271] on input "https://shop.gemilai.com/pages/worry-free-insurance" at bounding box center [269, 267] width 139 height 20
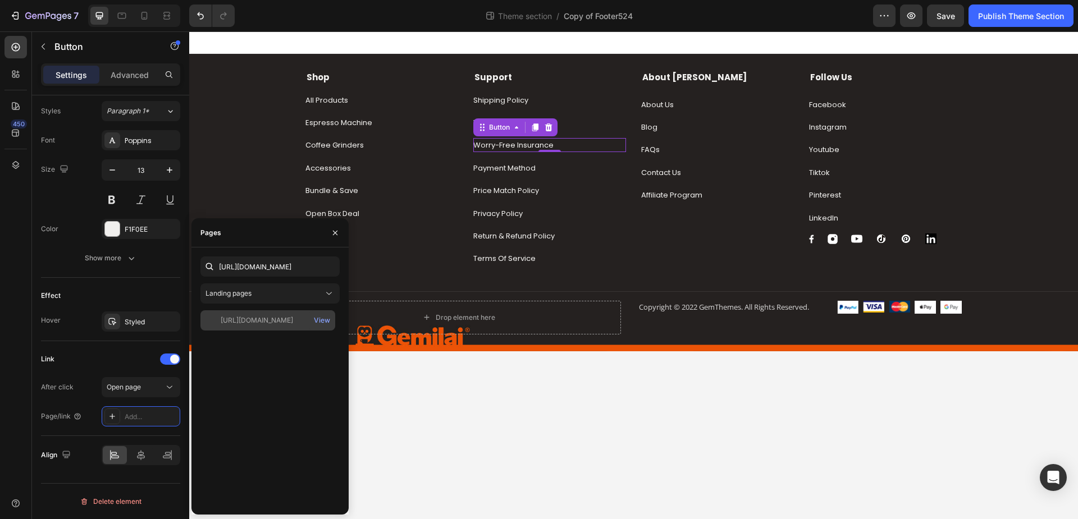
click at [290, 321] on div "https://shop.gemilai.com/pages/worry-free-insurance" at bounding box center [257, 321] width 72 height 10
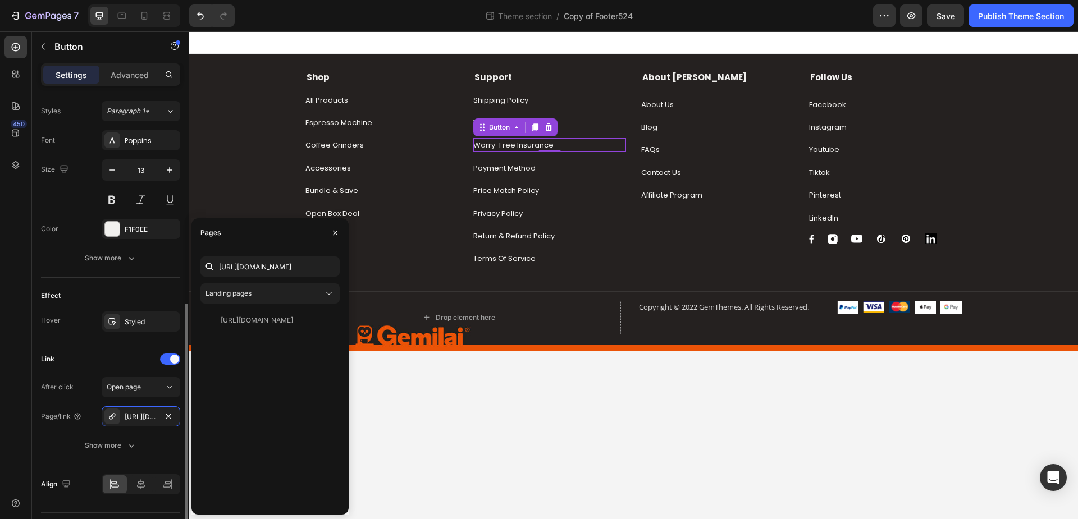
click at [66, 341] on div "Link After click Open page Page/link https://shop.gemilai.com/worry-free-insura…" at bounding box center [110, 403] width 139 height 124
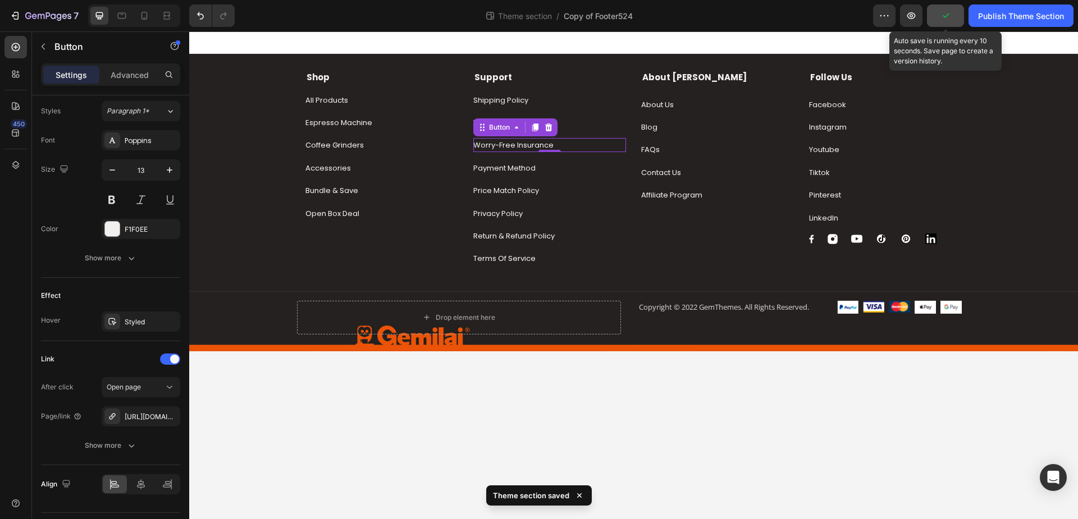
click at [947, 18] on icon "button" at bounding box center [945, 15] width 11 height 11
click at [142, 19] on icon at bounding box center [144, 16] width 6 height 8
type input "14"
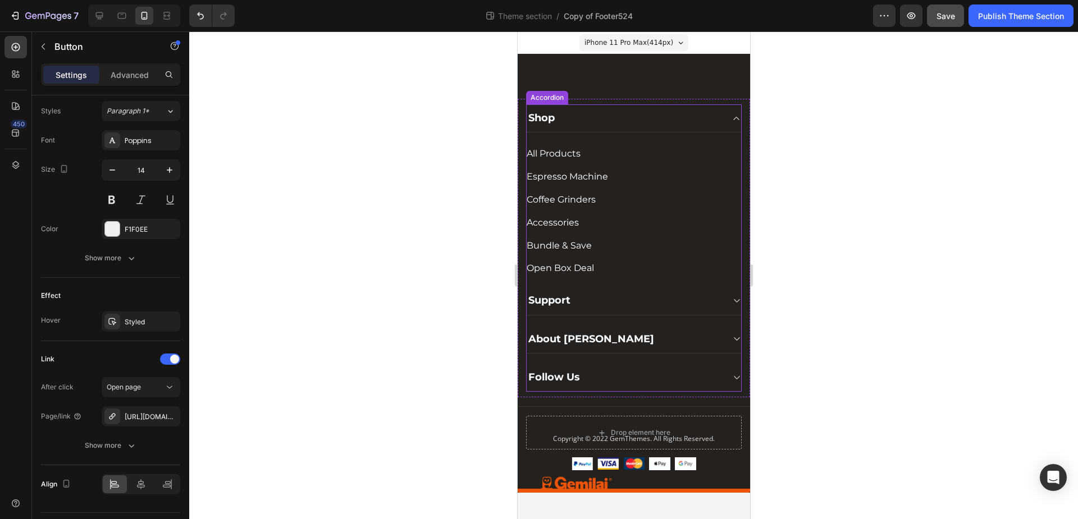
click at [734, 121] on icon at bounding box center [736, 118] width 8 height 9
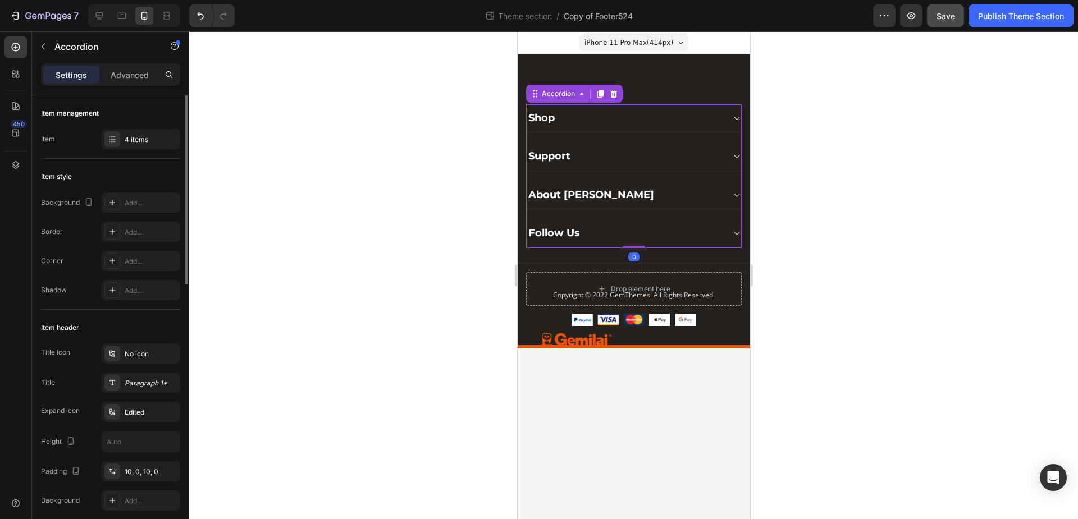
click at [627, 154] on div "Support" at bounding box center [624, 156] width 197 height 16
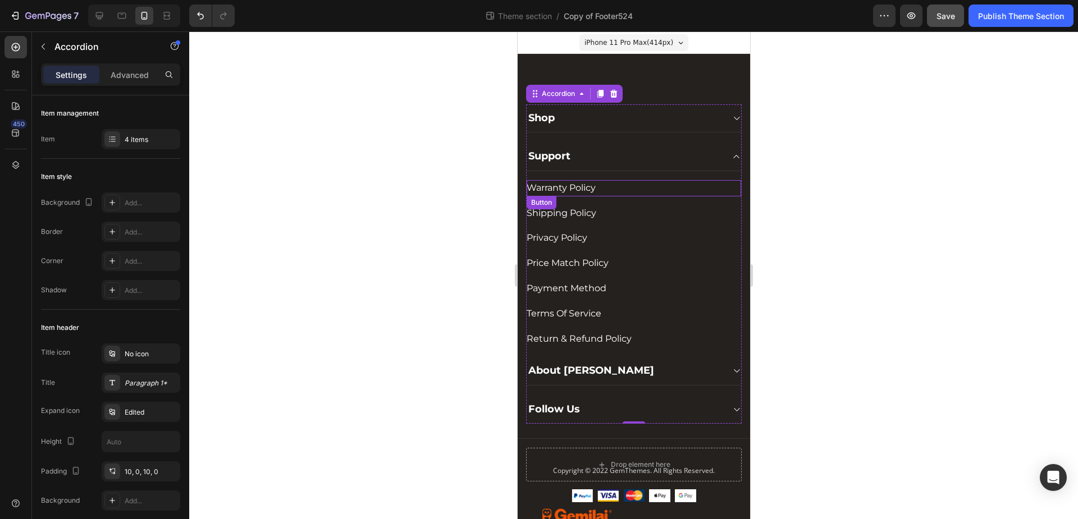
click at [626, 191] on div "Warranty Policy Button" at bounding box center [633, 188] width 214 height 16
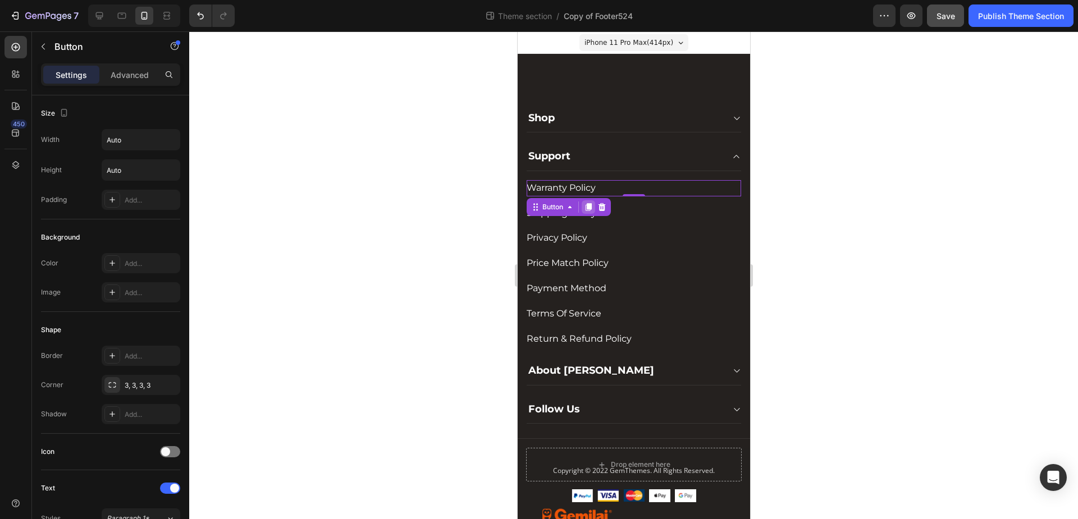
click at [587, 204] on icon at bounding box center [588, 207] width 6 height 8
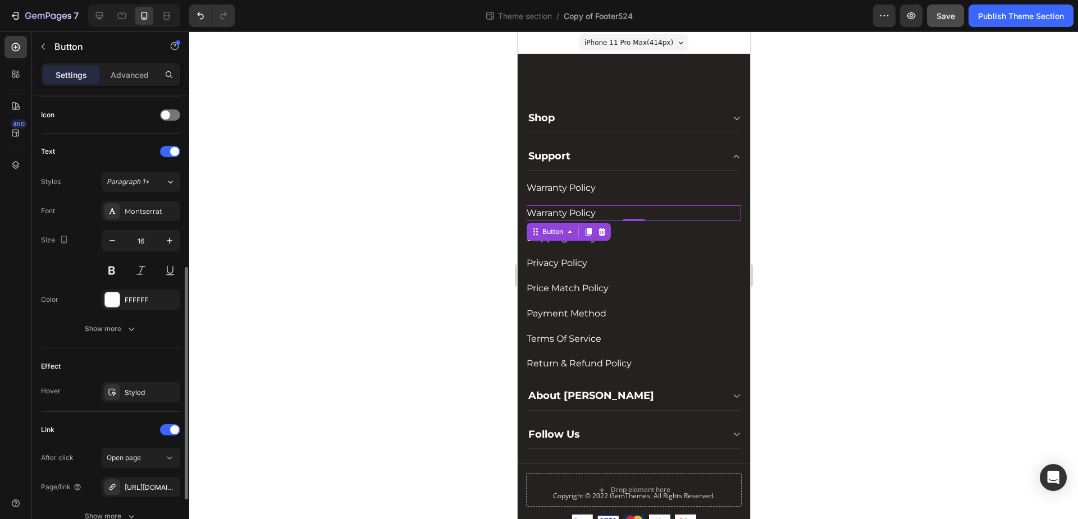
scroll to position [437, 0]
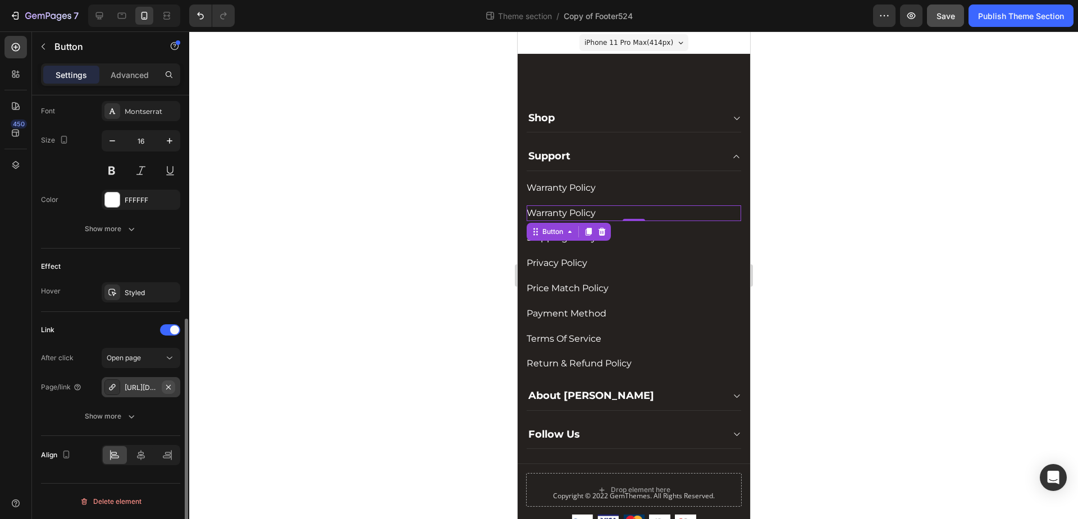
click at [168, 387] on icon "button" at bounding box center [168, 387] width 4 height 4
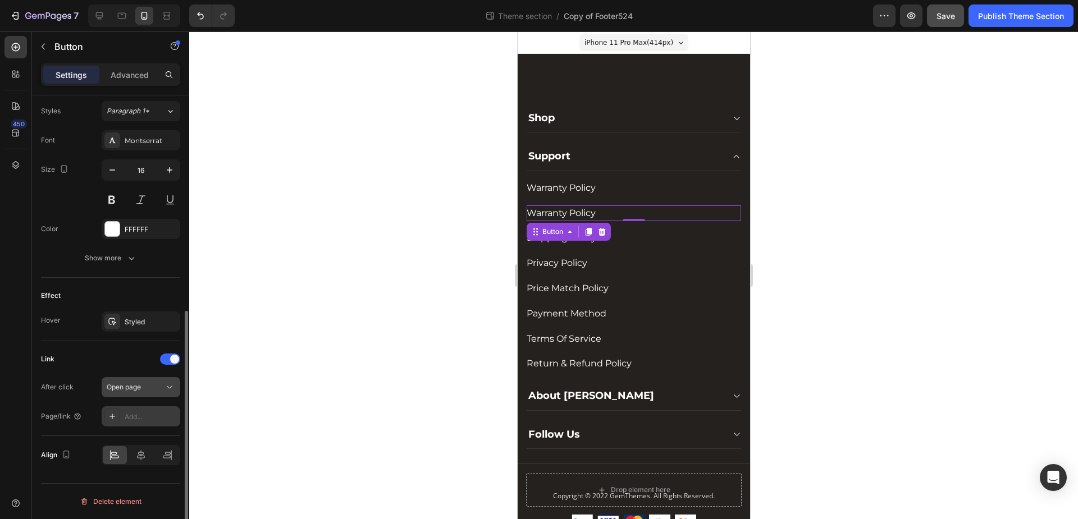
scroll to position [408, 0]
click at [128, 415] on div "Add..." at bounding box center [151, 417] width 53 height 10
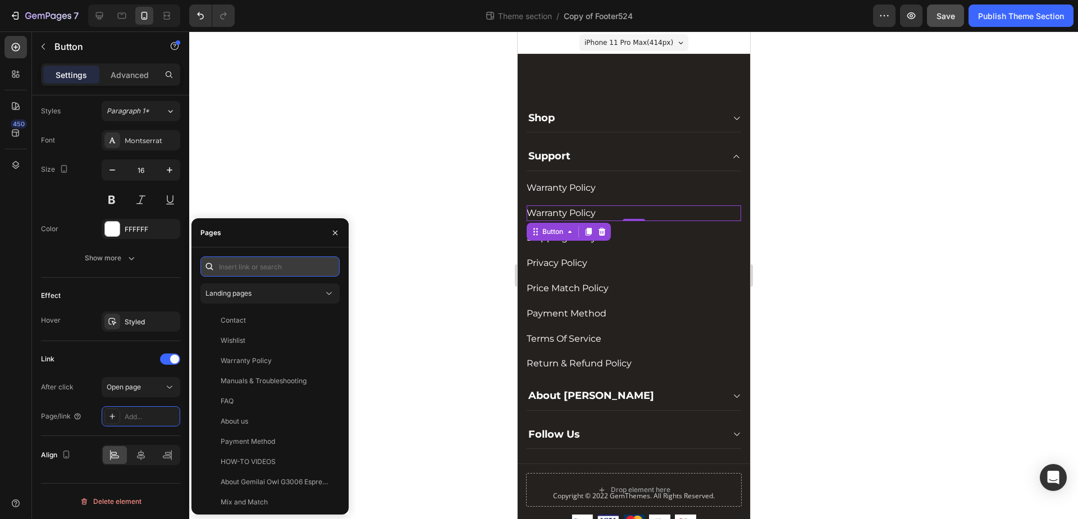
click at [257, 269] on input "text" at bounding box center [269, 267] width 139 height 20
paste input "https://shop.gemilai.com/pages/worry-free-insurance"
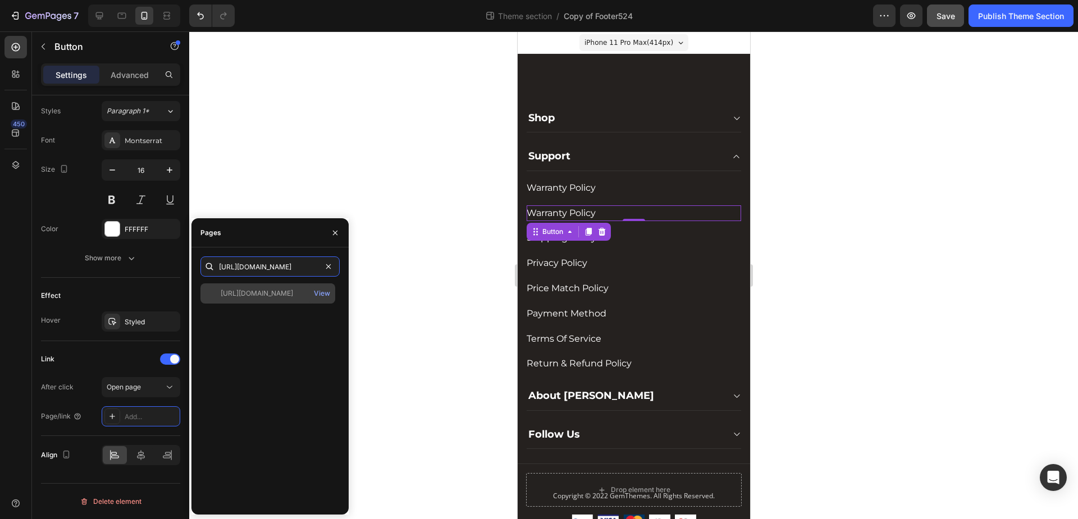
type input "https://shop.gemilai.com/pages/worry-free-insurance"
click at [274, 296] on div "https://shop.gemilai.com/pages/worry-free-insurance" at bounding box center [257, 294] width 72 height 10
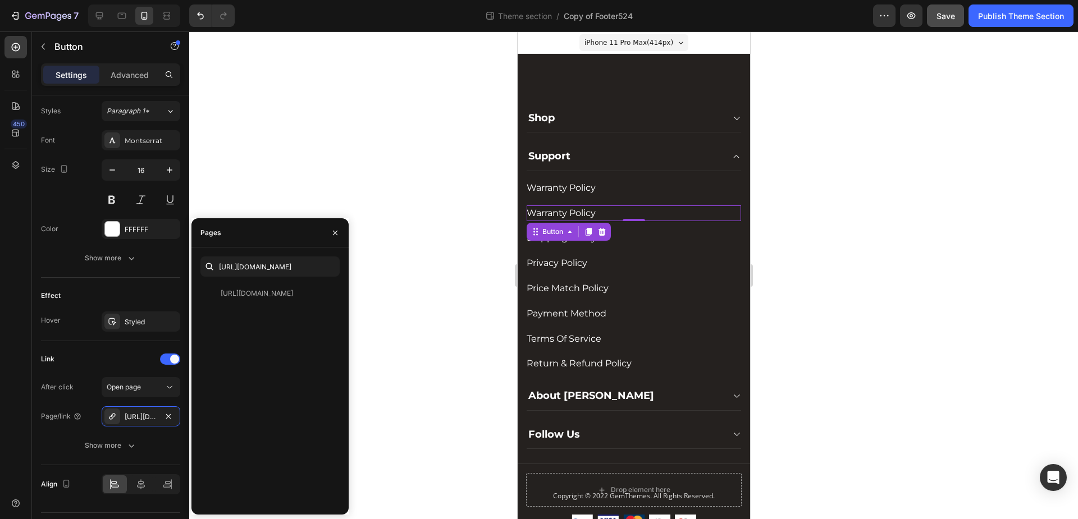
click at [17, 308] on div "450" at bounding box center [15, 264] width 22 height 456
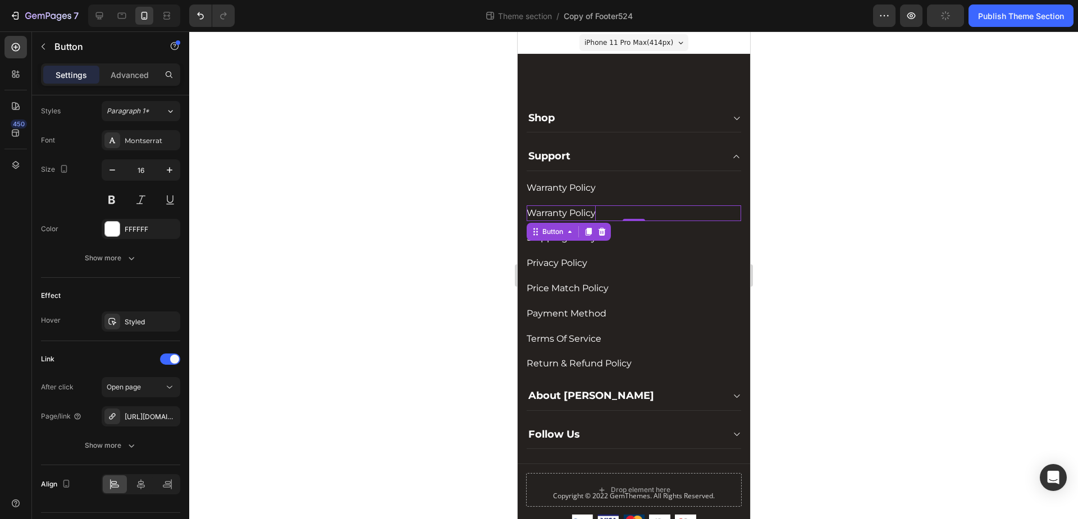
click at [559, 207] on p "Warranty Policy" at bounding box center [560, 213] width 69 height 16
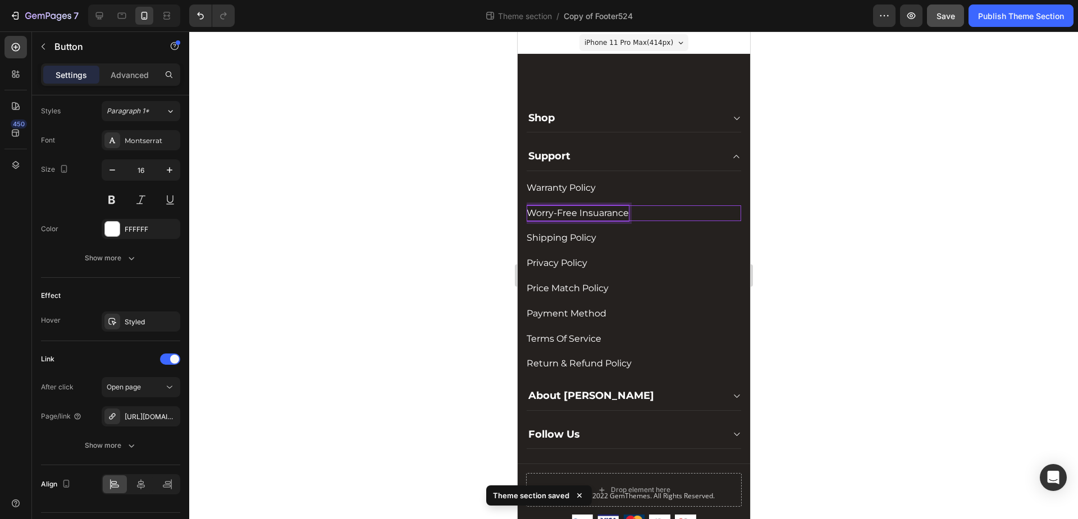
click at [418, 234] on div at bounding box center [633, 275] width 889 height 488
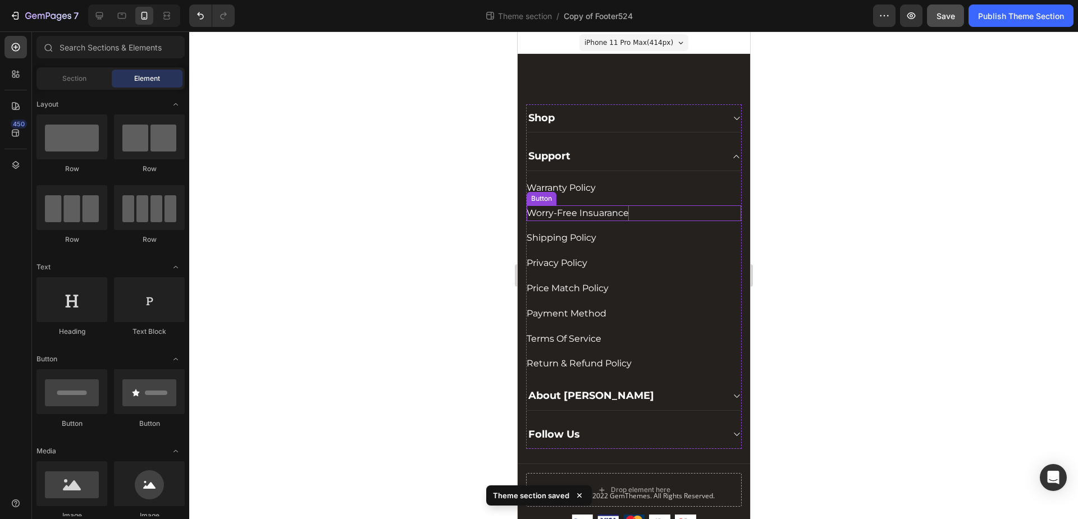
click at [612, 217] on p "Worry-Free Insuarance" at bounding box center [577, 213] width 102 height 16
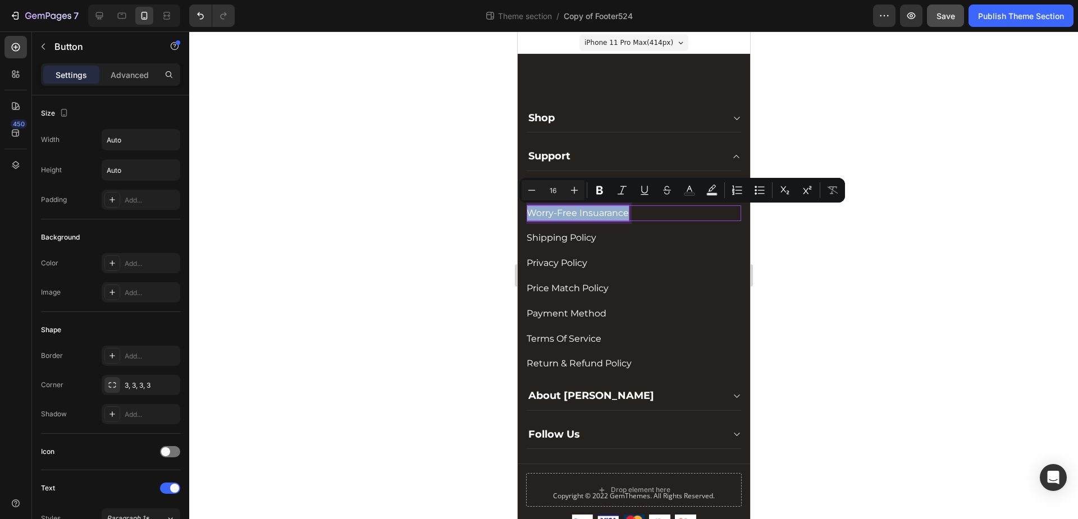
click at [605, 217] on p "Worry-Free Insuarance" at bounding box center [577, 213] width 102 height 16
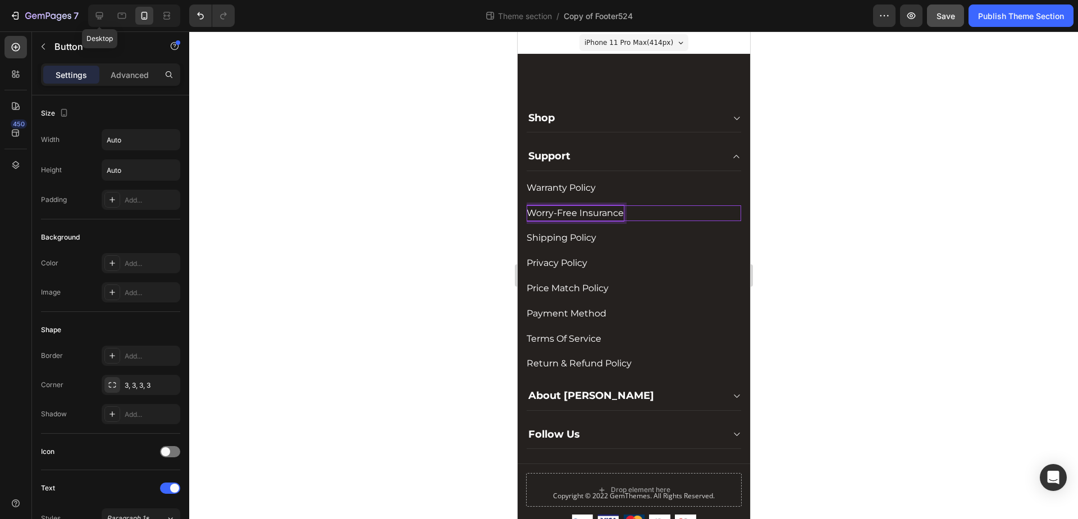
drag, startPoint x: 103, startPoint y: 15, endPoint x: 153, endPoint y: 28, distance: 51.6
click at [103, 15] on icon at bounding box center [99, 15] width 7 height 7
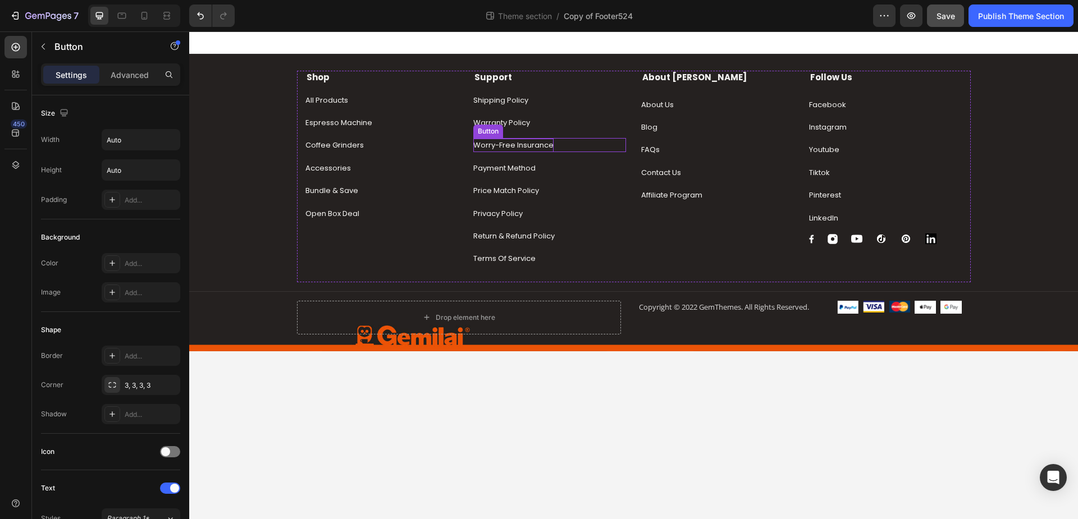
click at [536, 147] on p "Worry-Free Insurance" at bounding box center [513, 145] width 80 height 13
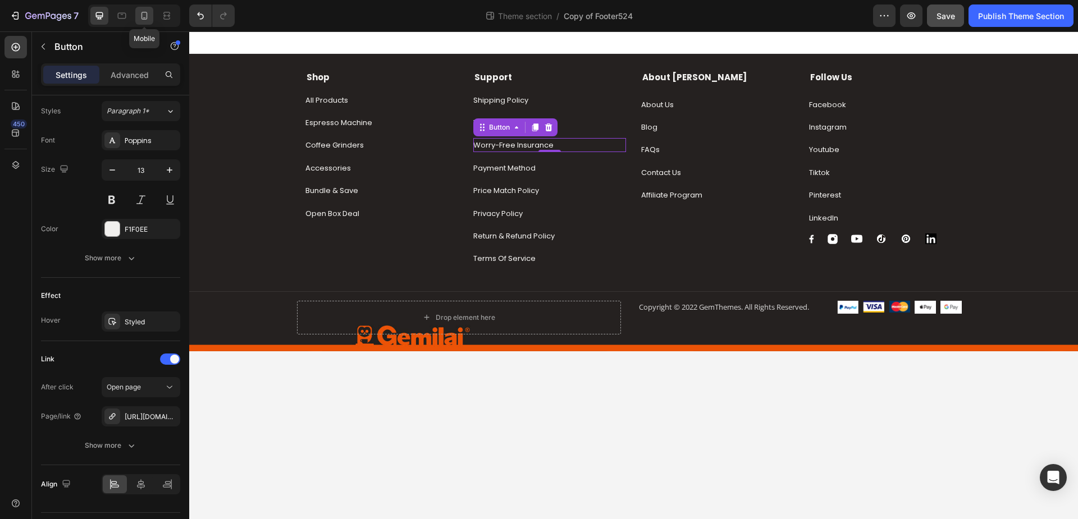
click at [153, 17] on div at bounding box center [144, 16] width 18 height 18
type input "14"
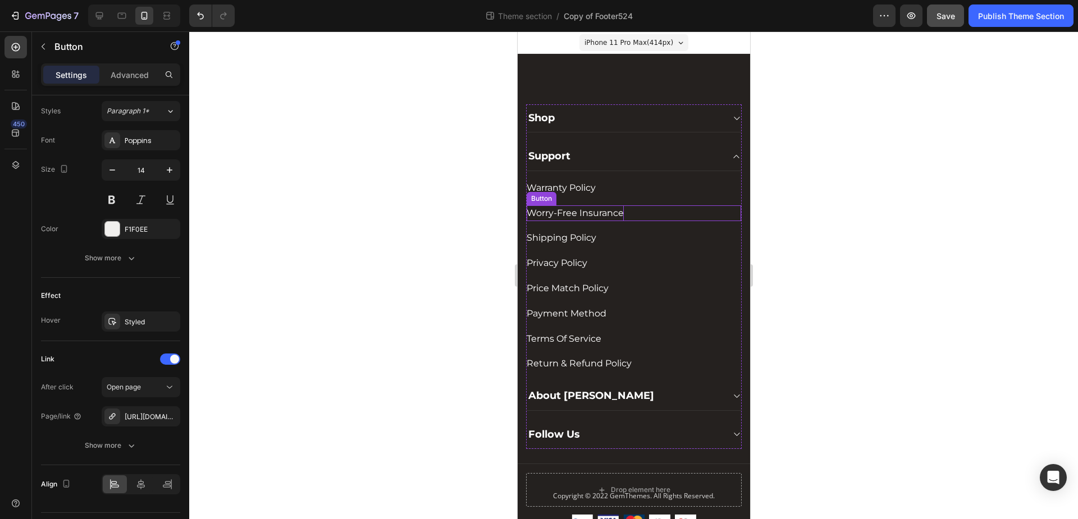
click at [590, 211] on p "Worry-Free Insurance" at bounding box center [574, 213] width 97 height 16
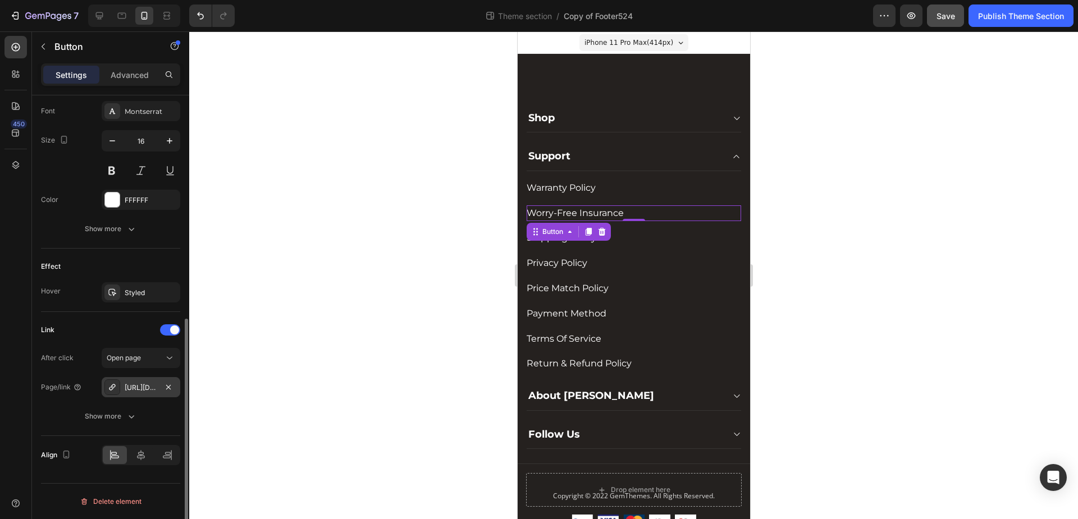
click at [135, 383] on div "https://shop.gemilai.com/worry-free-insurance" at bounding box center [141, 388] width 33 height 10
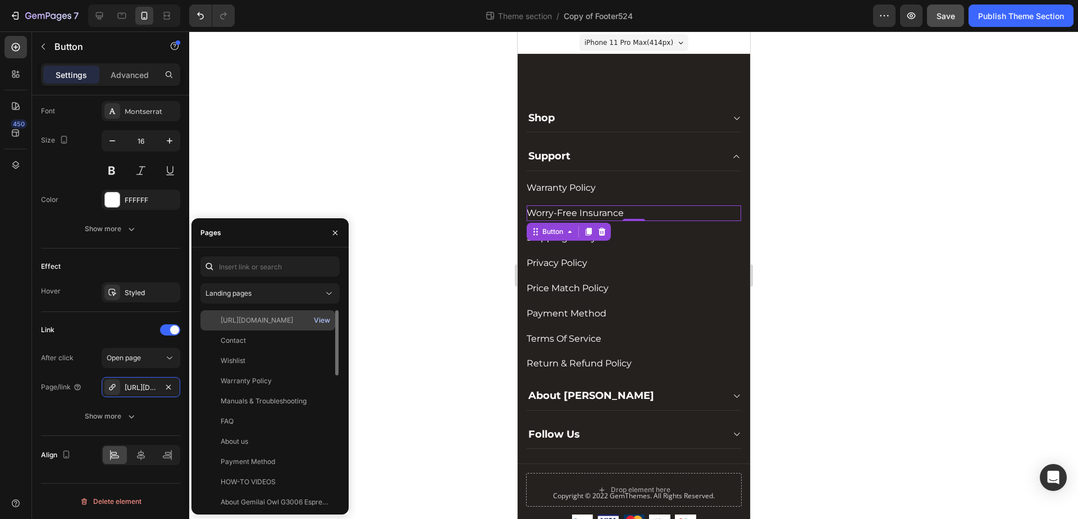
click at [319, 320] on div "View" at bounding box center [322, 321] width 16 height 10
click at [277, 324] on div "https://shop.gemilai.com/pages/worry-free-insurance" at bounding box center [257, 321] width 72 height 10
click at [6, 326] on div "450" at bounding box center [15, 264] width 22 height 456
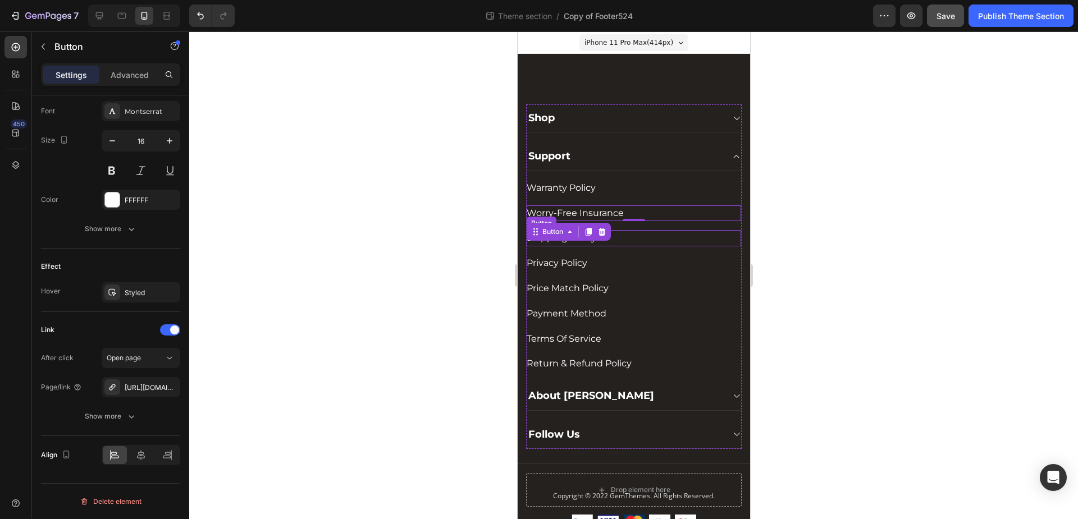
click at [638, 236] on div "Shipping Policy Button" at bounding box center [633, 238] width 214 height 16
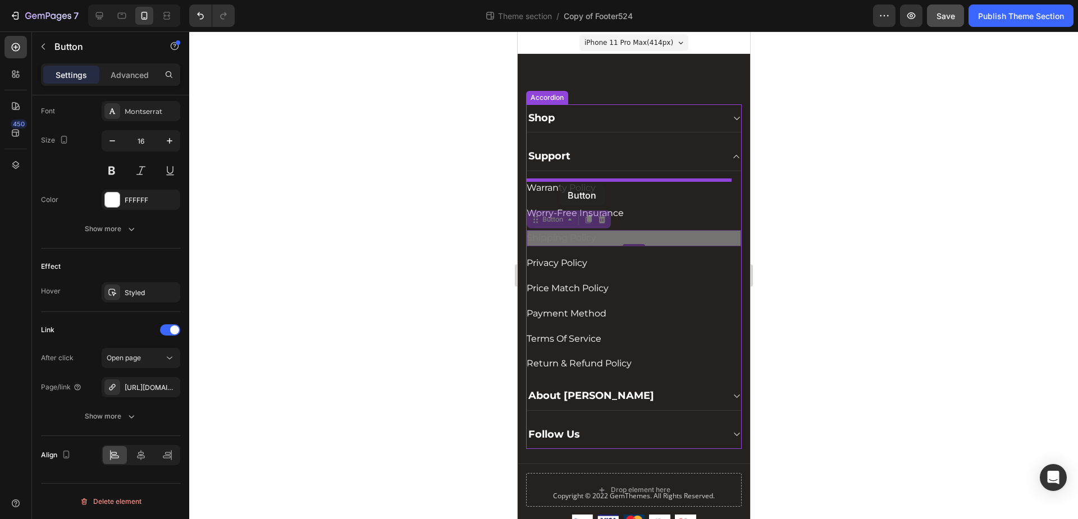
drag, startPoint x: 537, startPoint y: 223, endPoint x: 558, endPoint y: 184, distance: 44.0
click at [558, 184] on div "iPhone 11 Pro Max ( 414 px) iPhone 13 Mini iPhone 13 Pro iPhone 11 Pro Max iPho…" at bounding box center [633, 299] width 232 height 537
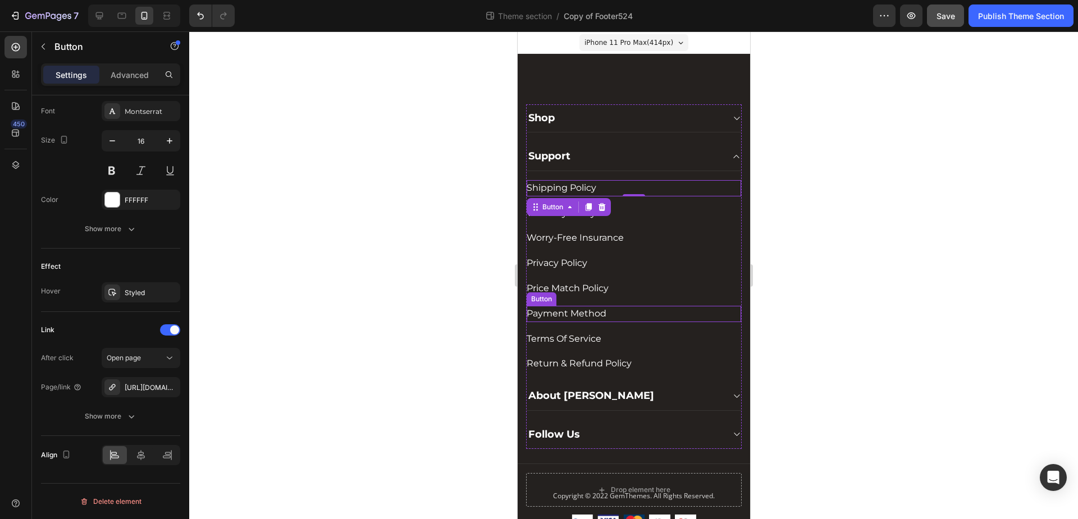
click at [619, 313] on div "Payment Method Button" at bounding box center [633, 314] width 214 height 16
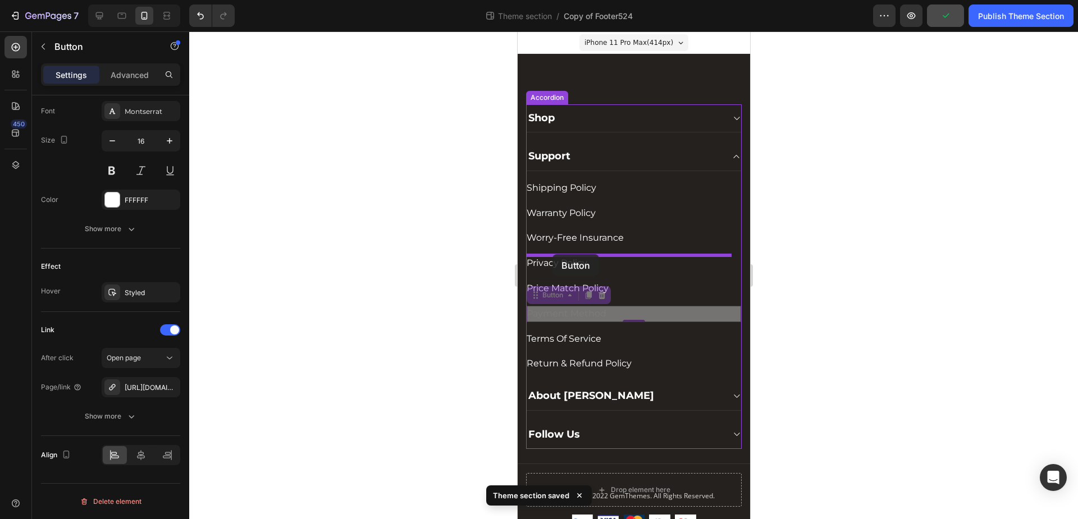
drag, startPoint x: 535, startPoint y: 299, endPoint x: 552, endPoint y: 254, distance: 47.4
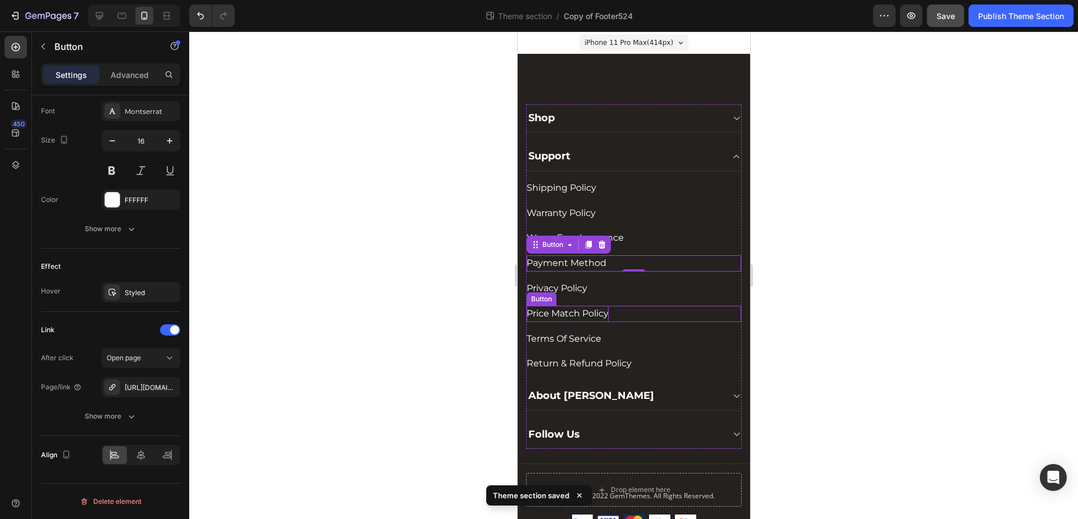
click at [629, 314] on div "Price Match Policy Button" at bounding box center [633, 314] width 214 height 16
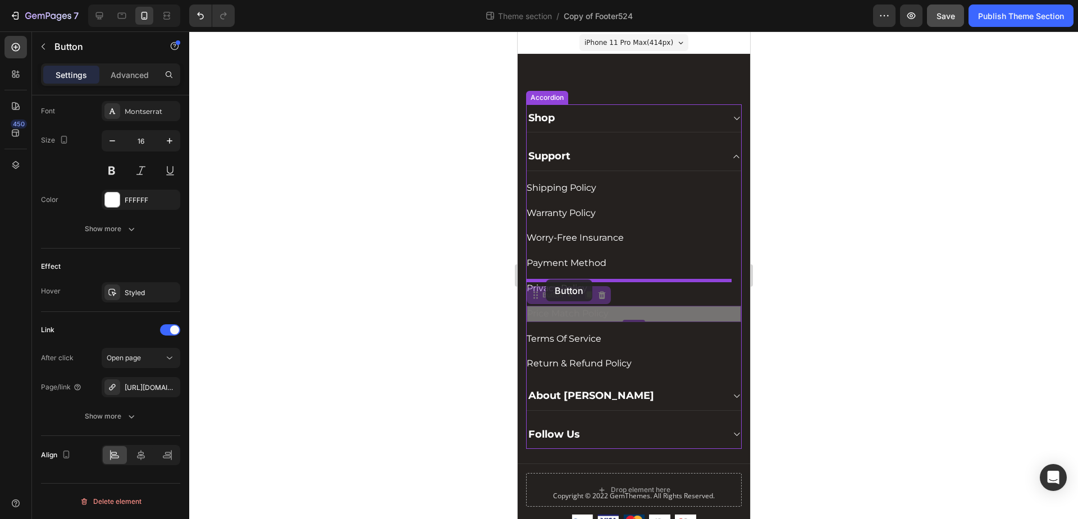
drag, startPoint x: 535, startPoint y: 296, endPoint x: 545, endPoint y: 280, distance: 19.6
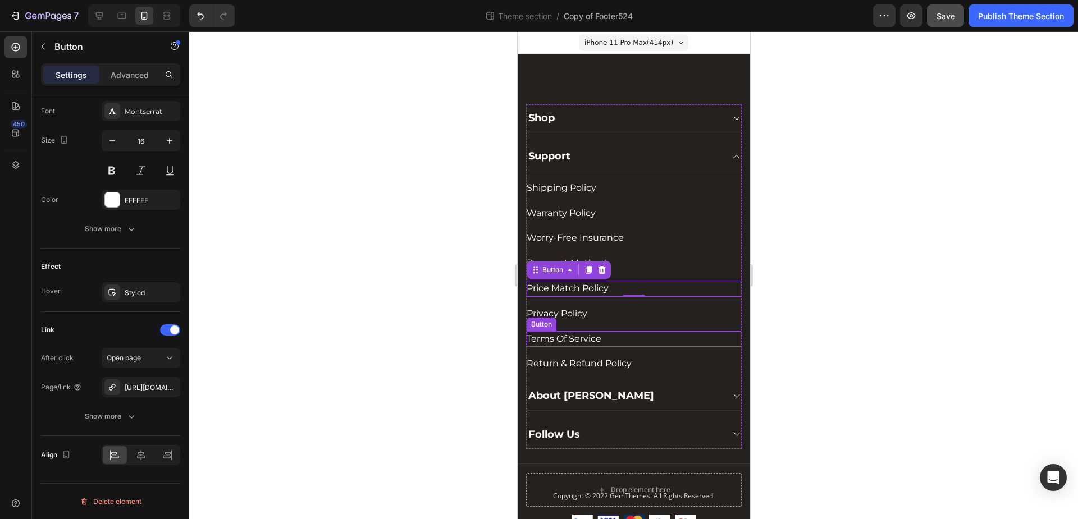
click at [624, 340] on div "Terms Of Service Button" at bounding box center [633, 339] width 214 height 16
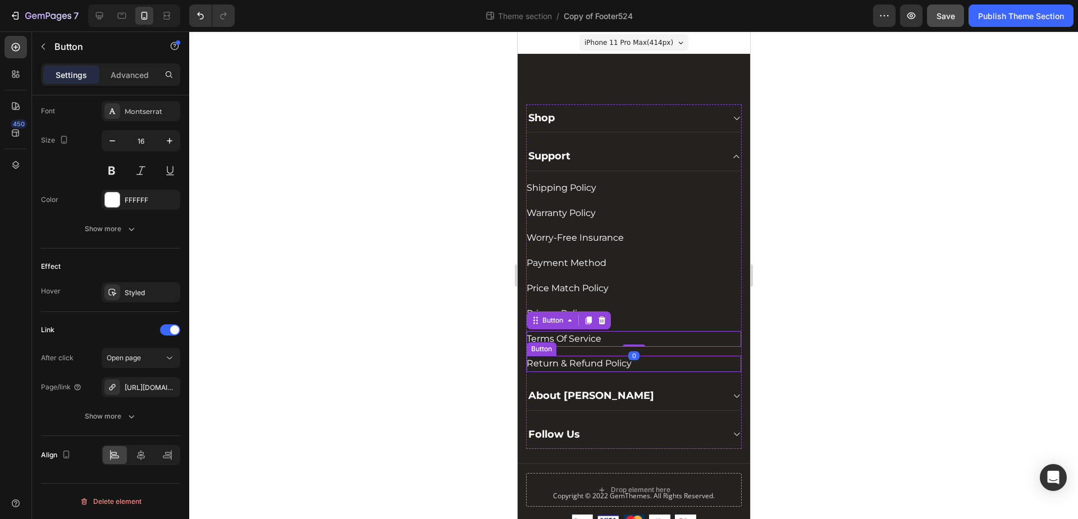
click at [663, 363] on div "Return & Refund Policy Button" at bounding box center [633, 364] width 214 height 16
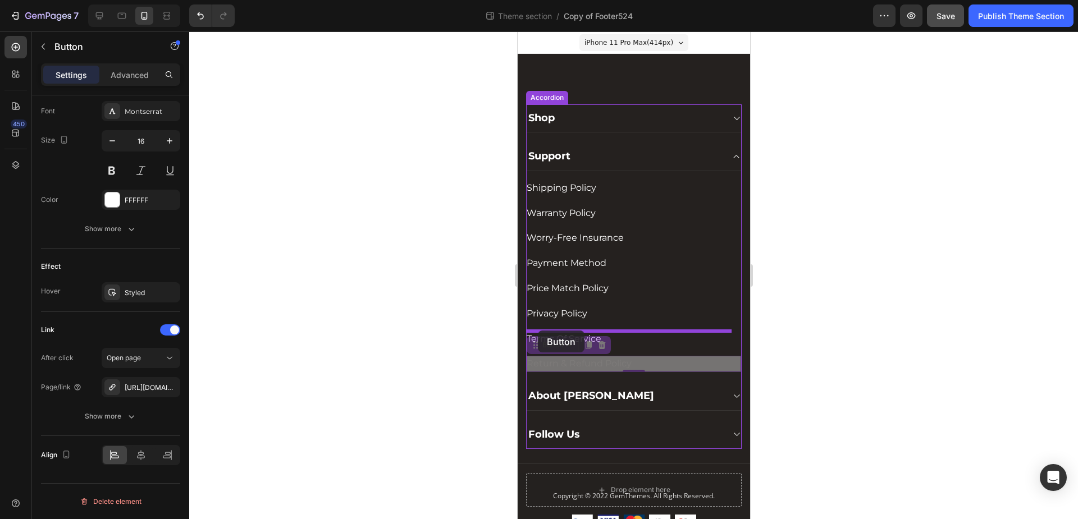
drag, startPoint x: 532, startPoint y: 349, endPoint x: 537, endPoint y: 331, distance: 19.2
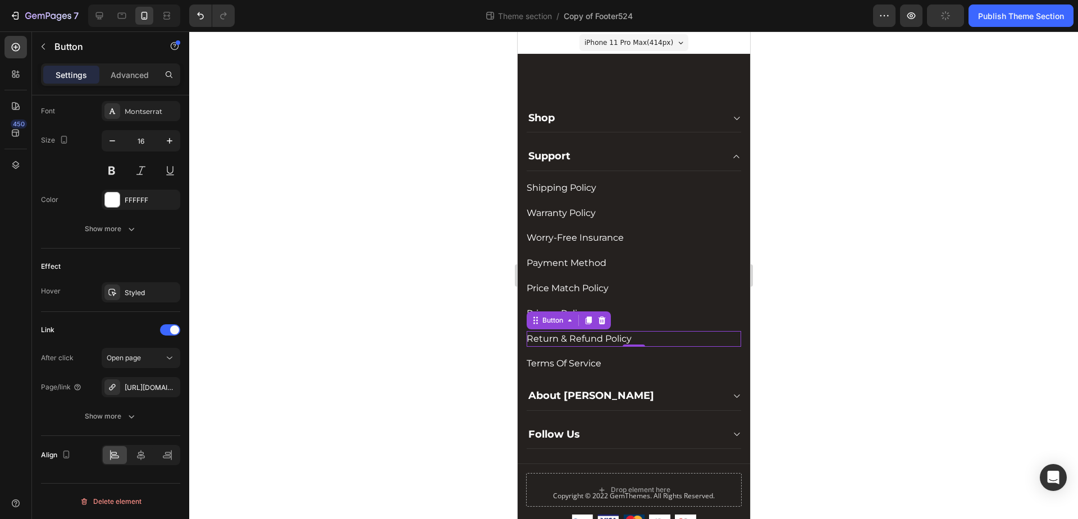
click at [427, 325] on div at bounding box center [633, 275] width 889 height 488
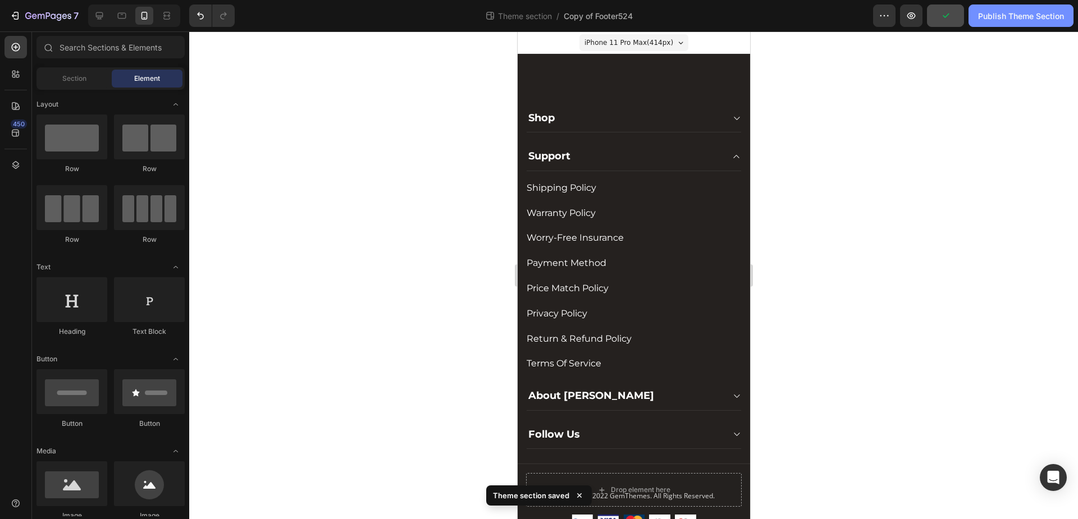
click at [989, 11] on div "Publish Theme Section" at bounding box center [1021, 16] width 86 height 12
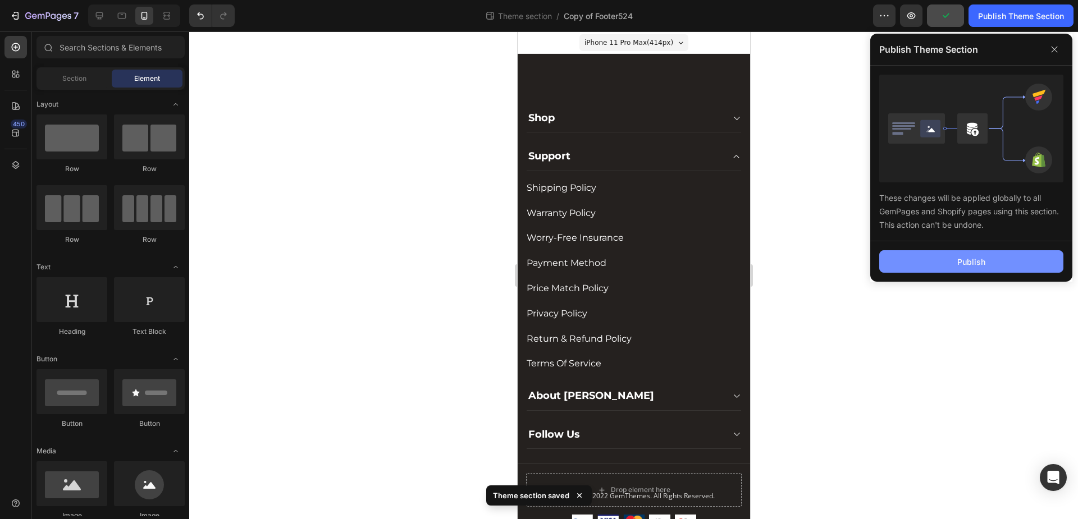
click at [967, 268] on button "Publish" at bounding box center [971, 261] width 184 height 22
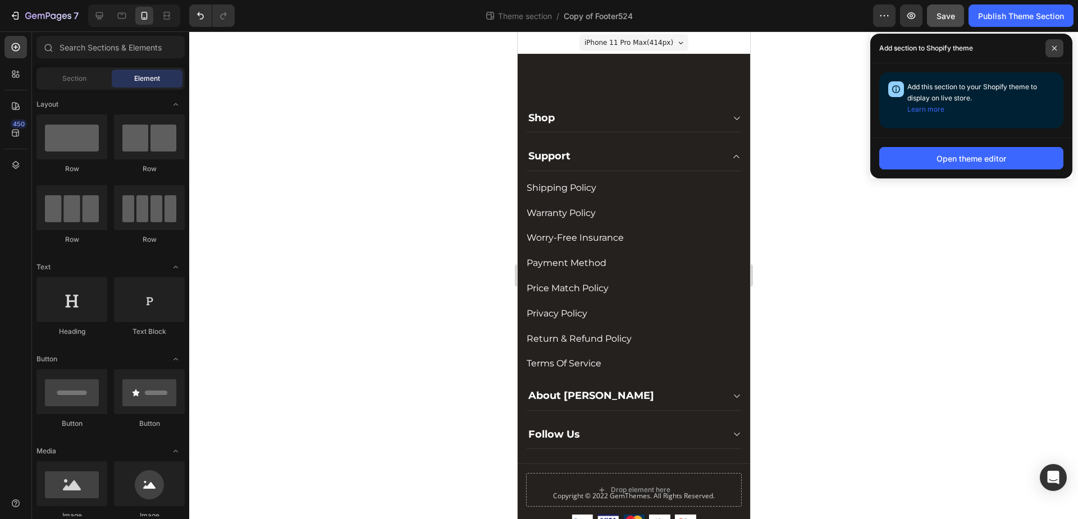
click at [1056, 47] on icon at bounding box center [1054, 48] width 4 height 4
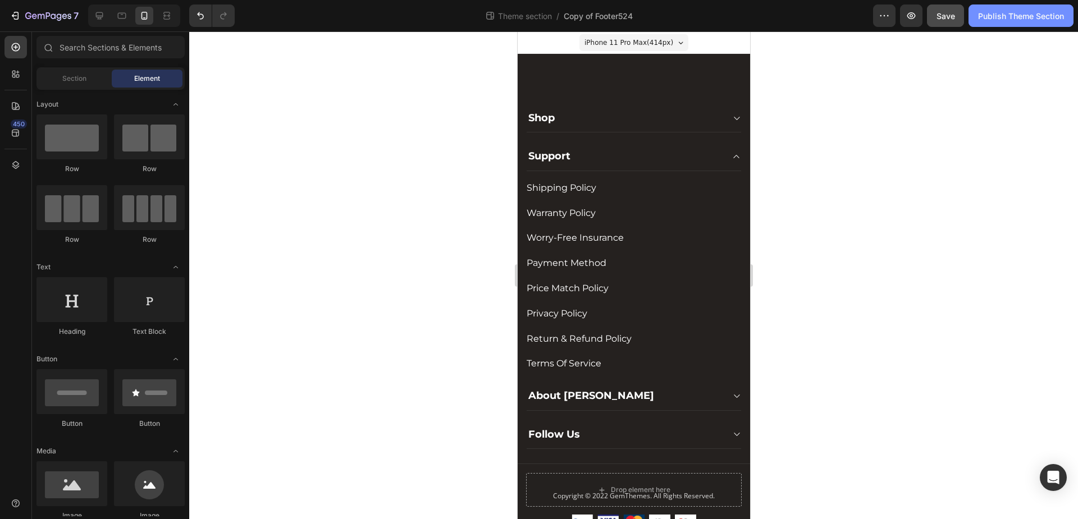
click at [1017, 22] on button "Publish Theme Section" at bounding box center [1021, 15] width 105 height 22
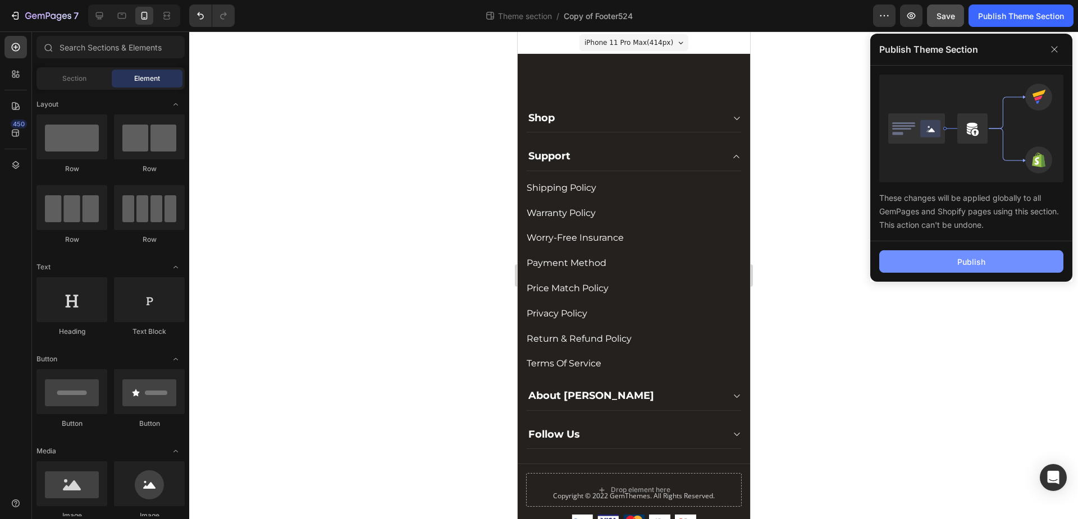
click at [937, 258] on button "Publish" at bounding box center [971, 261] width 184 height 22
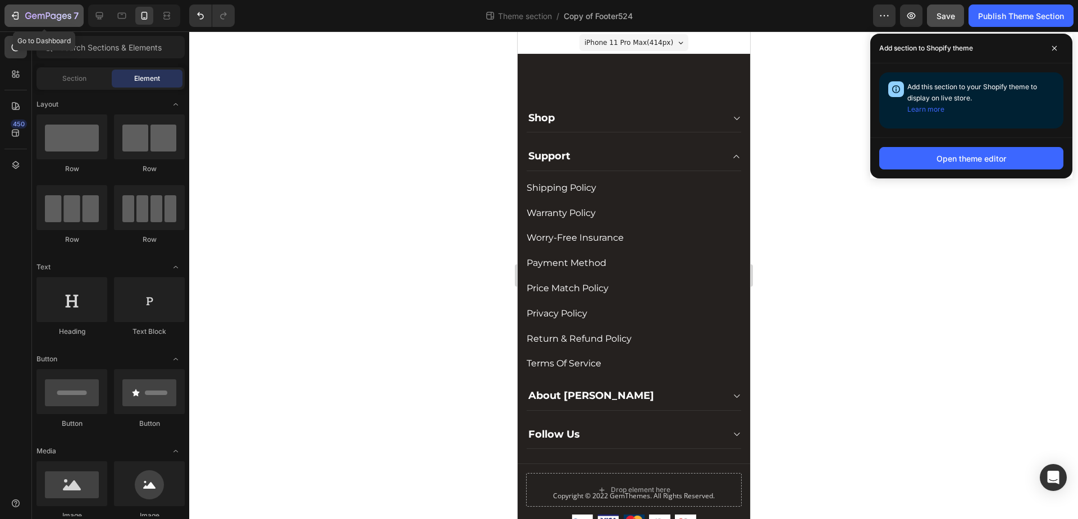
click at [20, 19] on icon "button" at bounding box center [15, 15] width 11 height 11
